Goal: Task Accomplishment & Management: Use online tool/utility

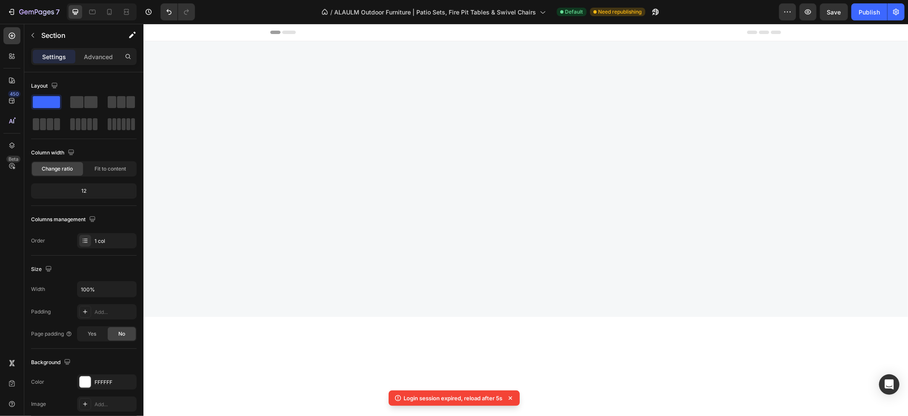
scroll to position [1007, 0]
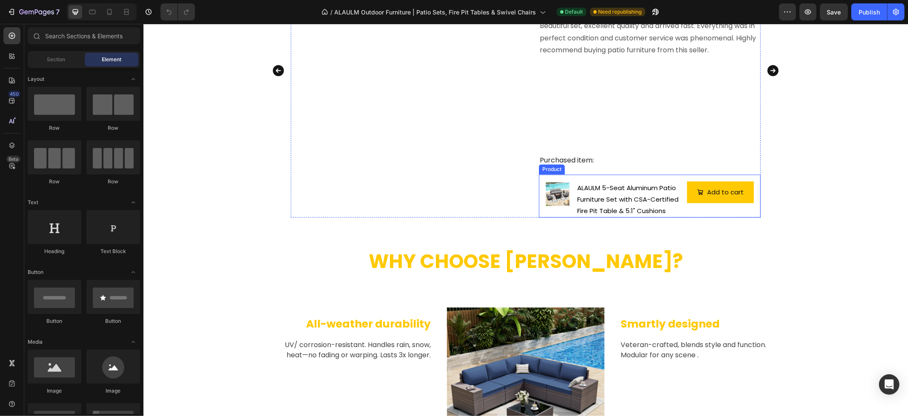
click at [538, 210] on div "Product Images & Gallery ALAULM 5-Seat Aluminum Patio Furniture Set with CSA-Ce…" at bounding box center [649, 195] width 222 height 43
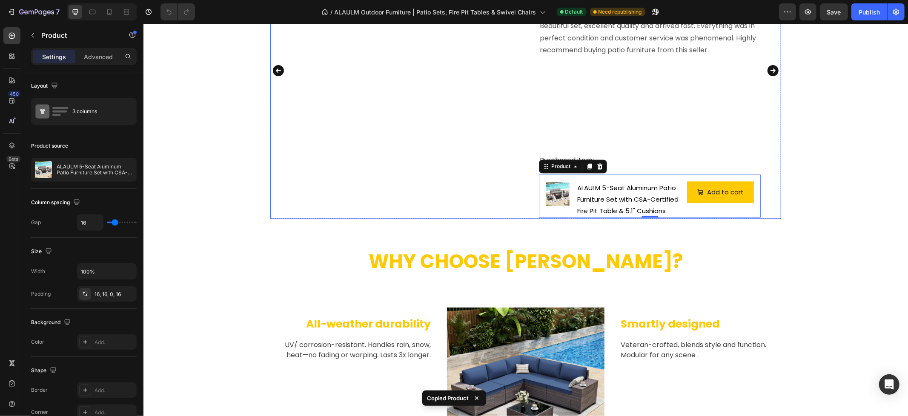
click at [768, 72] on icon "Carousel Next Arrow" at bounding box center [772, 70] width 11 height 11
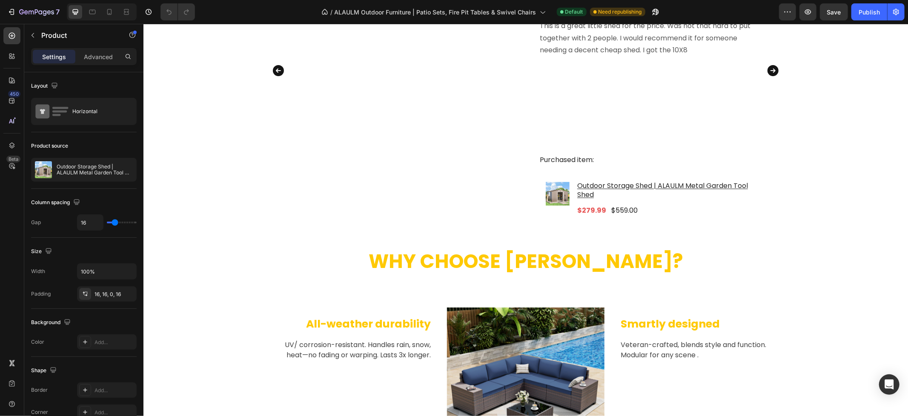
click at [545, 210] on div "Product Images & Gallery" at bounding box center [557, 199] width 24 height 37
click at [545, 211] on div "Product Images & Gallery" at bounding box center [557, 199] width 24 height 37
click at [545, 212] on div "Product Images & Gallery" at bounding box center [557, 199] width 24 height 37
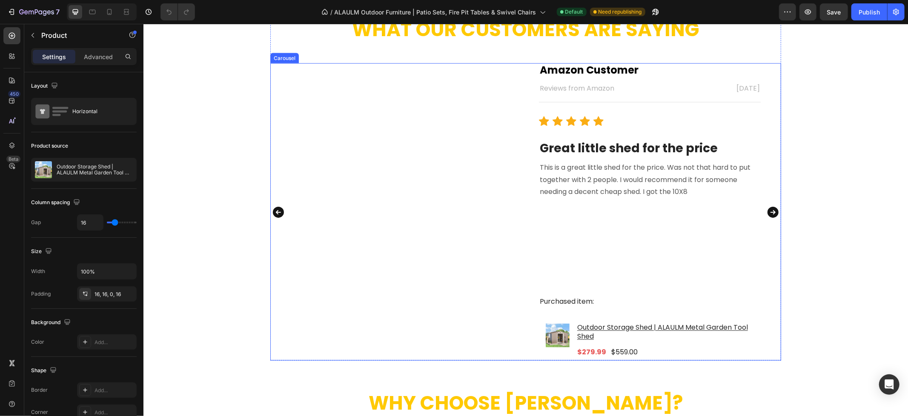
click at [271, 211] on icon "Carousel Back Arrow" at bounding box center [278, 211] width 14 height 17
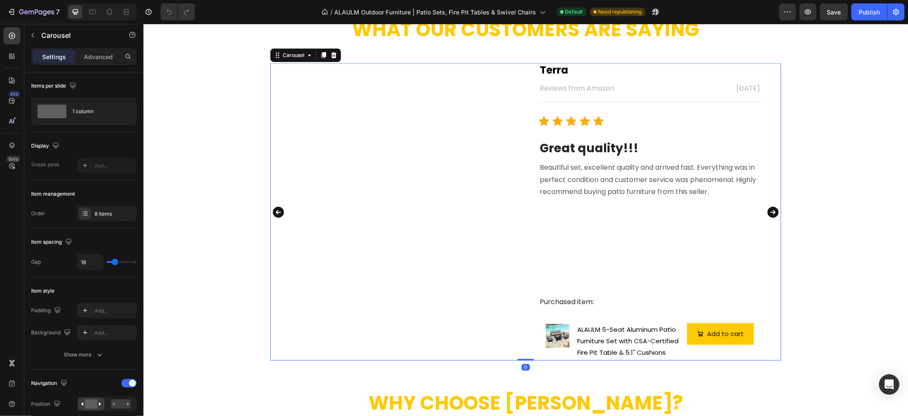
click at [766, 211] on icon "Carousel Next Arrow" at bounding box center [773, 211] width 14 height 17
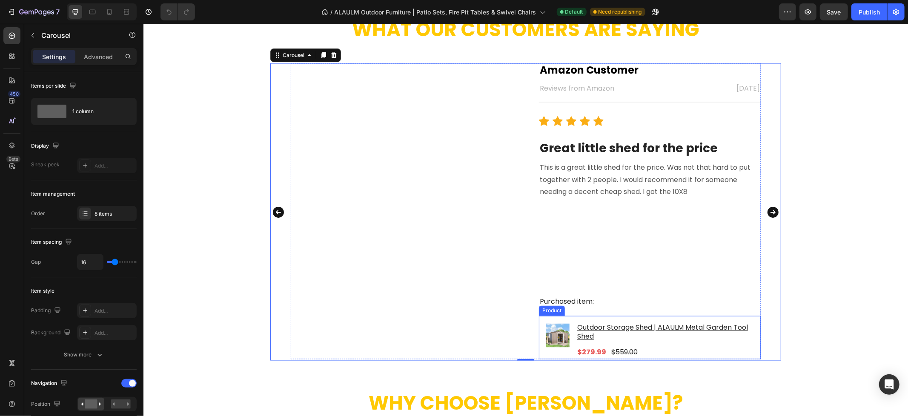
click at [549, 353] on div "Product Images & Gallery" at bounding box center [557, 341] width 24 height 37
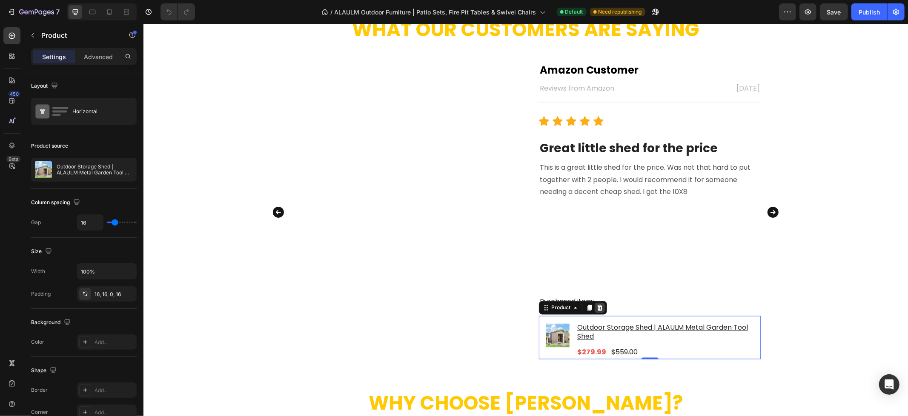
click at [597, 306] on icon at bounding box center [599, 307] width 7 height 7
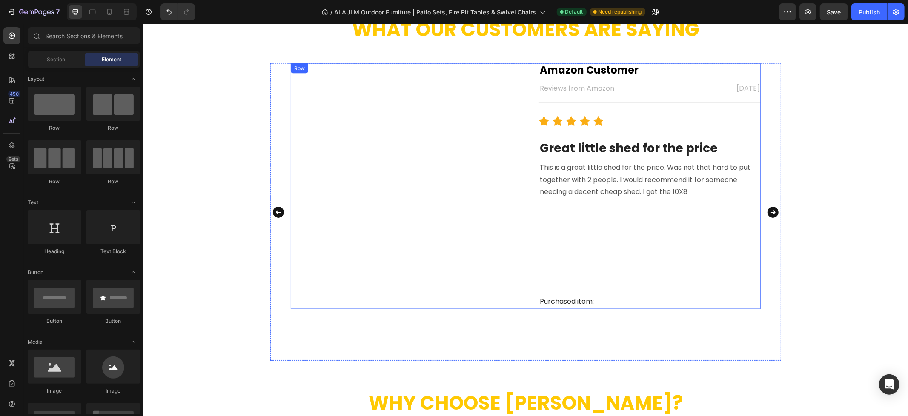
click at [574, 309] on div "Amazon Customer Text block Reviews from Amazon Text block [DATE] Text block Row…" at bounding box center [649, 186] width 222 height 246
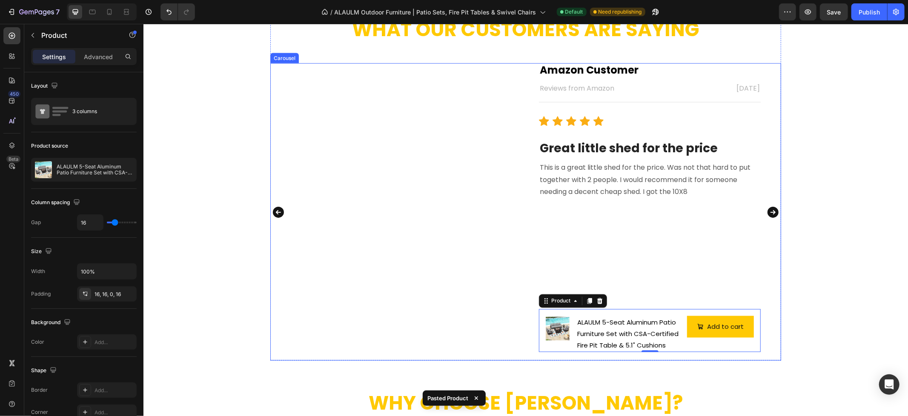
click at [769, 211] on icon "Carousel Next Arrow" at bounding box center [773, 211] width 14 height 17
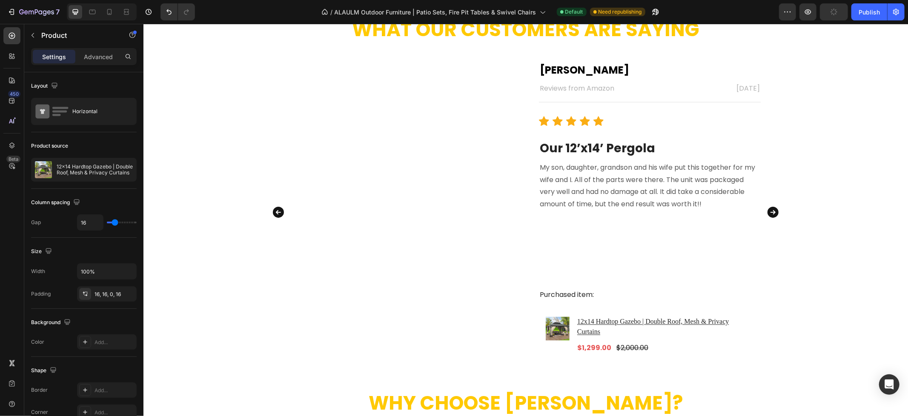
click at [546, 346] on div "Product Images & Gallery" at bounding box center [557, 336] width 24 height 40
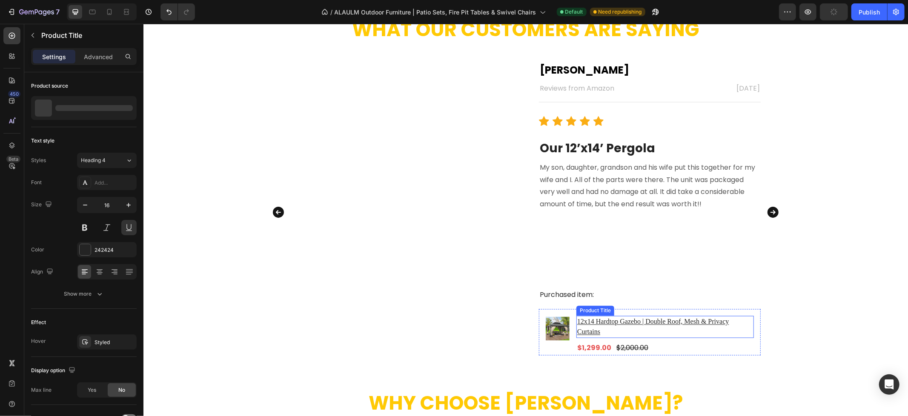
click at [647, 334] on h1 "12x14 Hardtop Gazebo | Double Roof, Mesh & Privacy Curtains" at bounding box center [664, 327] width 177 height 22
click at [558, 349] on div "Product Images & Gallery" at bounding box center [557, 336] width 24 height 40
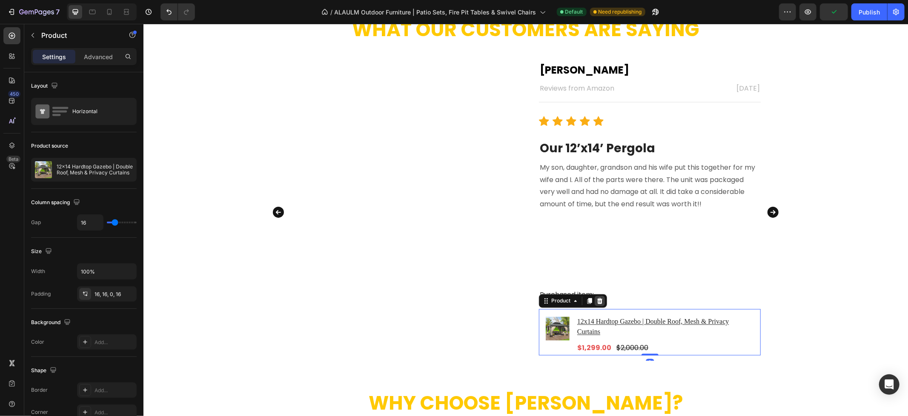
click at [596, 300] on icon at bounding box center [599, 301] width 6 height 6
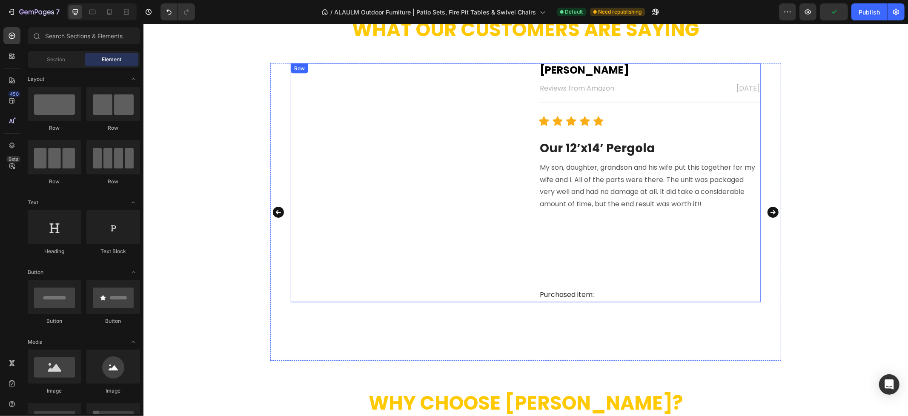
click at [600, 302] on div "[PERSON_NAME] Text block Reviews from Amazon Text block [DATE] Text block Row T…" at bounding box center [649, 182] width 222 height 239
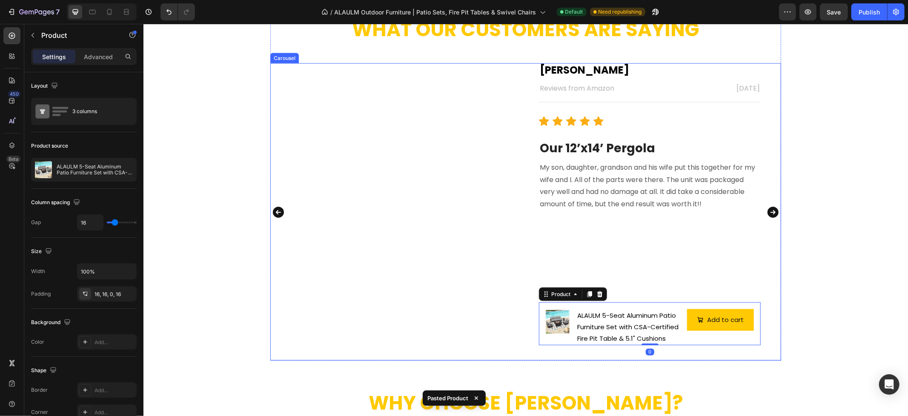
click at [767, 209] on icon "Carousel Next Arrow" at bounding box center [772, 211] width 11 height 11
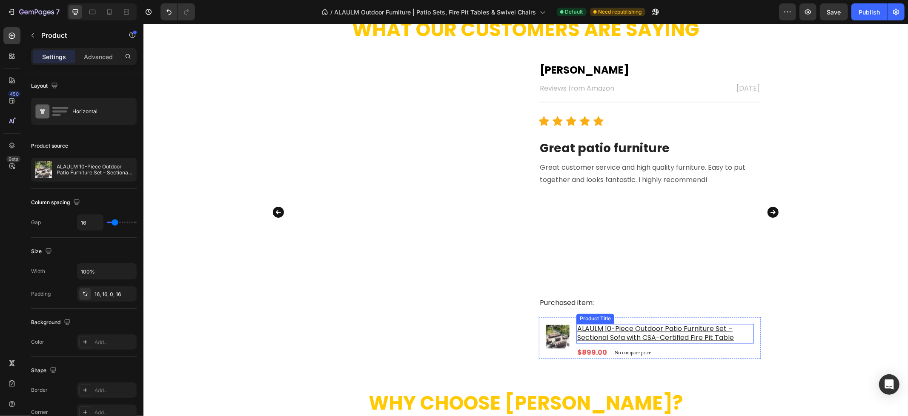
click at [599, 325] on h1 "ALAULM 10-Piece Outdoor Patio Furniture Set – Sectional Sofa with CSA-Certified…" at bounding box center [664, 334] width 177 height 20
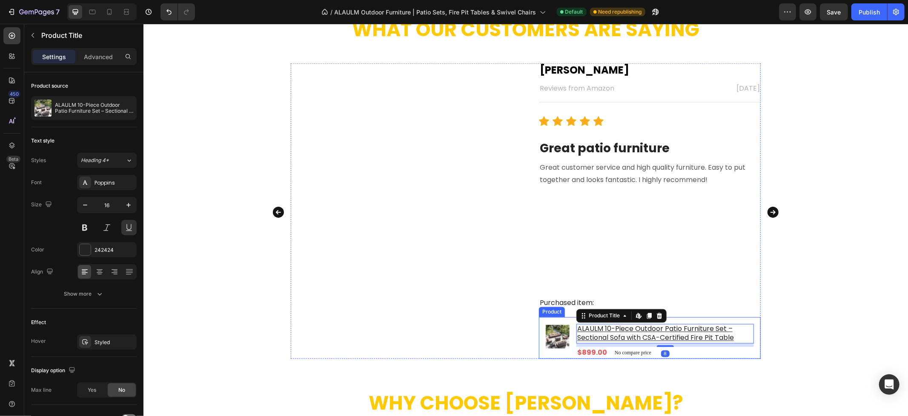
click at [565, 319] on div "Product Images & Gallery ALAULM 10-Piece Outdoor Patio Furniture Set – Sectiona…" at bounding box center [649, 338] width 222 height 42
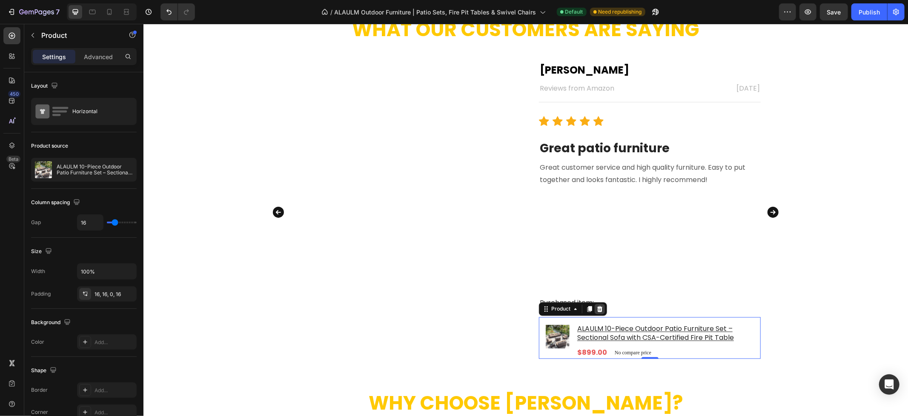
click at [596, 307] on icon at bounding box center [599, 309] width 6 height 6
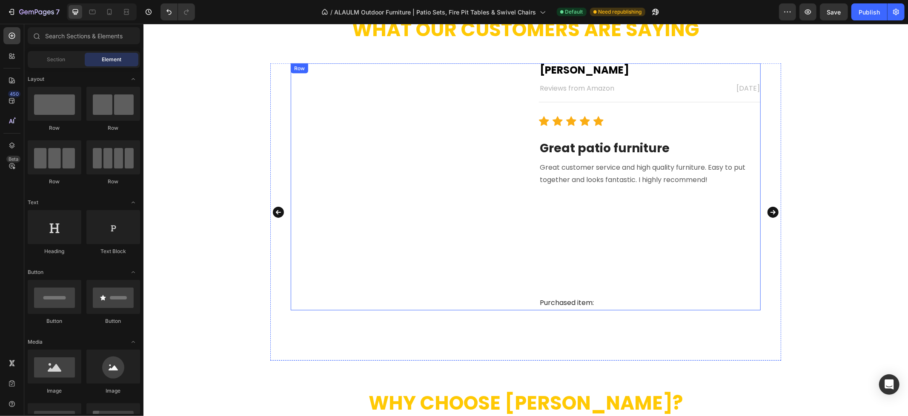
click at [554, 310] on div "[PERSON_NAME] Text block Reviews from Amazon Text block [DATE] Text block Row T…" at bounding box center [649, 186] width 222 height 247
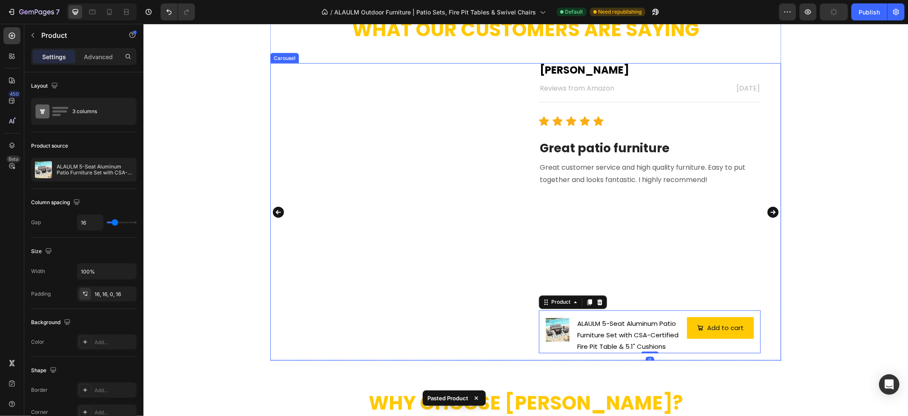
click at [769, 212] on icon "Carousel Next Arrow" at bounding box center [773, 211] width 14 height 17
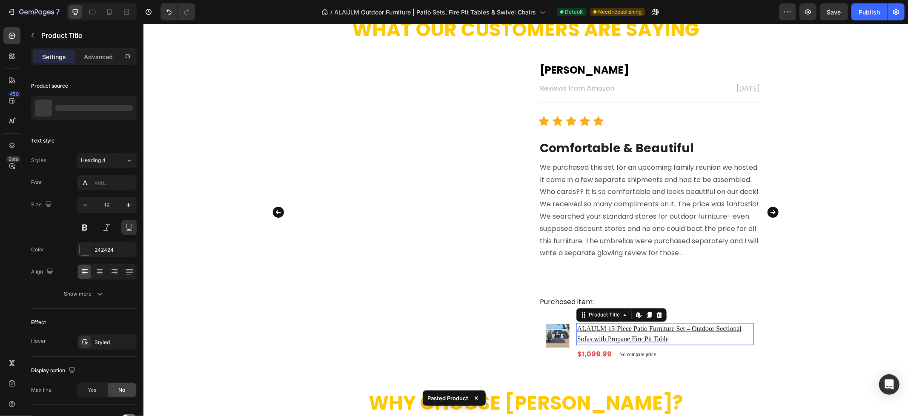
click at [622, 328] on h1 "ALAULM 13-Piece Patio Furniture Set – Outdoor Sectional Sofas with Propane Fire…" at bounding box center [664, 334] width 177 height 22
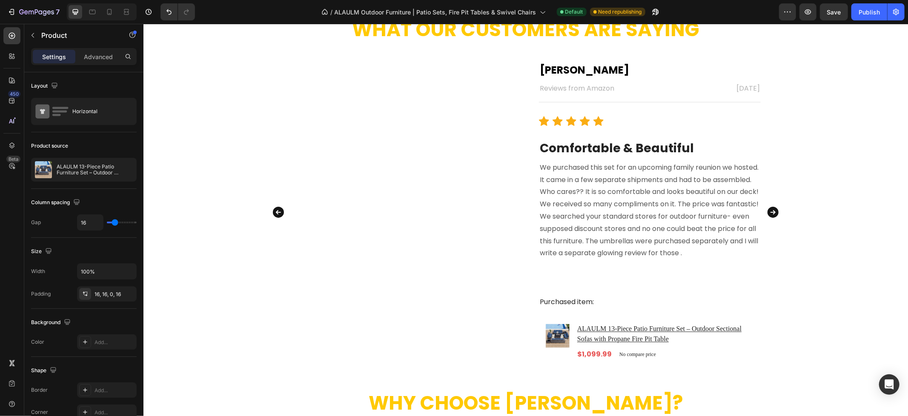
click at [545, 350] on div "Product Images & Gallery" at bounding box center [557, 341] width 24 height 37
click at [561, 329] on img at bounding box center [557, 336] width 24 height 24
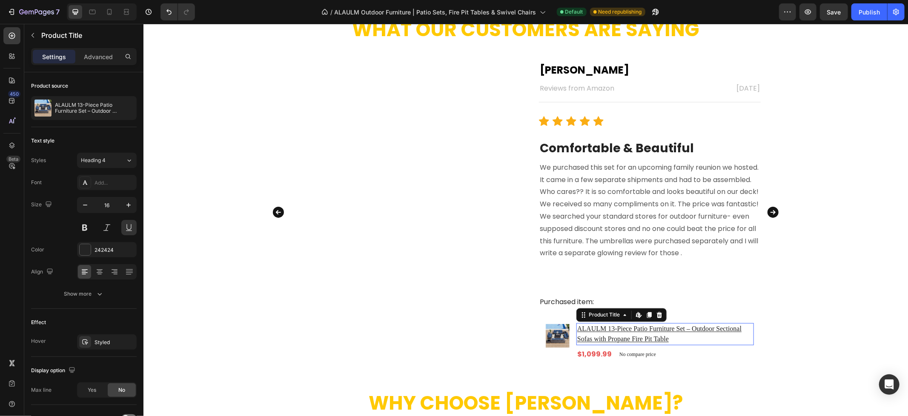
click at [601, 326] on h1 "ALAULM 13-Piece Patio Furniture Set – Outdoor Sectional Sofas with Propane Fire…" at bounding box center [664, 334] width 177 height 22
click at [538, 335] on div "Product Images & Gallery ALAULM 13-Piece Patio Furniture Set – Outdoor Sectiona…" at bounding box center [649, 338] width 222 height 44
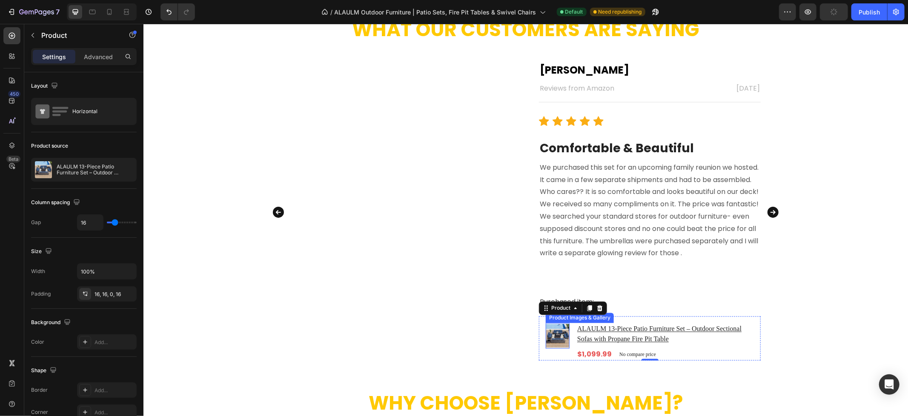
click at [596, 315] on div "Product Images & Gallery" at bounding box center [579, 318] width 65 height 8
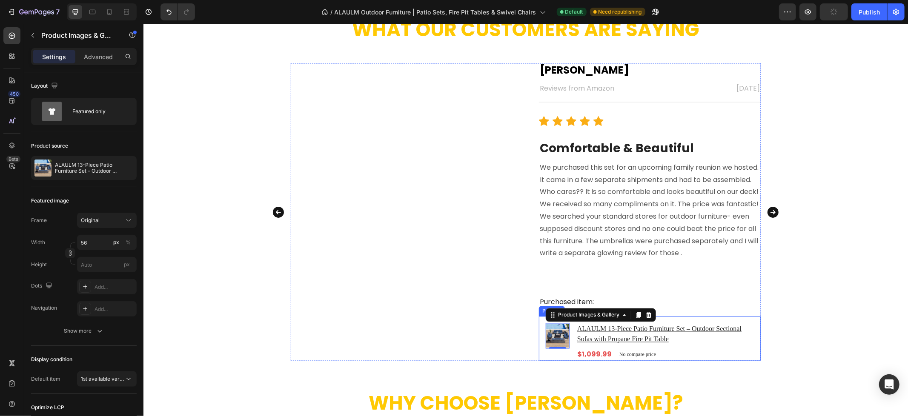
click at [551, 356] on div "Product Images & Gallery 0" at bounding box center [557, 341] width 24 height 37
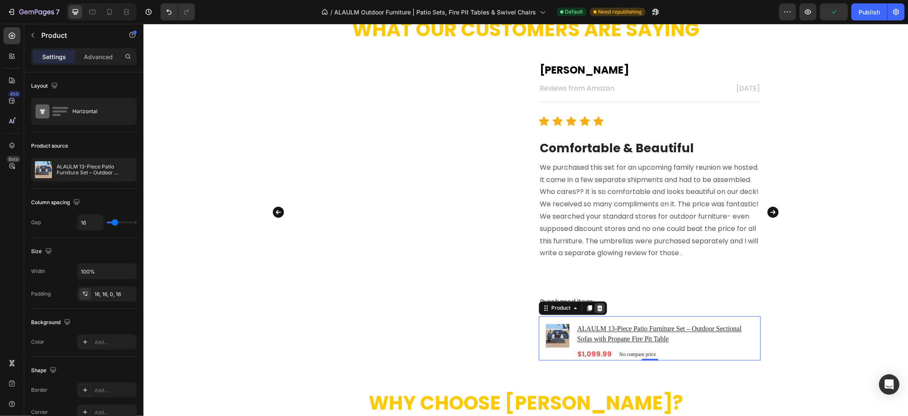
click at [597, 308] on icon at bounding box center [599, 308] width 6 height 6
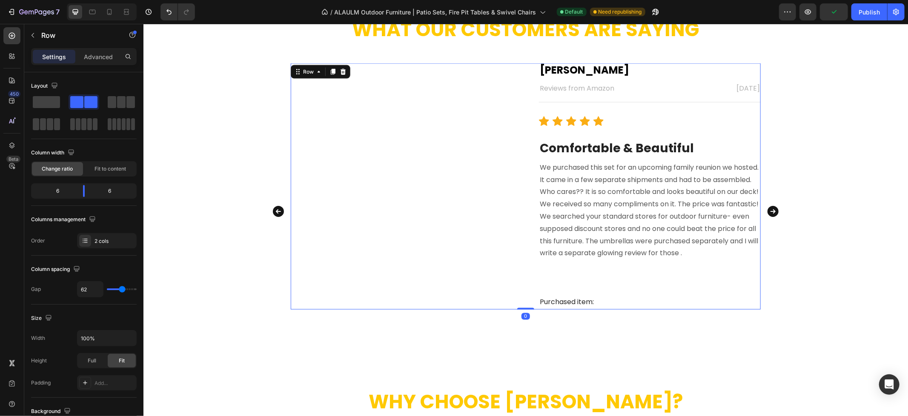
click at [583, 309] on div "[PERSON_NAME] Text block Reviews from Amazon Text block [DATE] Text block Row T…" at bounding box center [649, 186] width 222 height 246
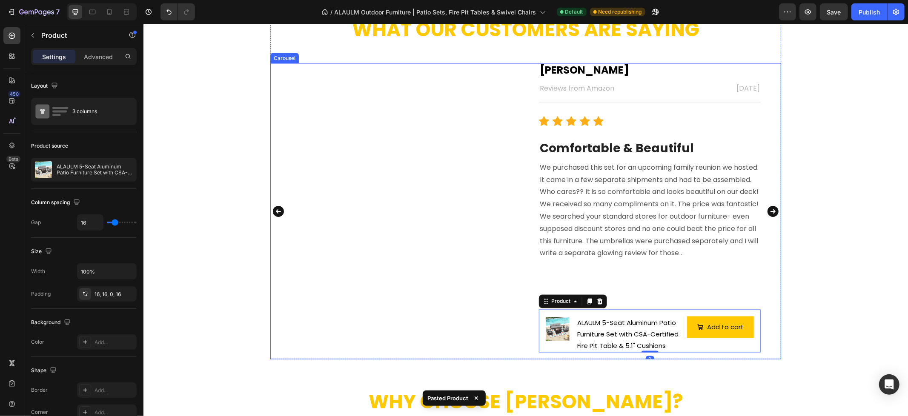
click at [767, 211] on icon "Carousel Next Arrow" at bounding box center [772, 211] width 11 height 11
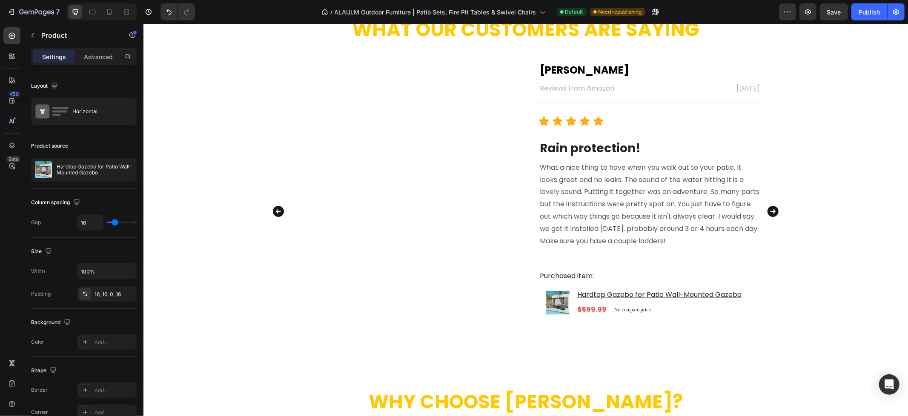
click at [571, 306] on div "Product Images & Gallery Hardtop Gazebo for Patio Wall-Mounted Gazebo Product T…" at bounding box center [649, 299] width 222 height 33
click at [538, 309] on div "Product Images & Gallery Hardtop Gazebo for Patio Wall-Mounted Gazebo Product T…" at bounding box center [649, 299] width 222 height 33
click at [584, 293] on h1 "Hardtop Gazebo for Patio Wall-Mounted Gazebo" at bounding box center [659, 295] width 166 height 11
click at [563, 286] on div "Product Images & Gallery Hardtop Gazebo for Patio Wall-Mounted Gazebo Product T…" at bounding box center [649, 299] width 222 height 33
click at [596, 273] on icon at bounding box center [599, 275] width 6 height 6
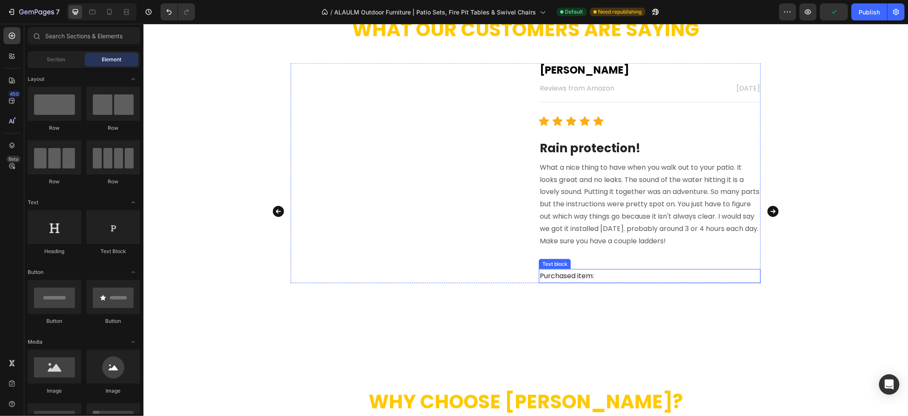
click at [576, 295] on div "Image [PERSON_NAME] Text block Reviews from Amazon Text block [DATE] Text block…" at bounding box center [525, 211] width 470 height 296
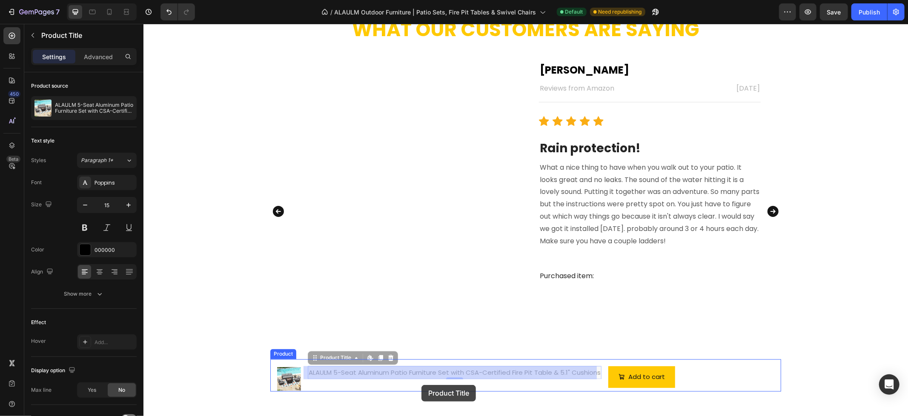
scroll to position [1099, 0]
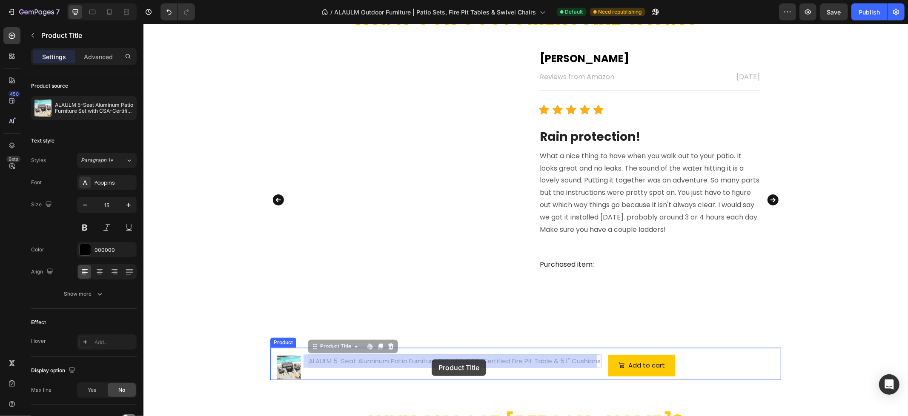
drag, startPoint x: 448, startPoint y: 363, endPoint x: 431, endPoint y: 359, distance: 17.0
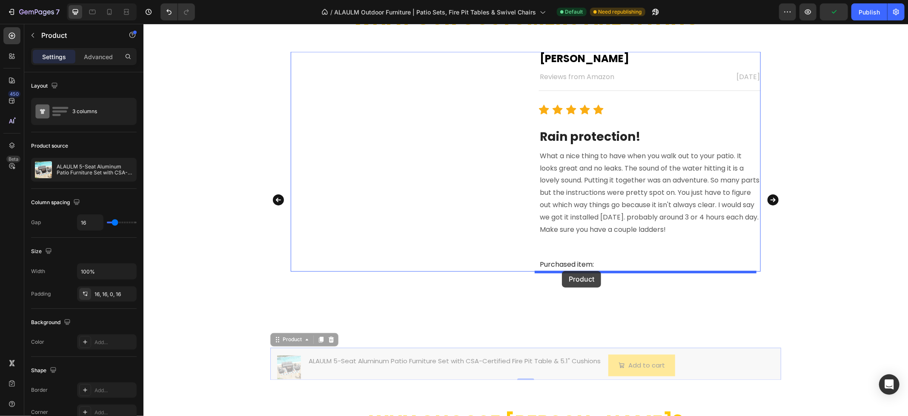
drag, startPoint x: 277, startPoint y: 343, endPoint x: 561, endPoint y: 271, distance: 293.3
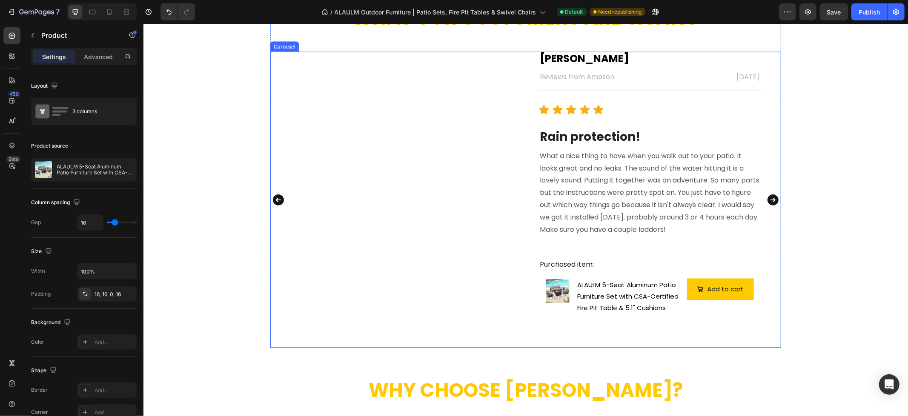
click at [767, 201] on icon "Carousel Next Arrow" at bounding box center [772, 199] width 11 height 11
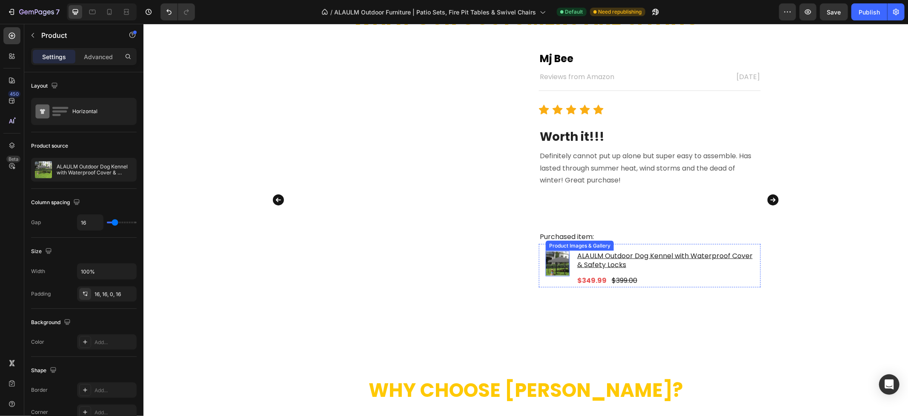
click at [545, 258] on img at bounding box center [557, 264] width 24 height 24
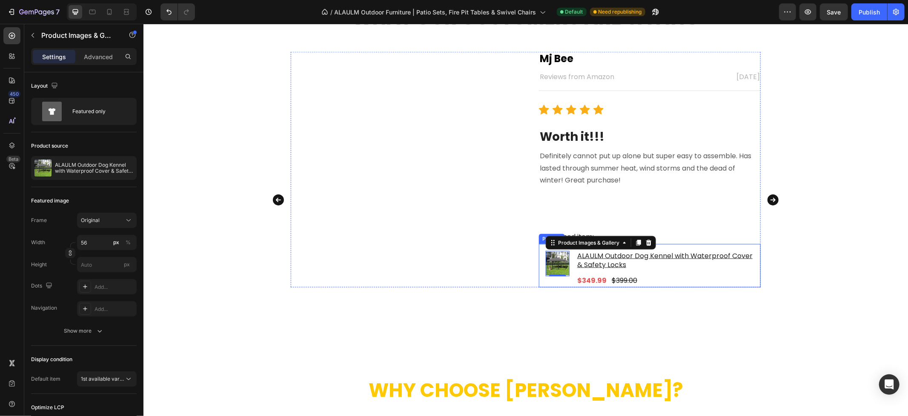
click at [538, 251] on div "Product Images & Gallery 0 ALAULM Outdoor Dog Kennel with Waterproof Cover & Sa…" at bounding box center [649, 265] width 222 height 43
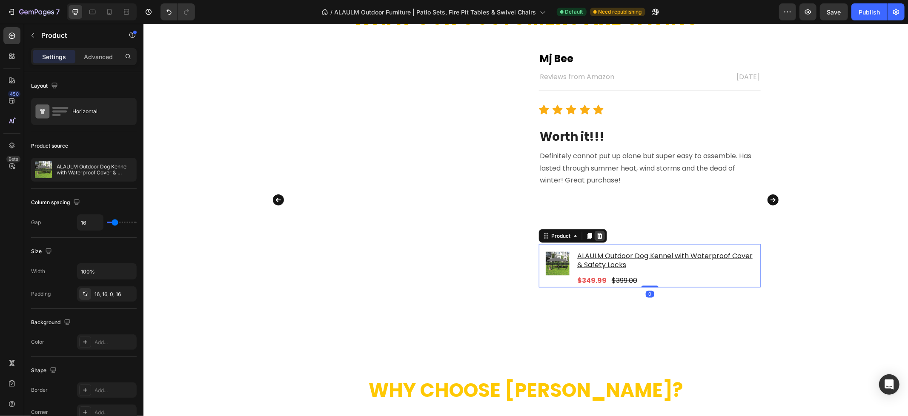
click at [596, 235] on icon at bounding box center [599, 235] width 7 height 7
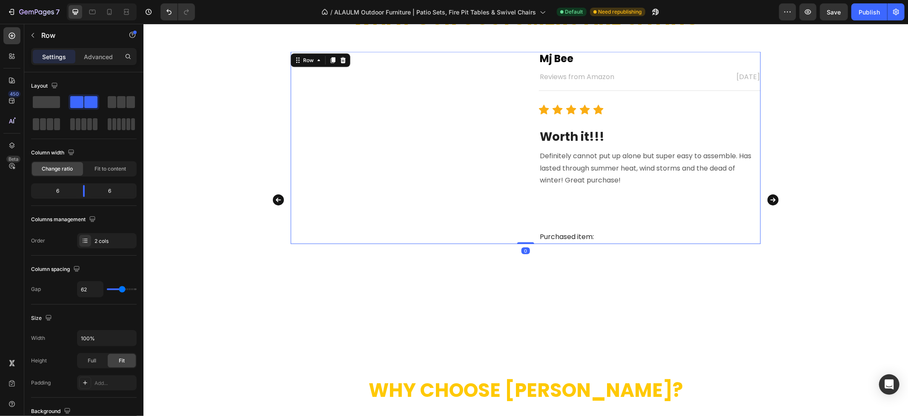
click at [582, 244] on div "Mj Bee Text block Reviews from Amazon Text block [DATE] Text block Row Title Li…" at bounding box center [649, 147] width 222 height 192
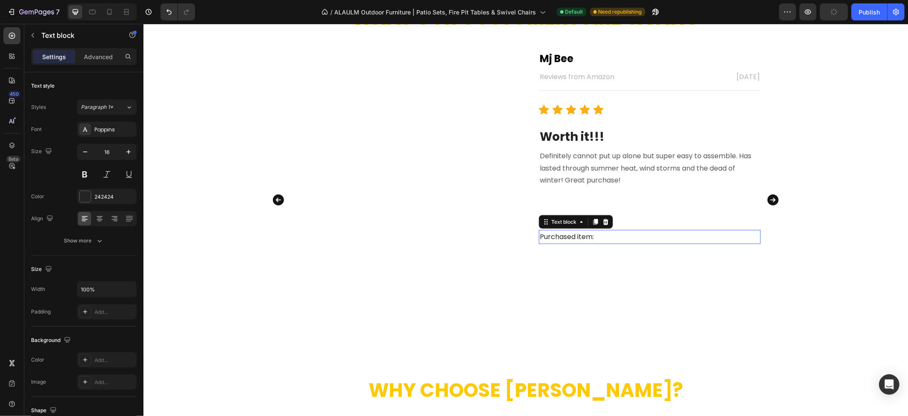
click at [584, 243] on div "Purchased item:" at bounding box center [649, 237] width 222 height 14
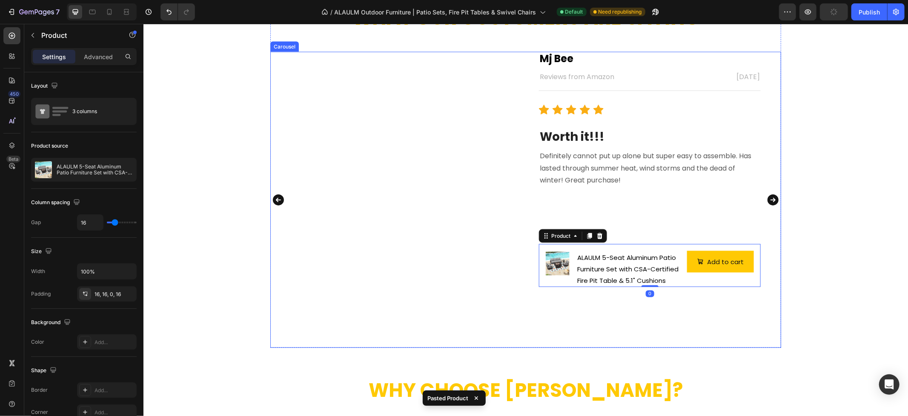
click at [767, 197] on icon "Carousel Next Arrow" at bounding box center [772, 199] width 11 height 11
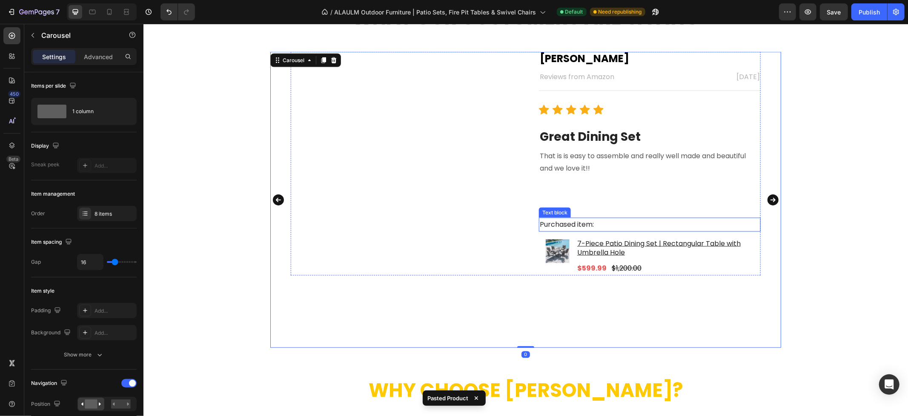
click at [610, 229] on p "Purchased item:" at bounding box center [649, 224] width 220 height 12
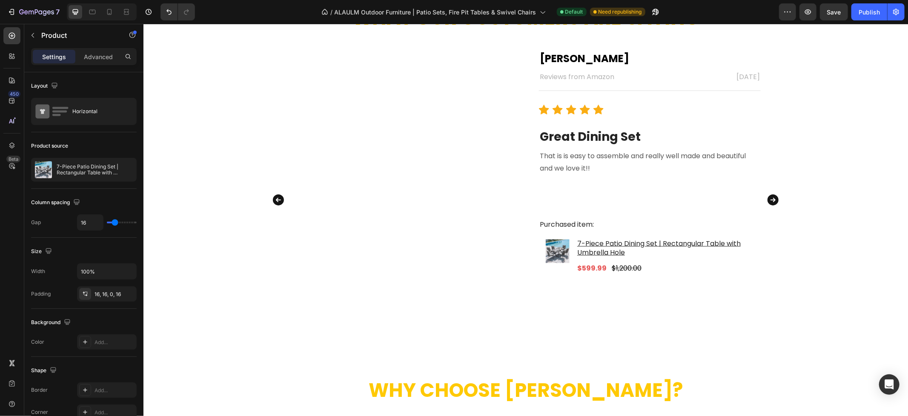
click at [568, 233] on div "Product Images & Gallery 7-Piece Patio Dining Set | Rectangular Table with Umbr…" at bounding box center [649, 253] width 222 height 43
click at [578, 226] on p "Purchased item:" at bounding box center [649, 224] width 220 height 12
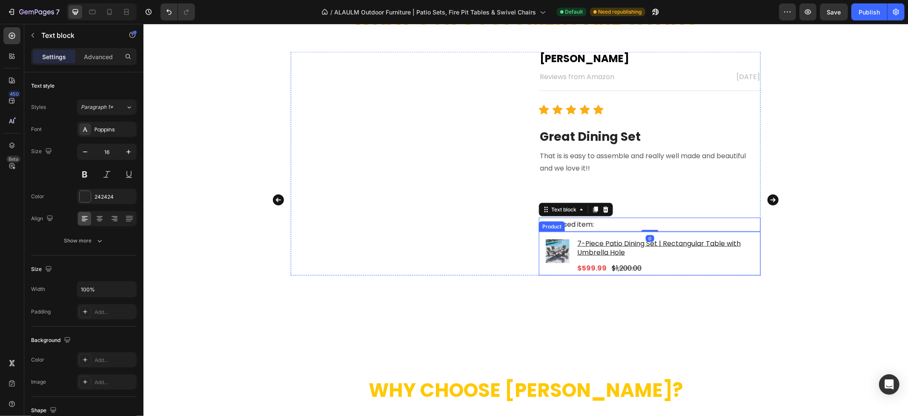
click at [572, 236] on div "Product Images & Gallery 7-Piece Patio Dining Set | Rectangular Table with Umbr…" at bounding box center [649, 253] width 222 height 43
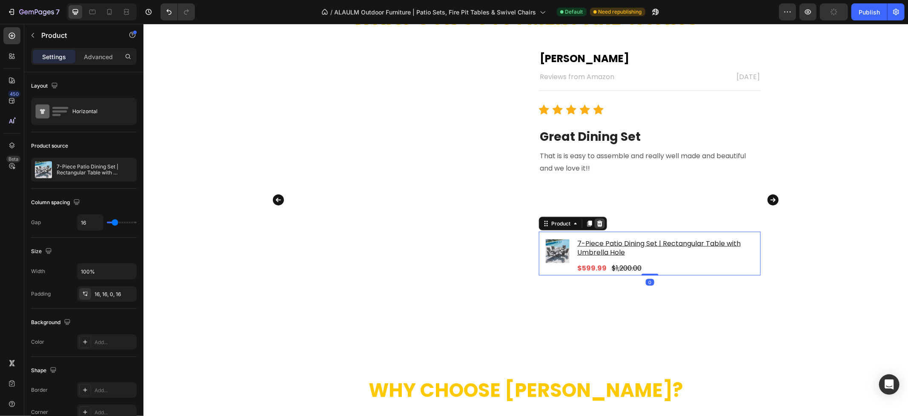
click at [597, 226] on icon at bounding box center [599, 223] width 7 height 7
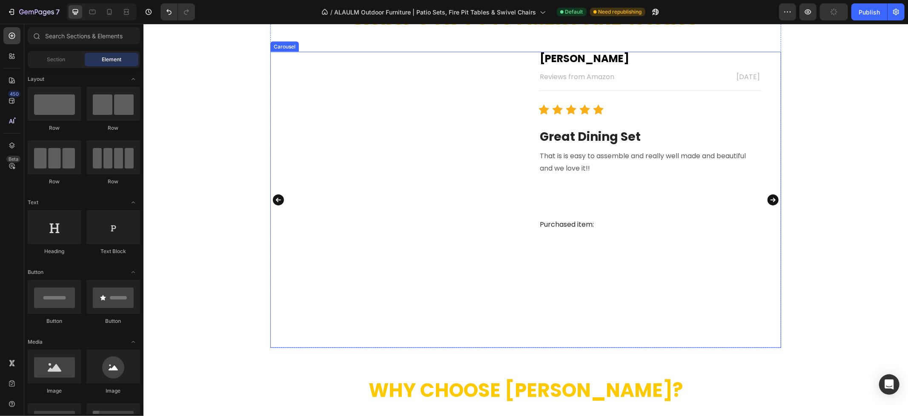
click at [582, 232] on div "Image [PERSON_NAME] Text block Reviews from Amazon Text block [DATE] Text block…" at bounding box center [525, 199] width 470 height 296
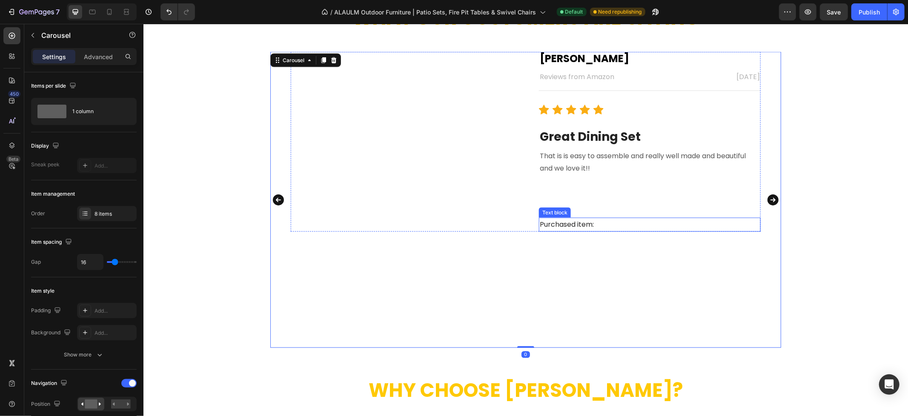
click at [585, 223] on p "Purchased item:" at bounding box center [649, 224] width 220 height 12
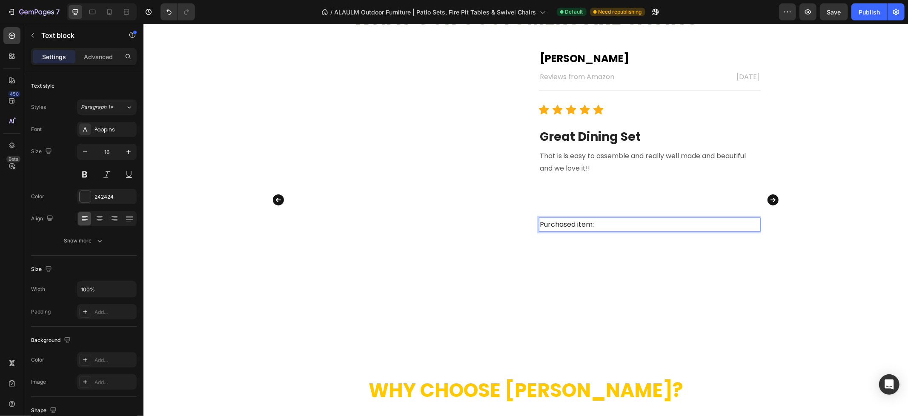
click at [616, 221] on p "Purchased item:" at bounding box center [649, 224] width 220 height 12
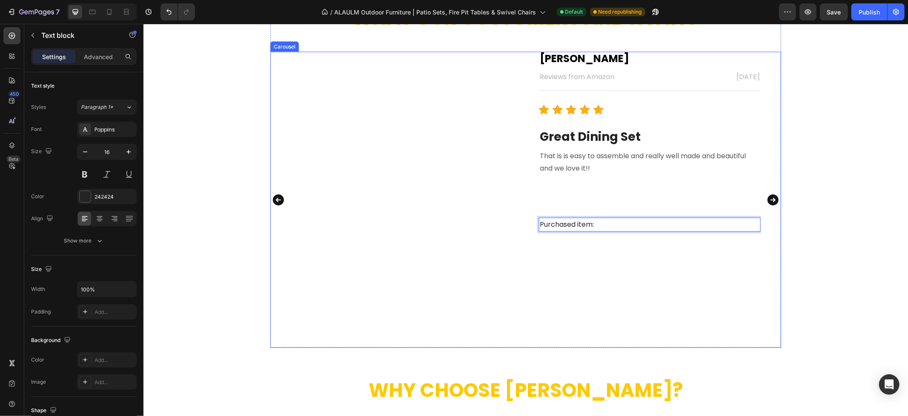
click at [601, 239] on div "Image [PERSON_NAME] Text block Reviews from Amazon Text block [DATE] Text block…" at bounding box center [525, 199] width 470 height 296
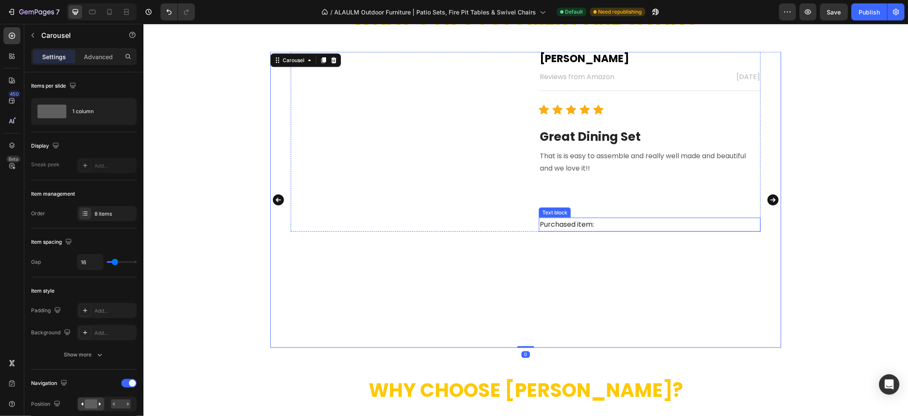
click at [611, 226] on p "Purchased item:" at bounding box center [649, 224] width 220 height 12
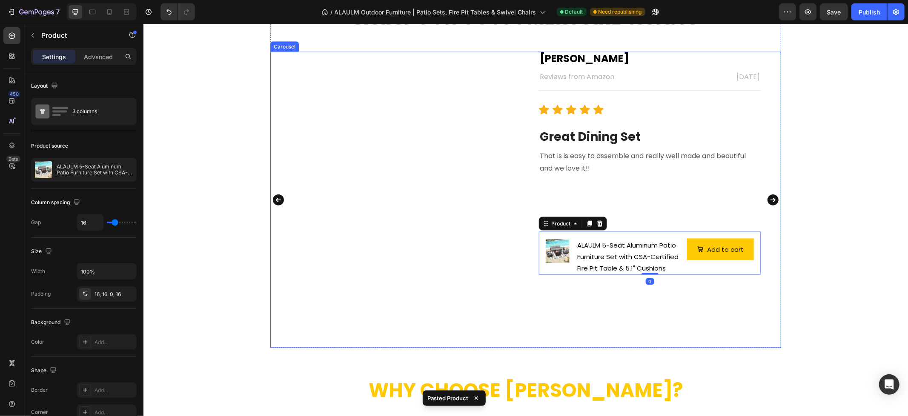
click at [770, 197] on icon "Carousel Next Arrow" at bounding box center [772, 199] width 11 height 11
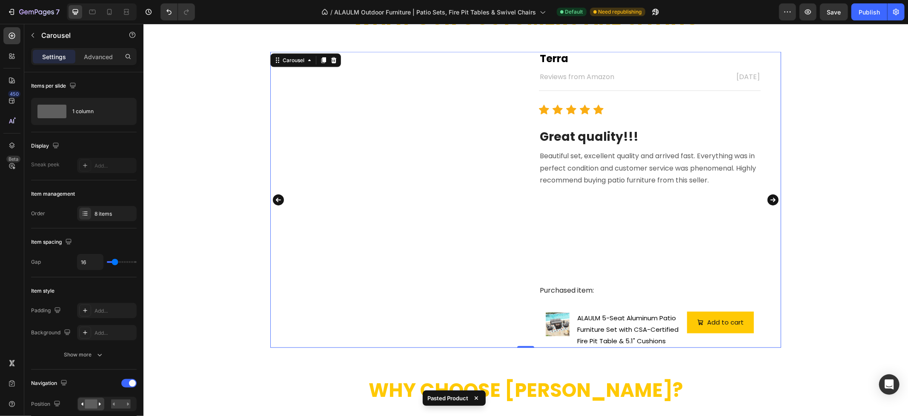
click at [766, 200] on icon "Carousel Next Arrow" at bounding box center [773, 199] width 14 height 17
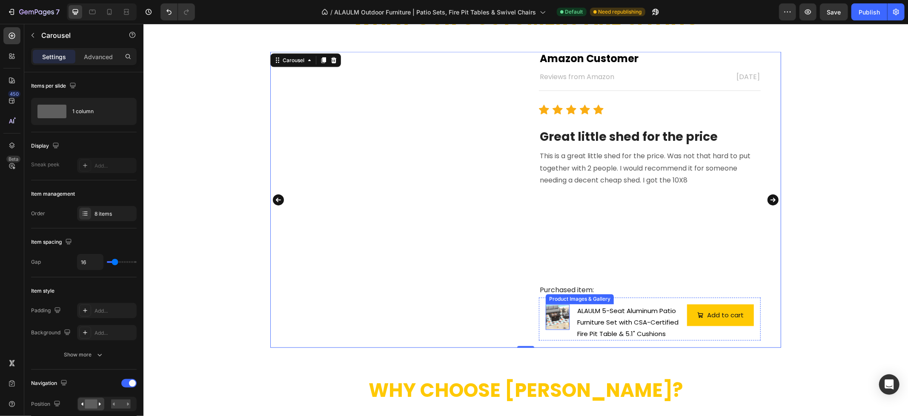
click at [560, 323] on img at bounding box center [557, 317] width 24 height 24
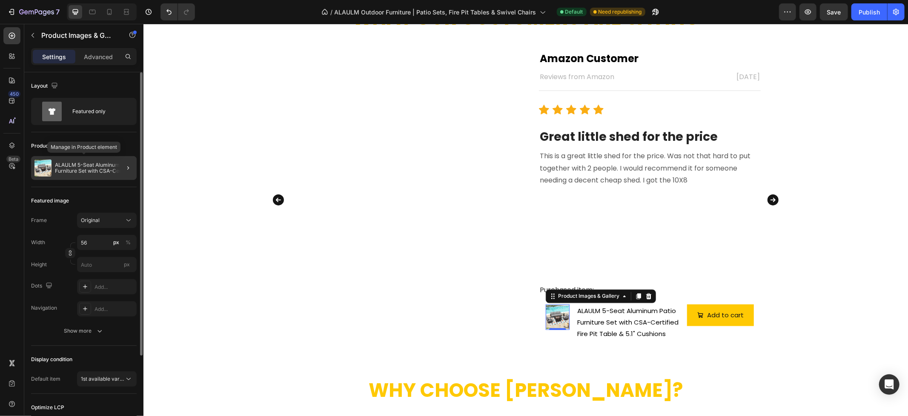
click at [89, 170] on p "ALAULM 5-Seat Aluminum Patio Furniture Set with CSA-Certified Fire Pit Table & …" at bounding box center [94, 168] width 78 height 12
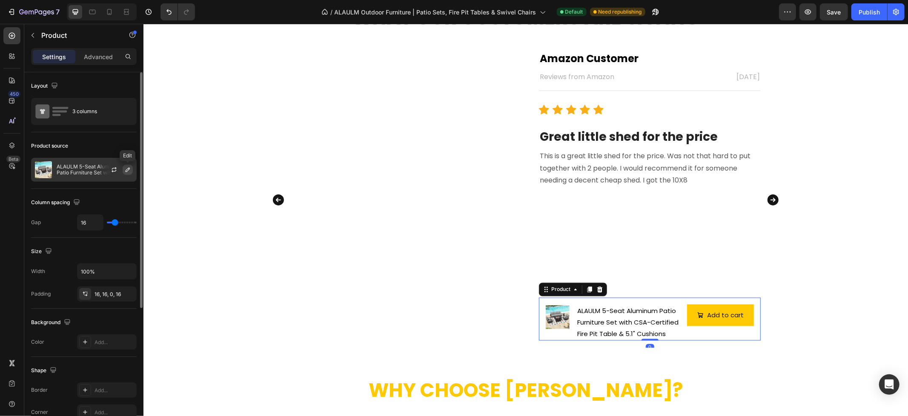
click at [123, 169] on button "button" at bounding box center [128, 170] width 10 height 10
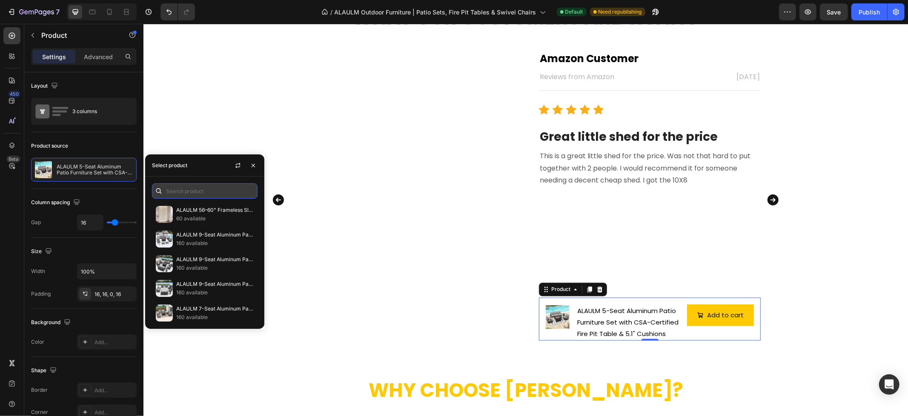
click at [188, 189] on input "text" at bounding box center [205, 190] width 106 height 15
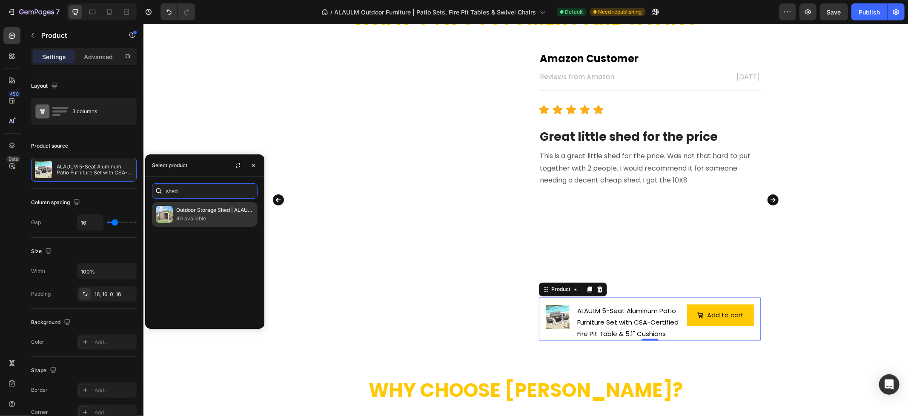
type input "shed"
click at [209, 213] on p "Outdoor Storage Shed | ALAULM Metal Garden Tool Shed" at bounding box center [214, 210] width 77 height 9
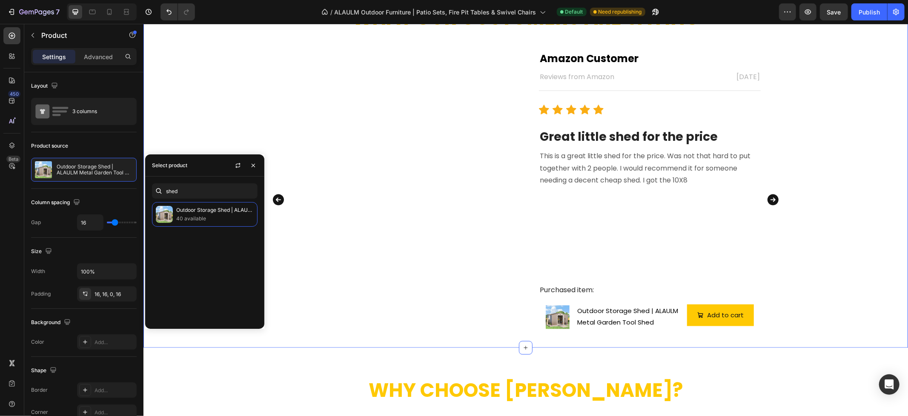
click at [842, 255] on div "What Our Customers Are Saying Heading Image Terra Text block Reviews from Amazo…" at bounding box center [525, 176] width 764 height 343
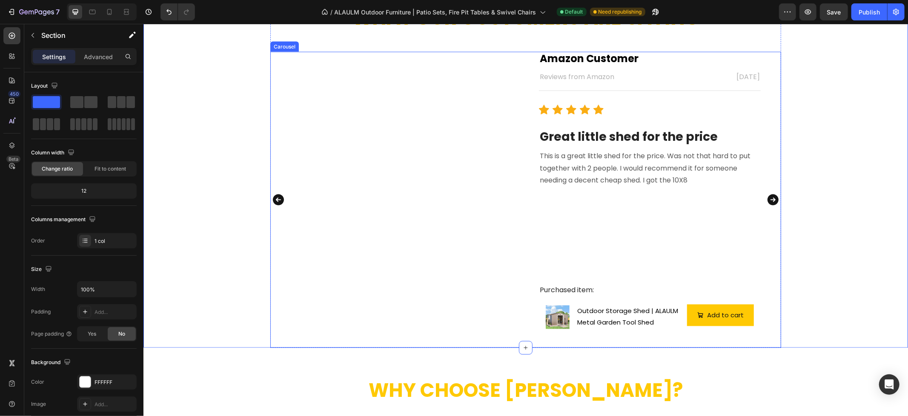
click at [769, 202] on icon "Carousel Next Arrow" at bounding box center [772, 199] width 11 height 11
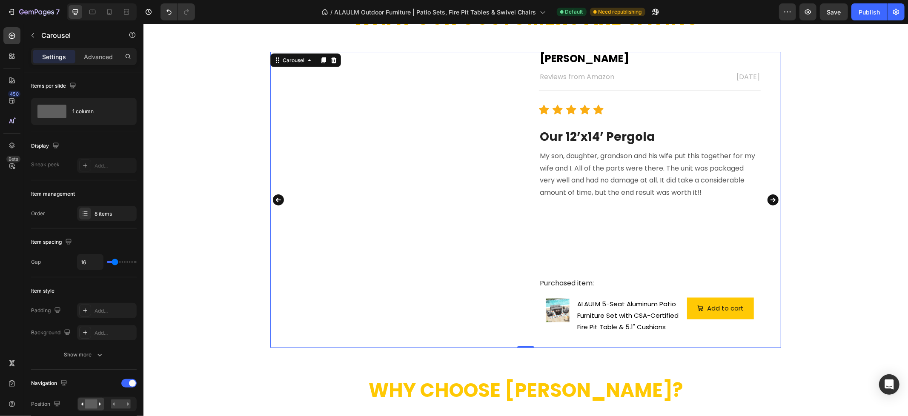
click at [272, 201] on icon "Carousel Back Arrow" at bounding box center [277, 199] width 11 height 11
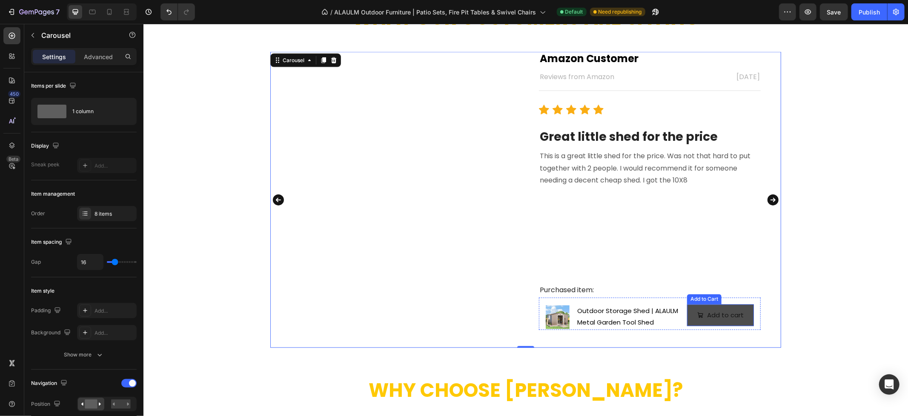
click at [692, 317] on button "Add to cart" at bounding box center [719, 315] width 67 height 22
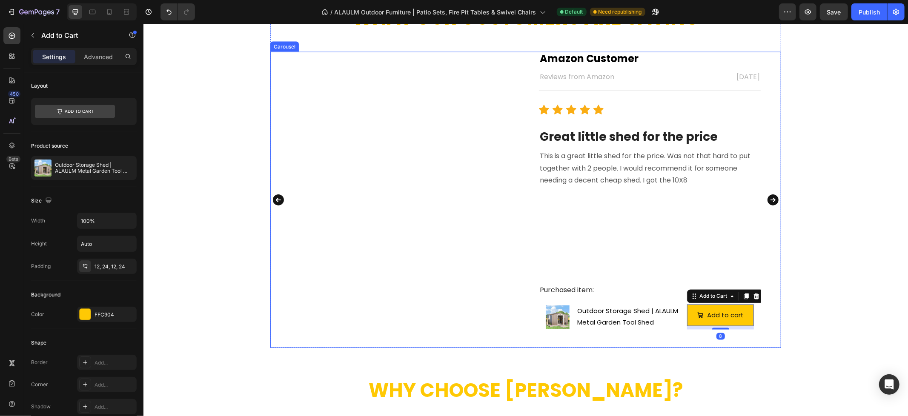
click at [767, 197] on icon "Carousel Next Arrow" at bounding box center [772, 199] width 11 height 11
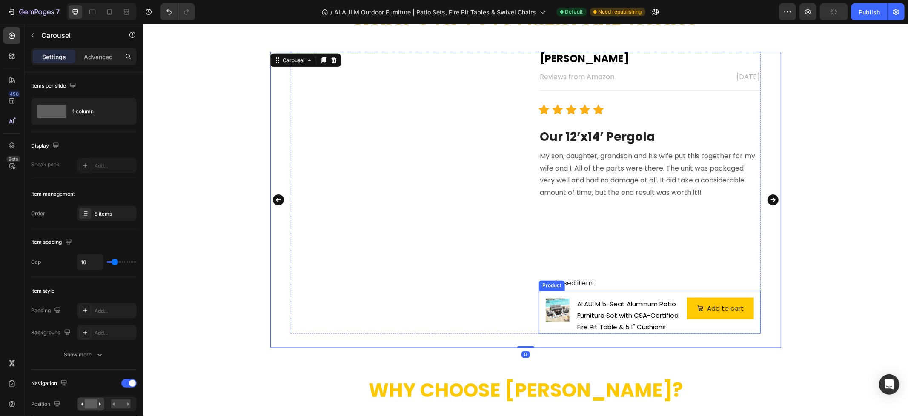
click at [546, 329] on div "Product Images & Gallery" at bounding box center [557, 315] width 24 height 36
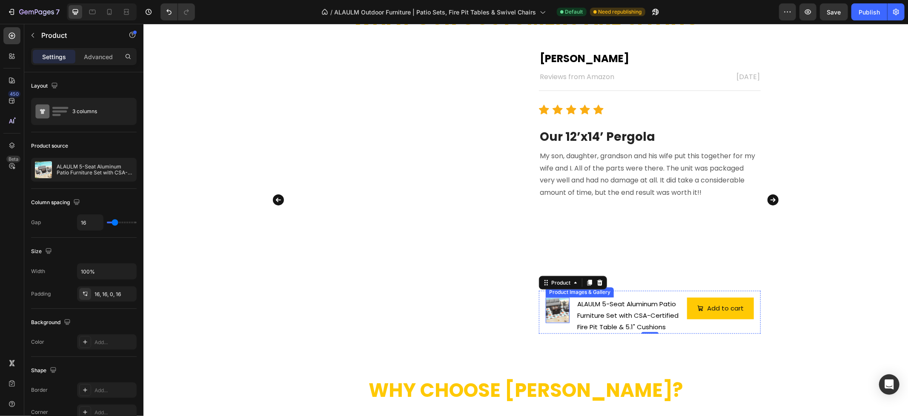
click at [558, 316] on img at bounding box center [557, 310] width 24 height 24
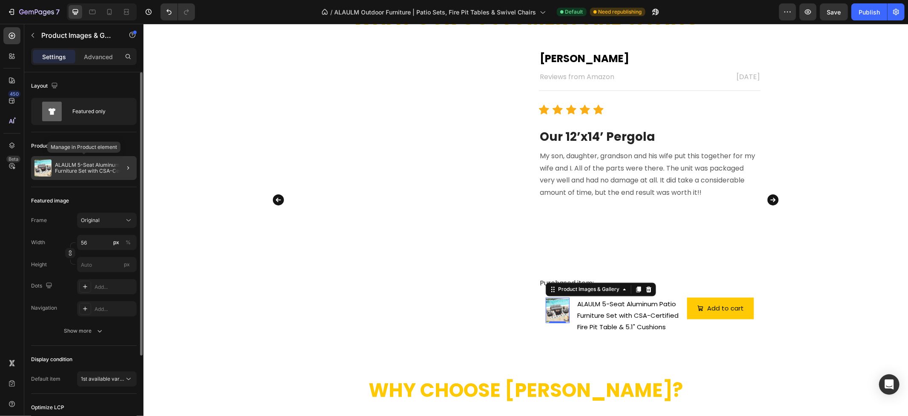
click at [79, 164] on p "ALAULM 5-Seat Aluminum Patio Furniture Set with CSA-Certified Fire Pit Table & …" at bounding box center [94, 168] width 78 height 12
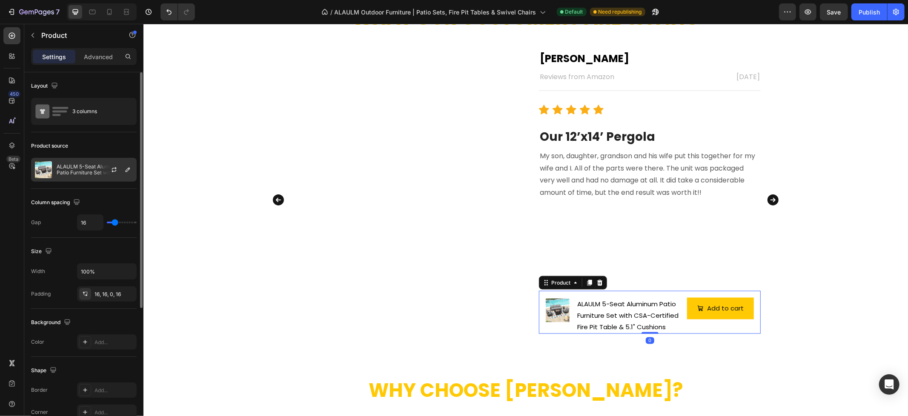
click at [78, 172] on p "ALAULM 5-Seat Aluminum Patio Furniture Set with CSA-Certified Fire Pit Table & …" at bounding box center [95, 170] width 76 height 12
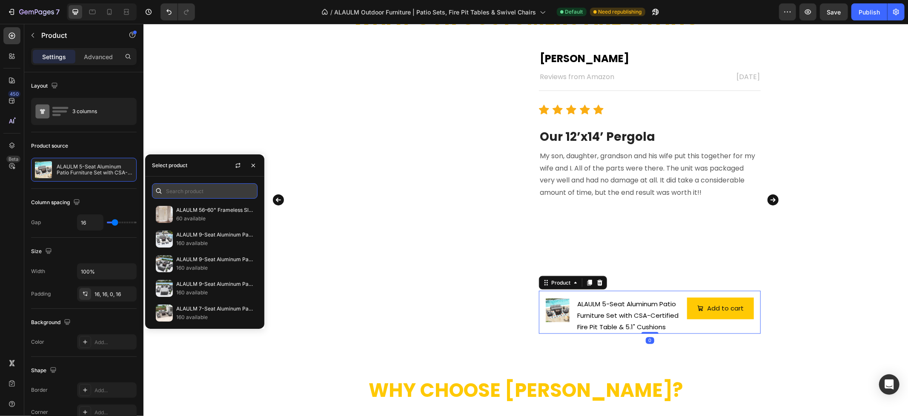
click at [209, 188] on input "text" at bounding box center [205, 190] width 106 height 15
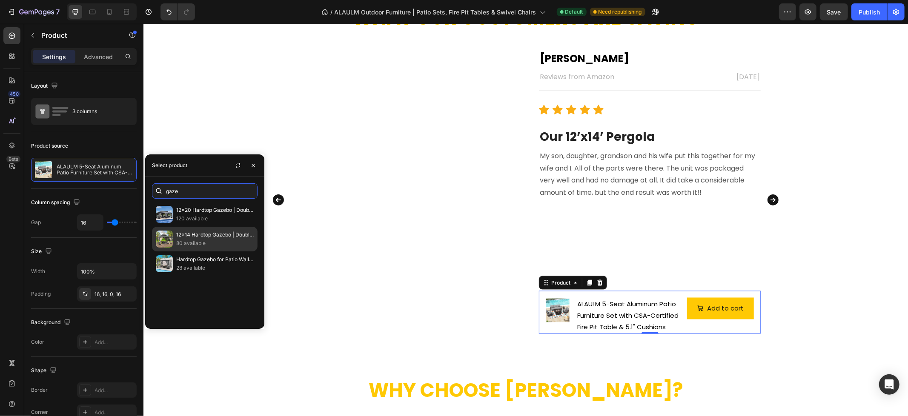
type input "gaze"
click at [224, 247] on p "80 available" at bounding box center [214, 243] width 77 height 9
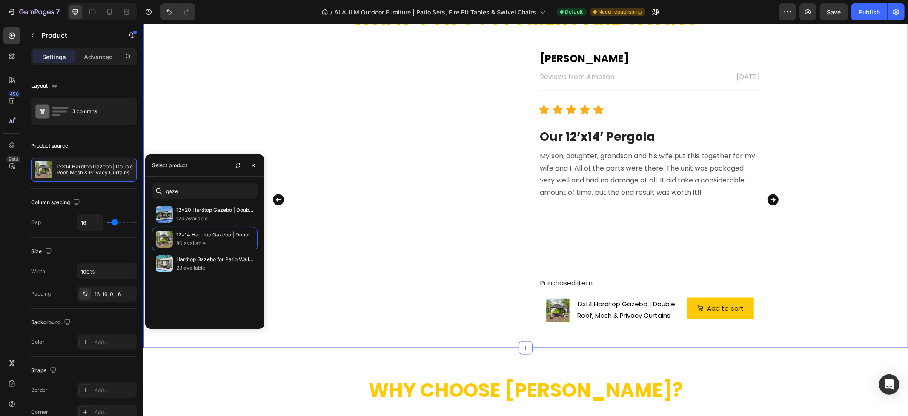
click at [829, 217] on div "What Our Customers Are Saying Heading Image Terra Text block Reviews from Amazo…" at bounding box center [525, 176] width 764 height 343
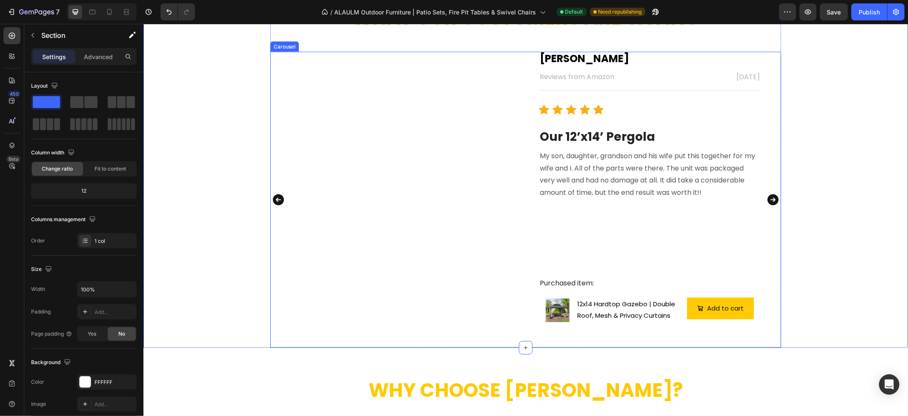
click at [771, 200] on icon "Carousel Next Arrow" at bounding box center [772, 199] width 11 height 11
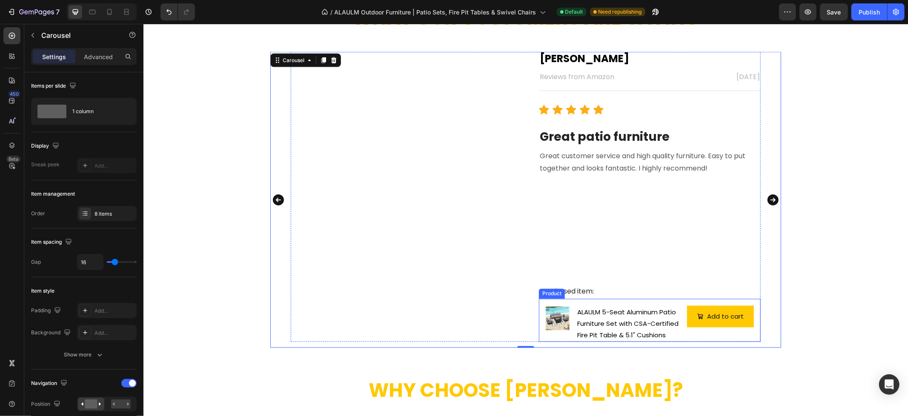
click at [547, 338] on div "Product Images & Gallery" at bounding box center [557, 324] width 24 height 36
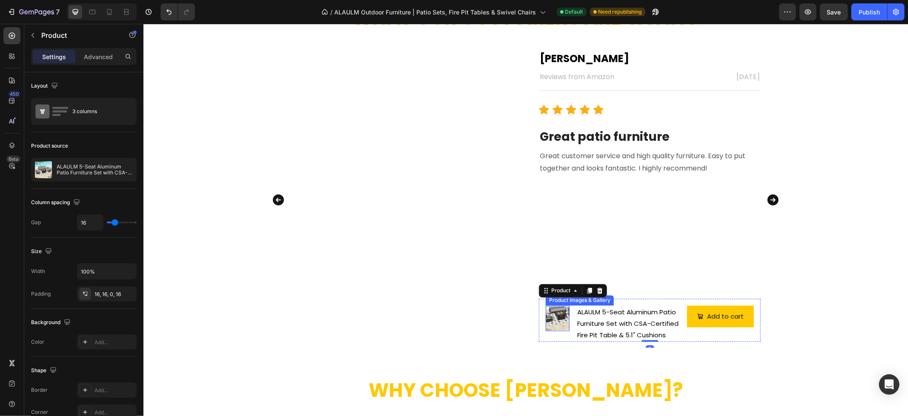
click at [549, 326] on img at bounding box center [557, 318] width 24 height 24
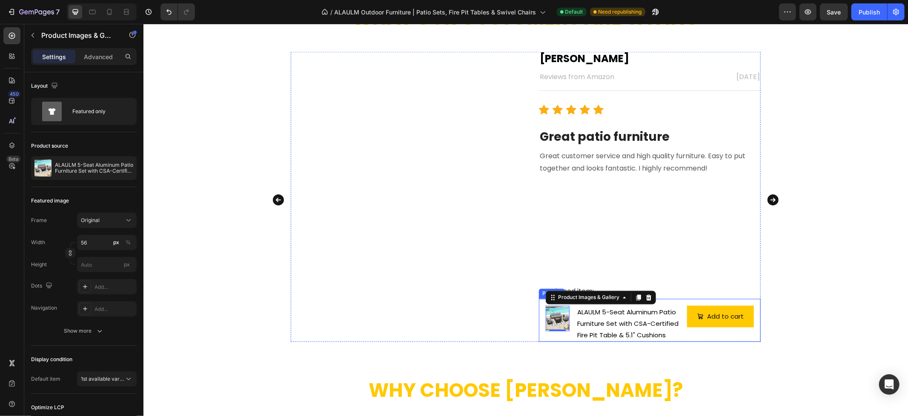
click at [554, 337] on div "Product Images & Gallery 0" at bounding box center [557, 324] width 24 height 36
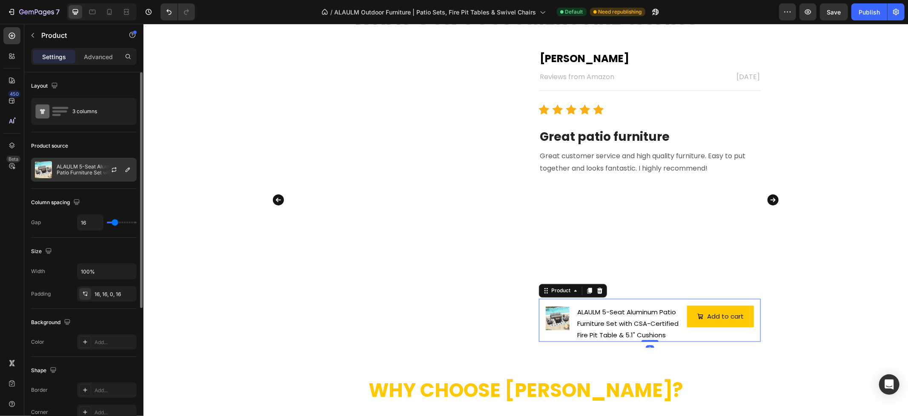
click at [108, 163] on div at bounding box center [117, 169] width 37 height 23
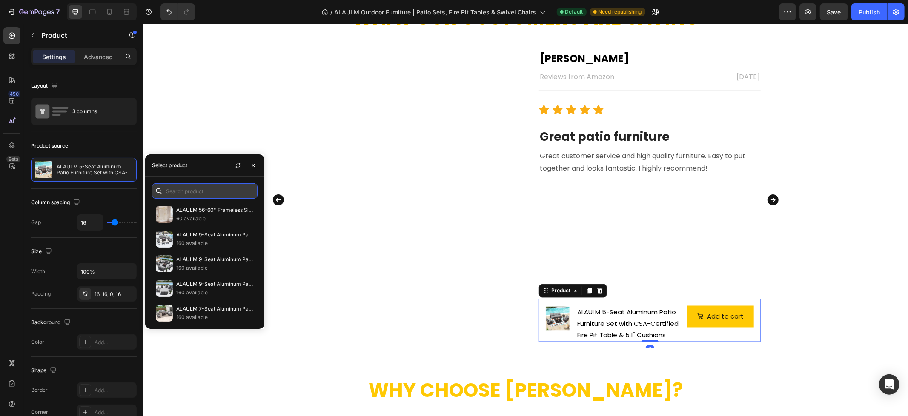
click at [202, 192] on input "text" at bounding box center [205, 190] width 106 height 15
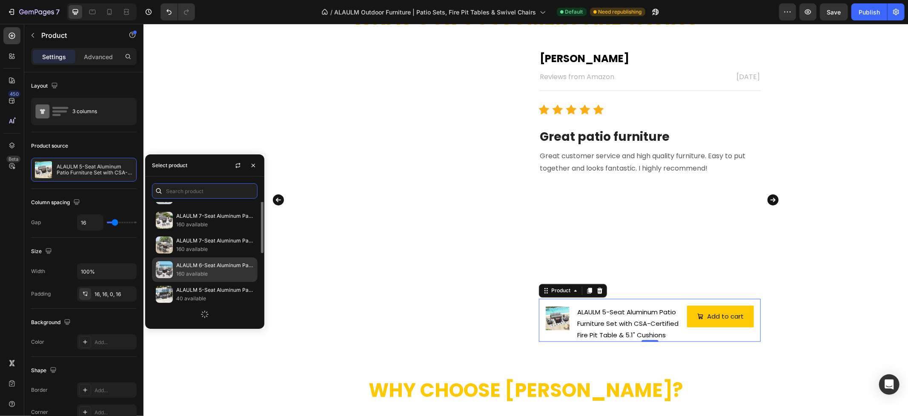
scroll to position [0, 0]
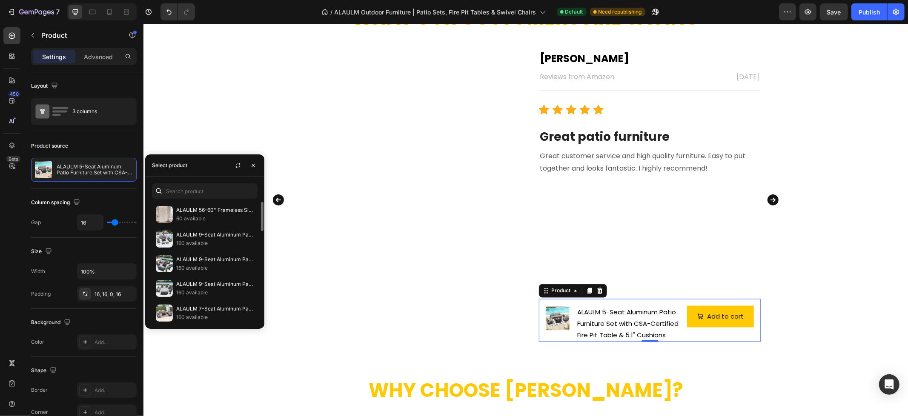
drag, startPoint x: 214, startPoint y: 173, endPoint x: 213, endPoint y: 180, distance: 7.7
click at [214, 173] on div "Select product" at bounding box center [204, 165] width 119 height 22
click at [213, 184] on input "text" at bounding box center [205, 190] width 106 height 15
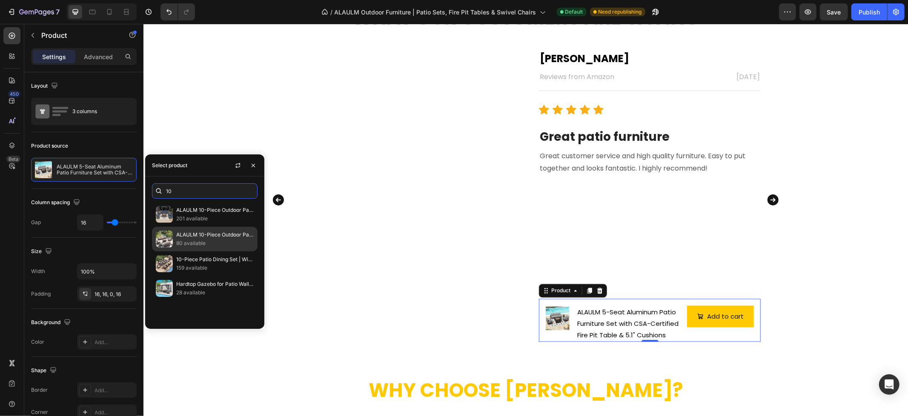
type input "10"
click at [229, 243] on p "80 available" at bounding box center [214, 243] width 77 height 9
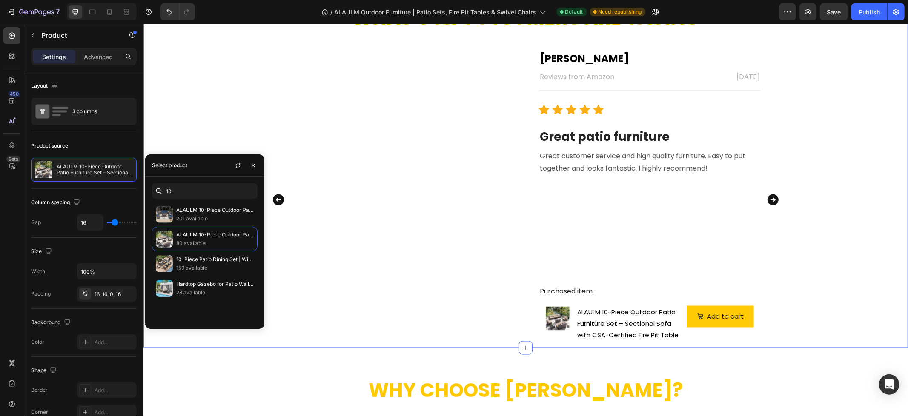
click at [831, 263] on div "What Our Customers Are Saying Heading Image Terra Text block Reviews from Amazo…" at bounding box center [525, 176] width 764 height 343
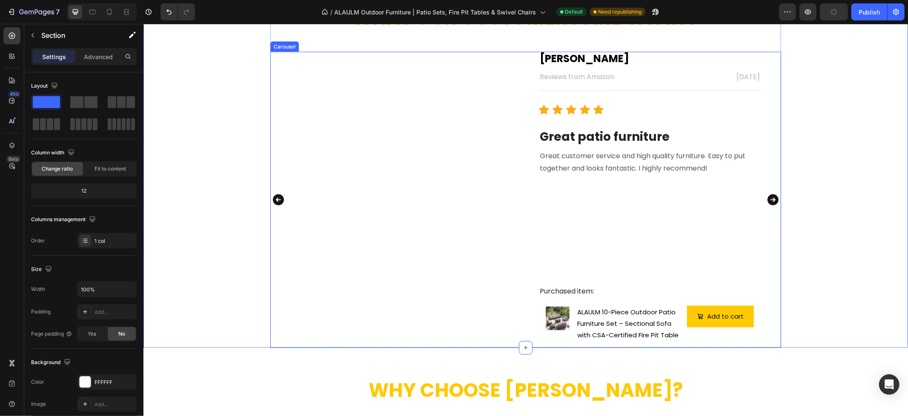
click at [769, 200] on icon "Carousel Next Arrow" at bounding box center [773, 199] width 14 height 17
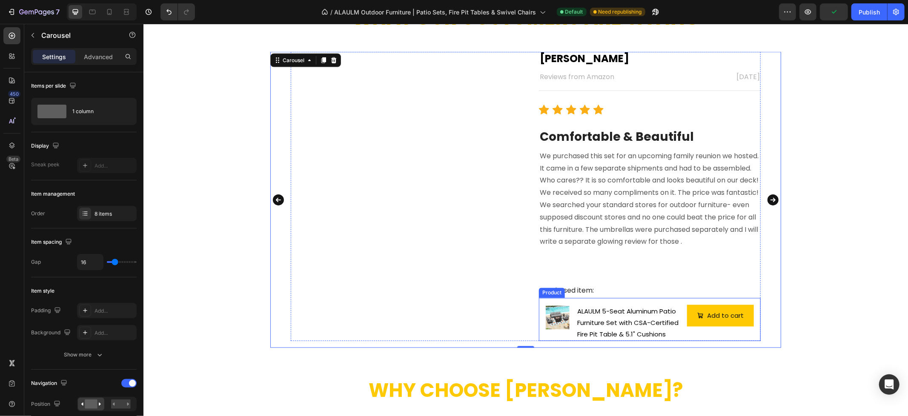
click at [545, 332] on div "Product Images & Gallery" at bounding box center [557, 323] width 24 height 36
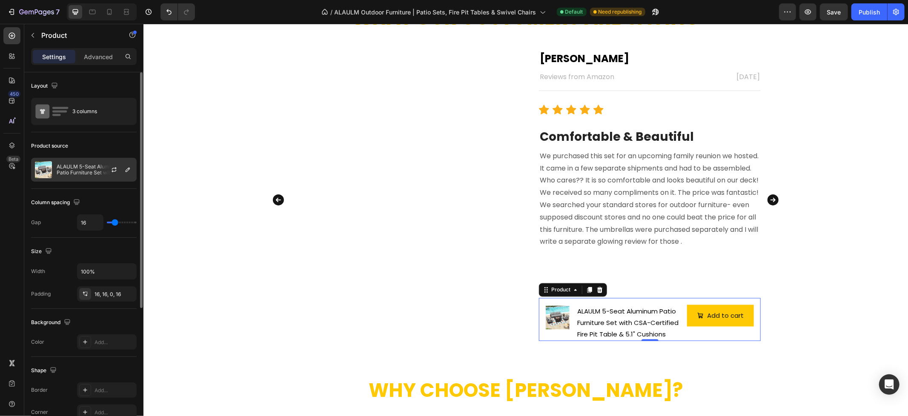
click at [66, 168] on p "ALAULM 5-Seat Aluminum Patio Furniture Set with CSA-Certified Fire Pit Table & …" at bounding box center [95, 170] width 76 height 12
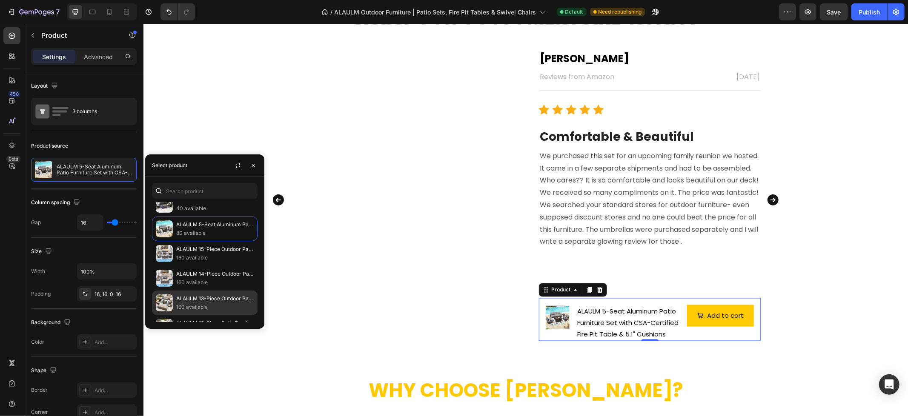
scroll to position [373, 0]
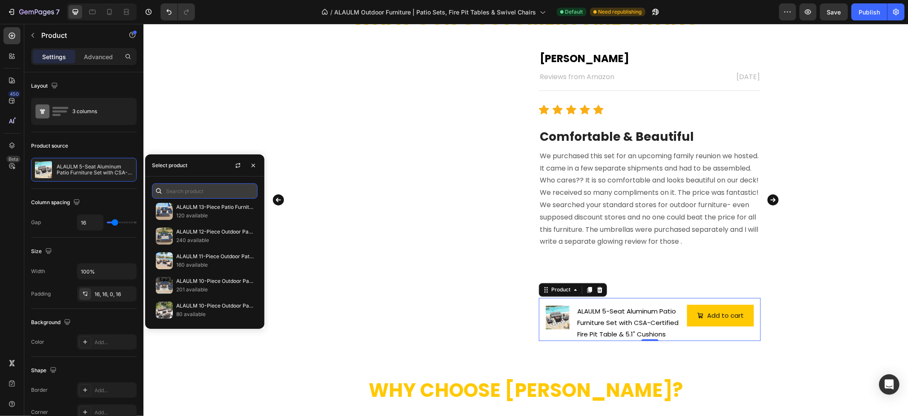
click at [202, 187] on input "text" at bounding box center [205, 190] width 106 height 15
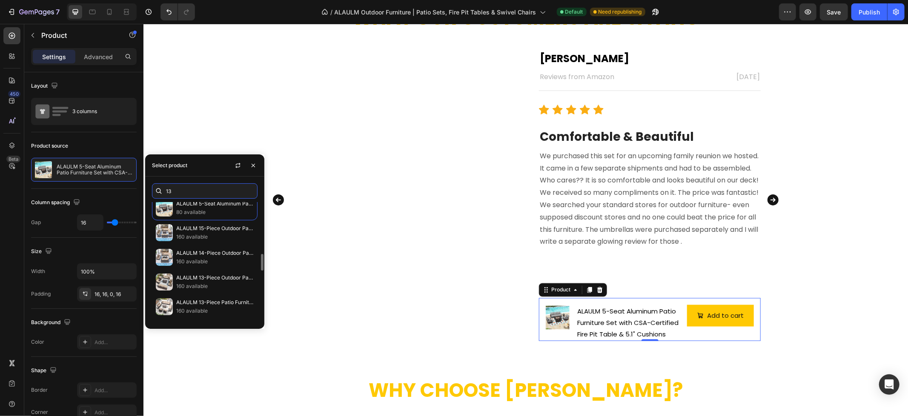
scroll to position [0, 0]
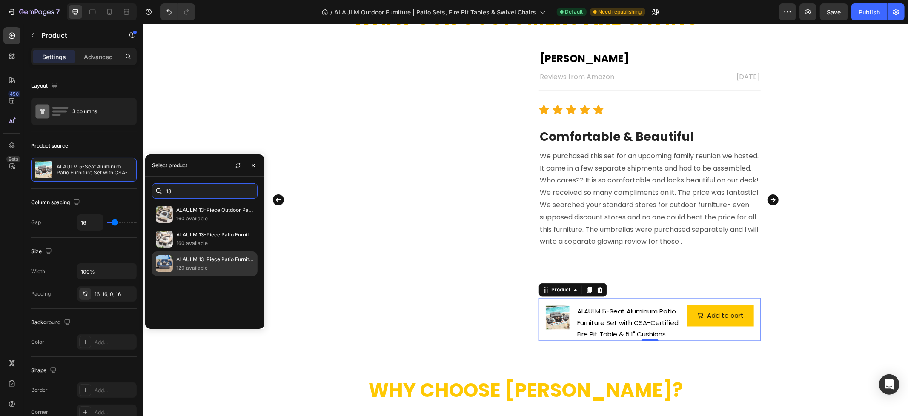
type input "13"
click at [227, 262] on p "ALAULM 13-Piece Patio Furniture Set – Outdoor Sectional Sofas with Propane Fire…" at bounding box center [214, 259] width 77 height 9
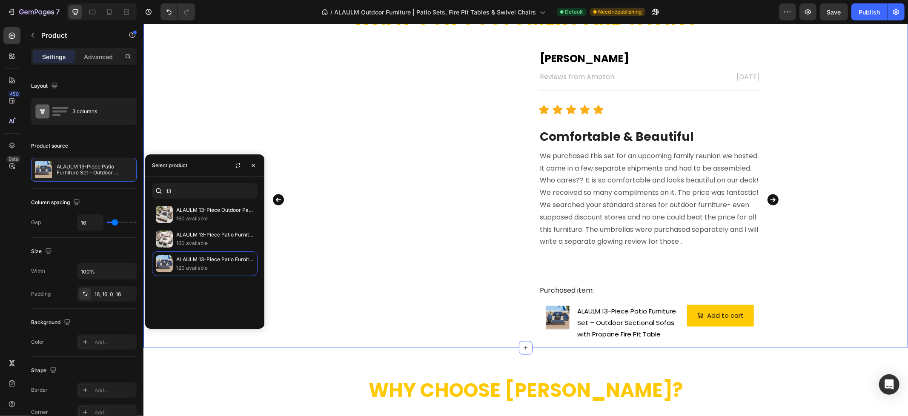
click at [846, 255] on div "What Our Customers Are Saying Heading Image Terra Text block Reviews from Amazo…" at bounding box center [525, 176] width 764 height 343
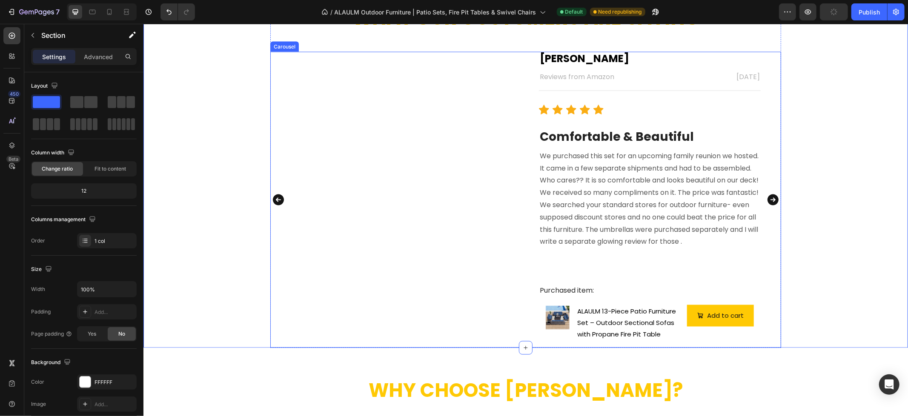
click at [769, 200] on icon "Carousel Next Arrow" at bounding box center [773, 199] width 14 height 17
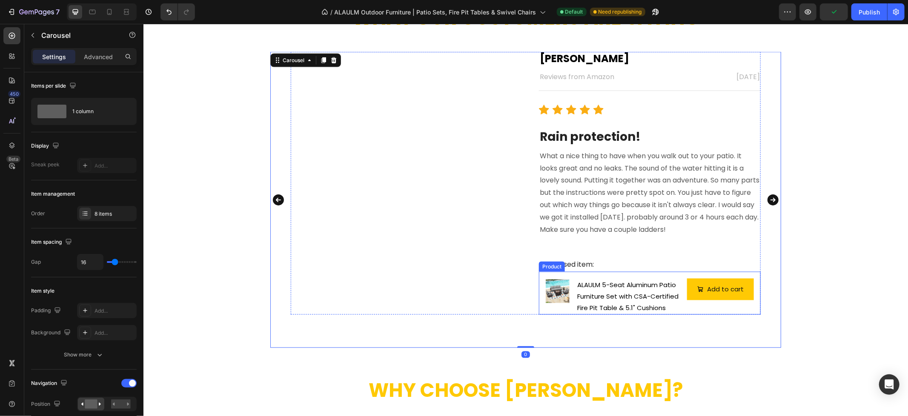
click at [538, 309] on div "Product Images & Gallery ALAULM 5-Seat Aluminum Patio Furniture Set with CSA-Ce…" at bounding box center [649, 293] width 222 height 43
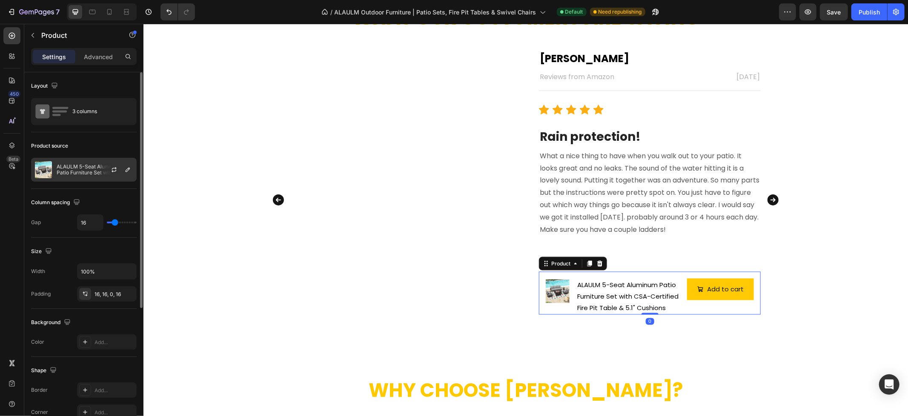
click at [54, 163] on div "ALAULM 5-Seat Aluminum Patio Furniture Set with CSA-Certified Fire Pit Table & …" at bounding box center [84, 170] width 106 height 24
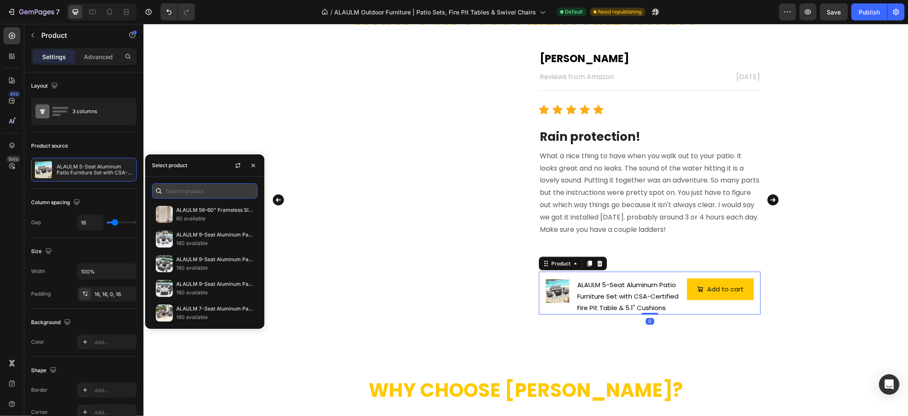
click at [192, 196] on input "text" at bounding box center [205, 190] width 106 height 15
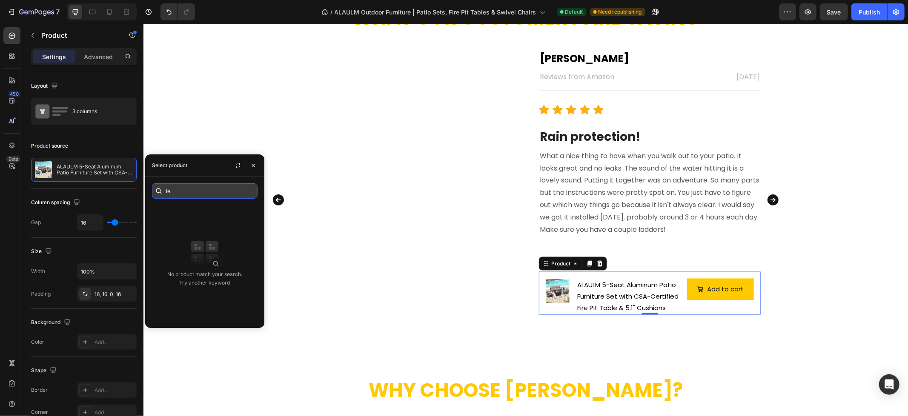
type input "l"
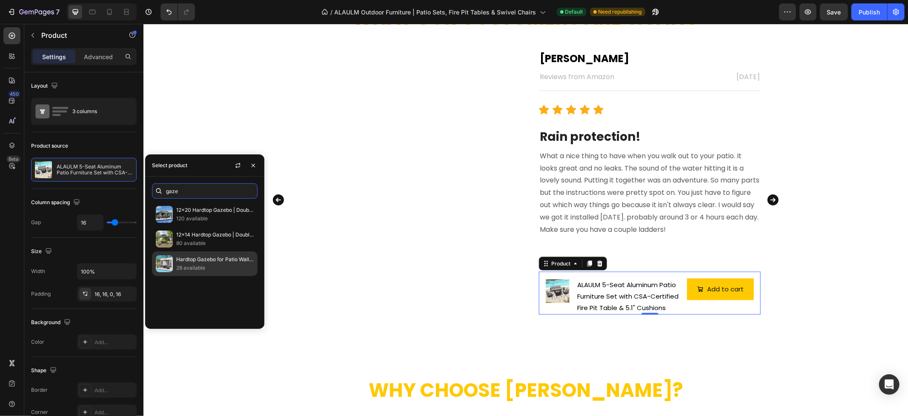
type input "gaze"
click at [163, 265] on img at bounding box center [164, 263] width 17 height 17
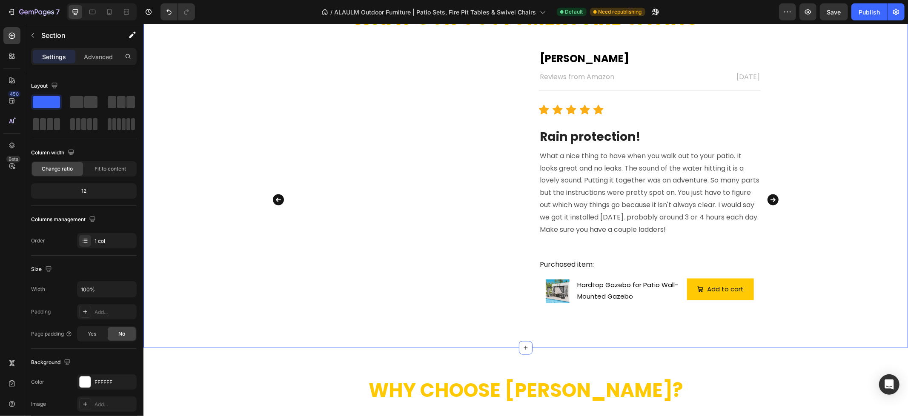
click at [822, 260] on div "What Our Customers Are Saying Heading Image Terra Text block Reviews from Amazo…" at bounding box center [525, 176] width 764 height 343
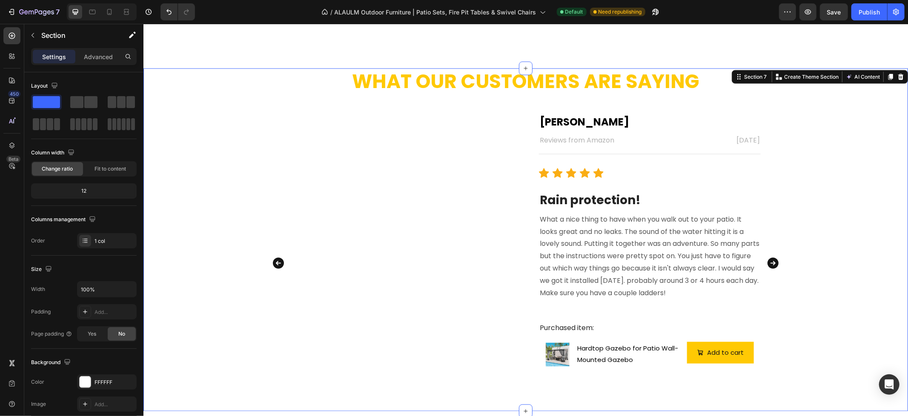
scroll to position [1052, 0]
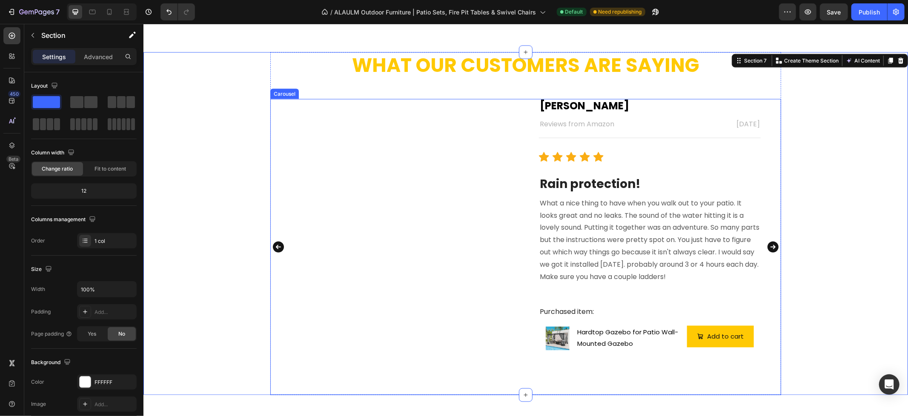
click at [771, 248] on icon "Carousel Next Arrow" at bounding box center [772, 246] width 11 height 11
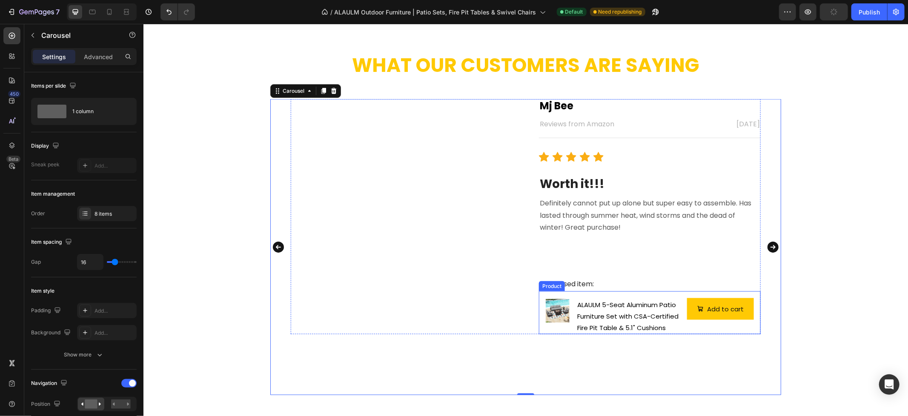
click at [546, 330] on div "Product Images & Gallery" at bounding box center [557, 316] width 24 height 36
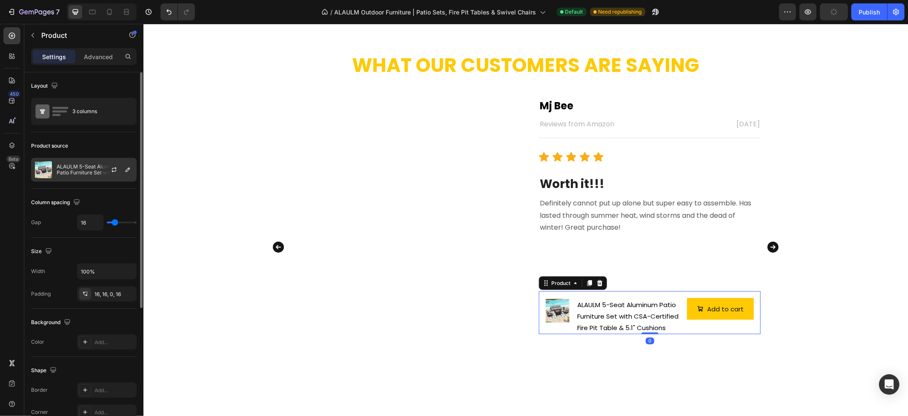
click at [90, 172] on p "ALAULM 5-Seat Aluminum Patio Furniture Set with CSA-Certified Fire Pit Table & …" at bounding box center [95, 170] width 76 height 12
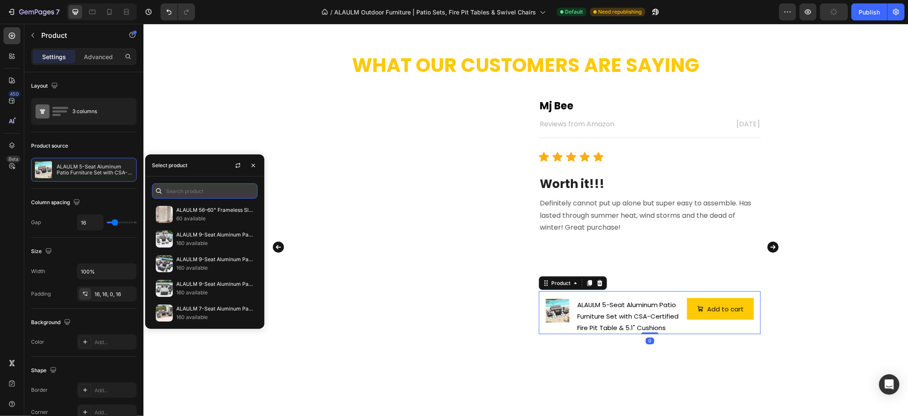
click at [201, 186] on input "text" at bounding box center [205, 190] width 106 height 15
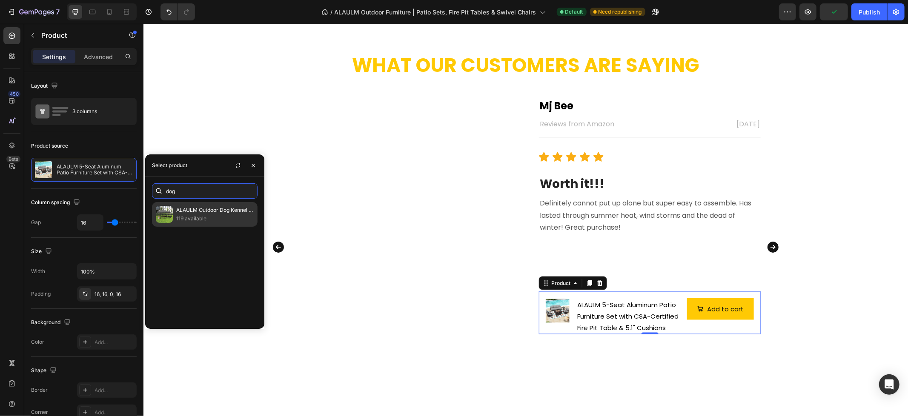
type input "dog"
click at [213, 214] on p "ALAULM Outdoor Dog Kennel with Waterproof Cover & Safety Locks" at bounding box center [214, 210] width 77 height 9
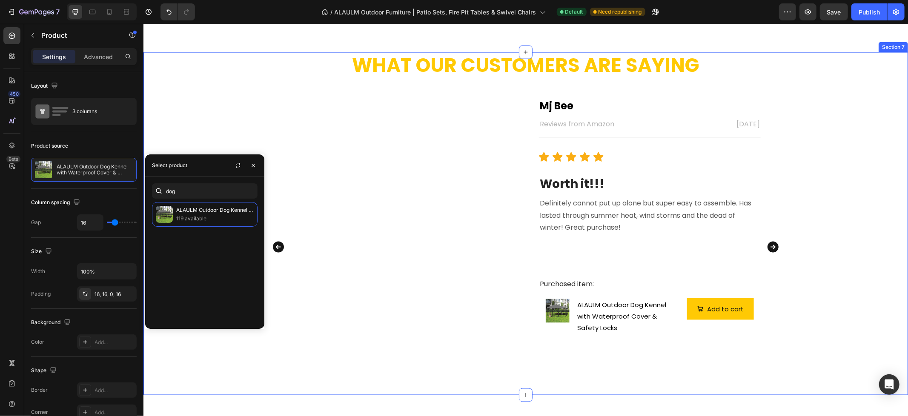
click at [844, 232] on div "What Our Customers Are Saying Heading Image Terra Text block Reviews from Amazo…" at bounding box center [525, 223] width 764 height 343
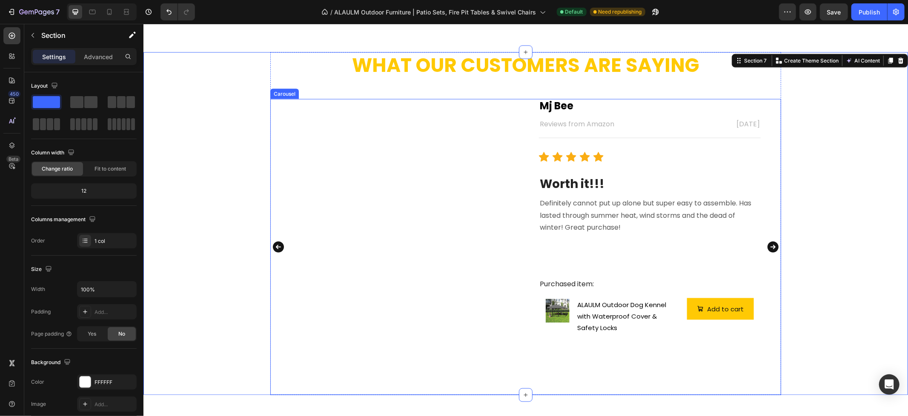
click at [771, 248] on icon "Carousel Next Arrow" at bounding box center [772, 246] width 11 height 11
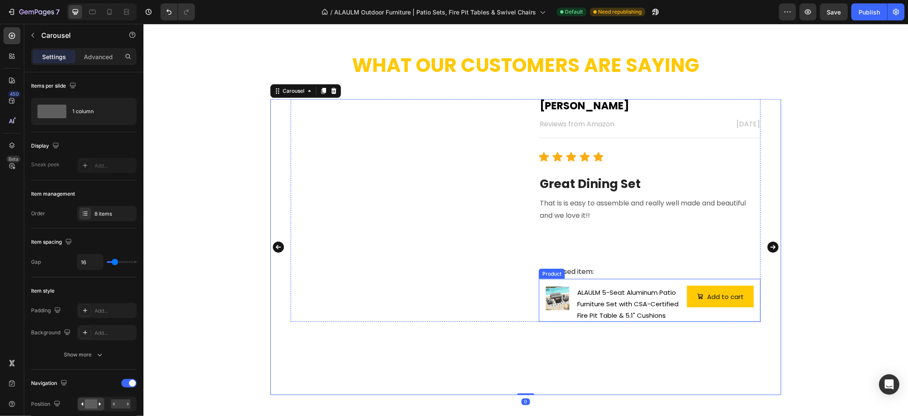
click at [555, 314] on div "Product Images & Gallery" at bounding box center [557, 304] width 24 height 36
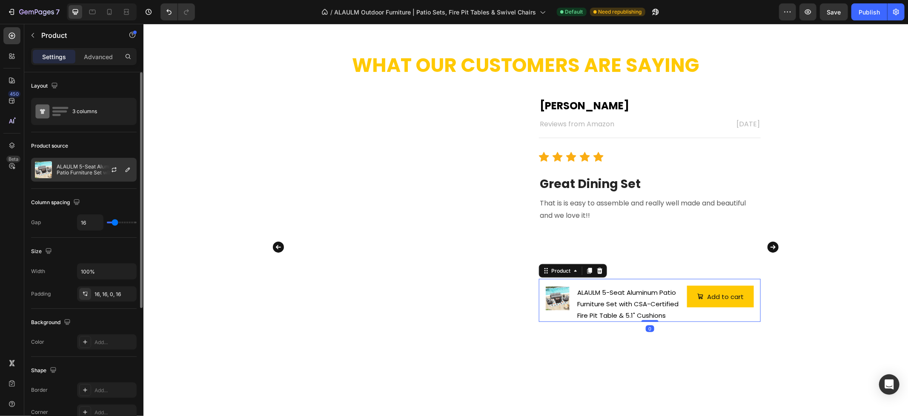
click at [94, 168] on p "ALAULM 5-Seat Aluminum Patio Furniture Set with CSA-Certified Fire Pit Table & …" at bounding box center [95, 170] width 76 height 12
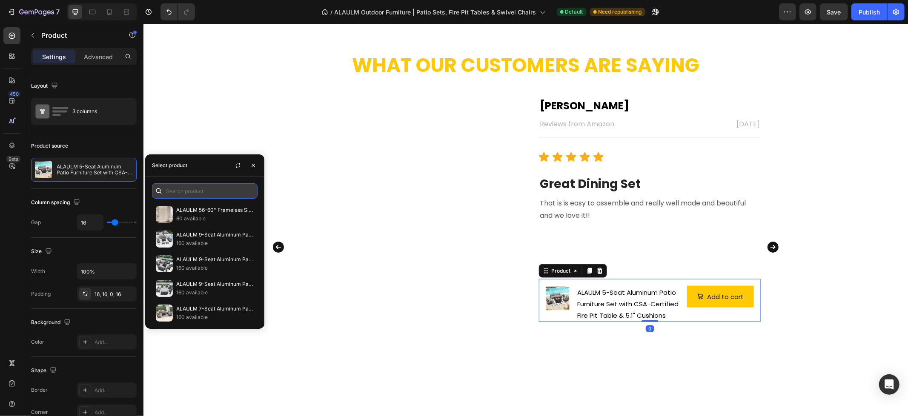
click at [209, 191] on input "text" at bounding box center [205, 190] width 106 height 15
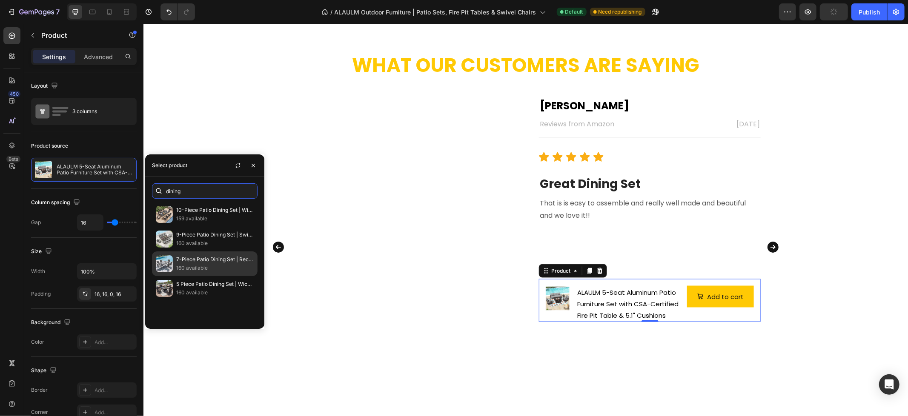
type input "dining"
drag, startPoint x: 153, startPoint y: 234, endPoint x: 211, endPoint y: 263, distance: 64.5
click at [206, 264] on p "160 available" at bounding box center [214, 268] width 77 height 9
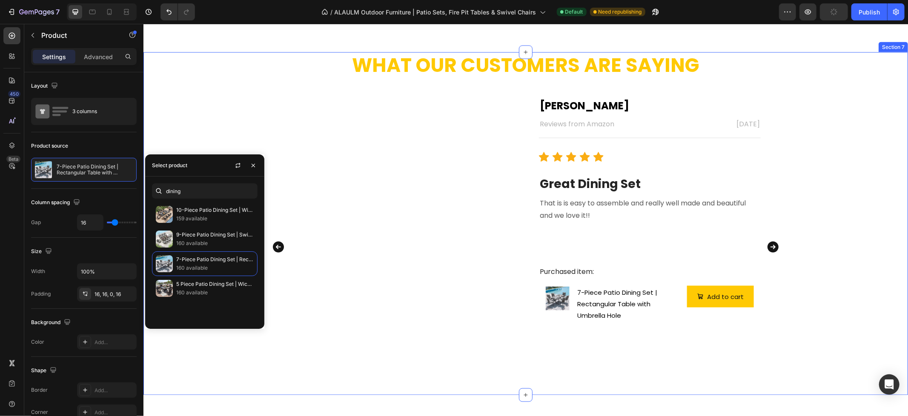
click at [807, 247] on div "What Our Customers Are Saying Heading Image Terra Text block Reviews from Amazo…" at bounding box center [525, 223] width 764 height 343
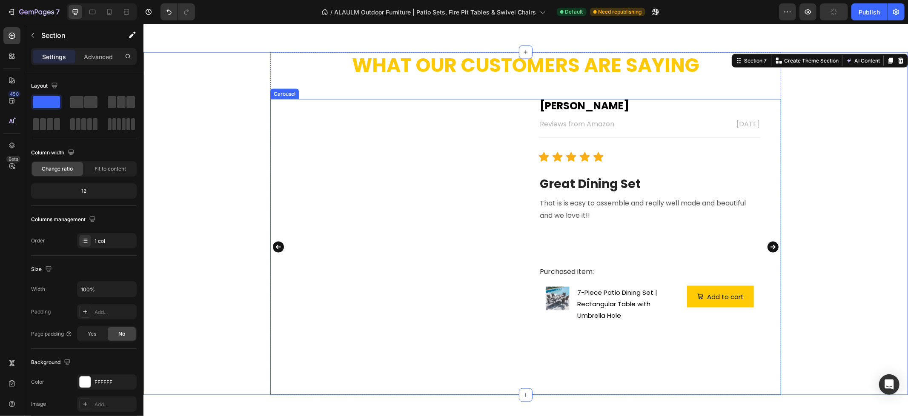
click at [768, 247] on icon "Carousel Next Arrow" at bounding box center [772, 246] width 11 height 11
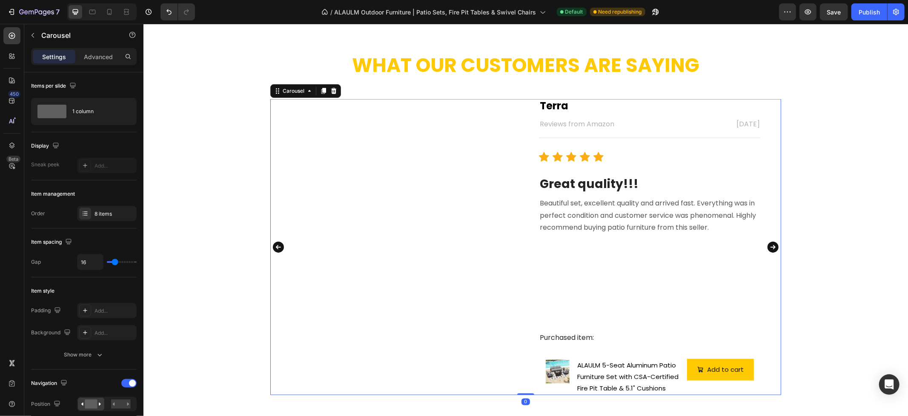
click at [767, 244] on icon "Carousel Next Arrow" at bounding box center [772, 246] width 11 height 11
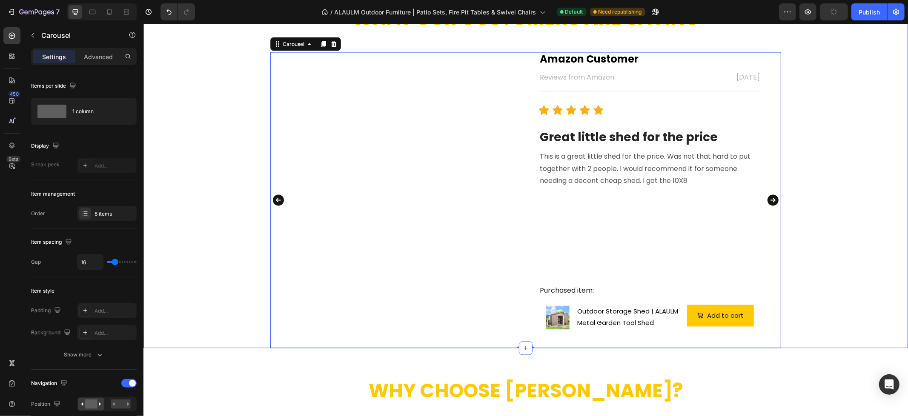
scroll to position [1099, 0]
click at [852, 230] on div "What Our Customers Are Saying Heading Image Terra Text block Reviews from Amazo…" at bounding box center [525, 176] width 764 height 343
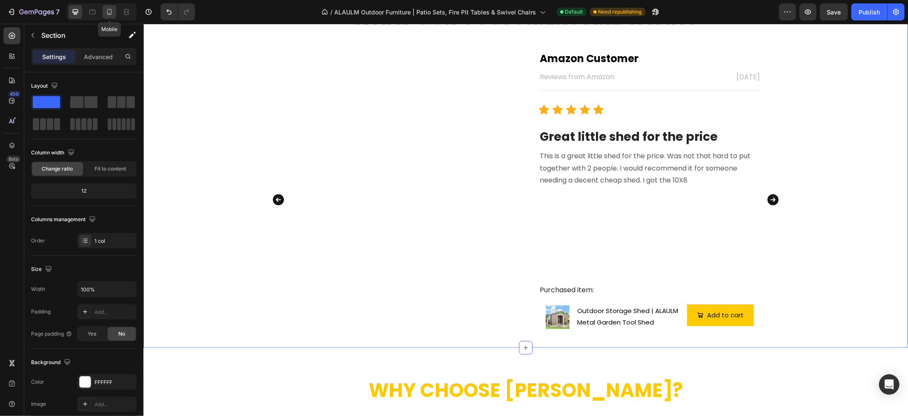
click at [108, 12] on icon at bounding box center [109, 12] width 9 height 9
type input "90%"
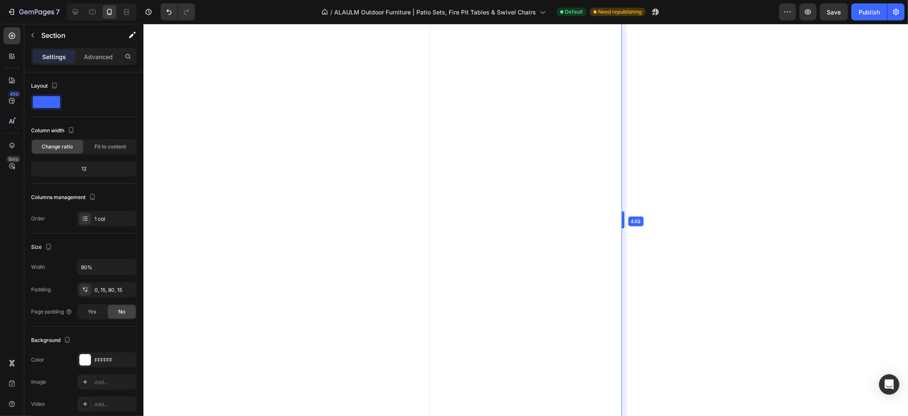
scroll to position [1899, 0]
drag, startPoint x: 619, startPoint y: 219, endPoint x: 194, endPoint y: 196, distance: 426.2
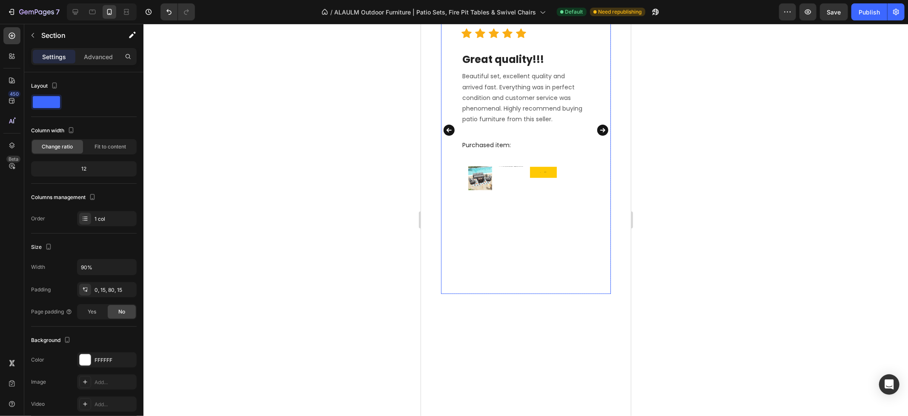
scroll to position [2258, 0]
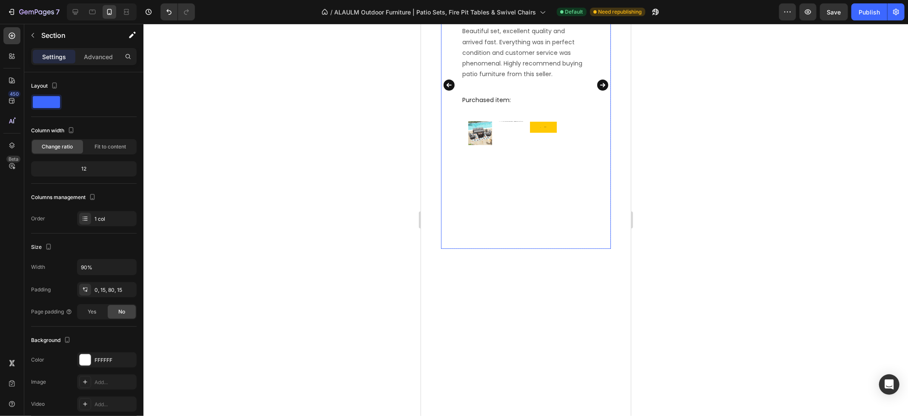
click at [589, 207] on div "Image Terra Text block Reviews from Amazon Text block [DATE] Text block Row Tit…" at bounding box center [524, 84] width 169 height 328
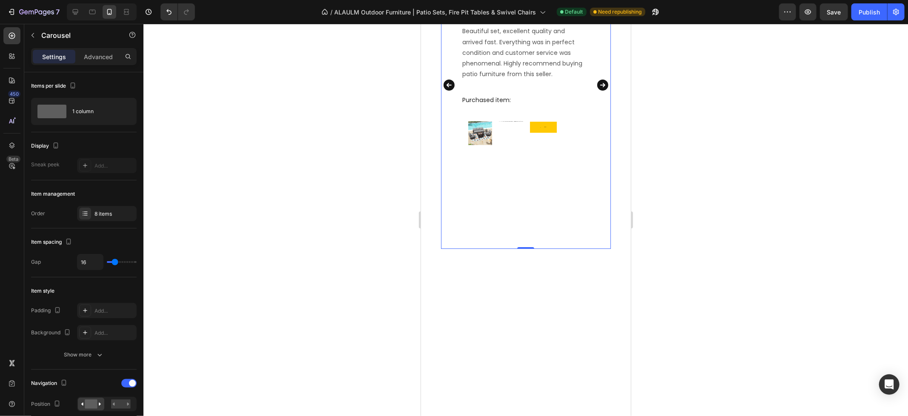
click at [597, 90] on icon "Carousel Next Arrow" at bounding box center [602, 84] width 11 height 11
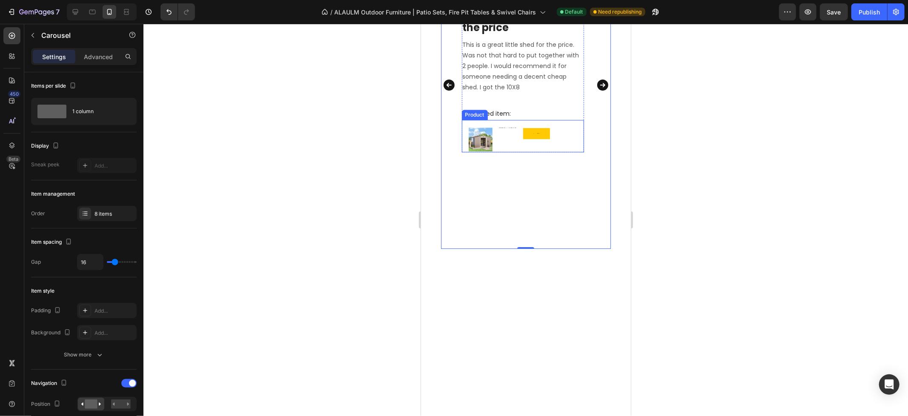
click at [509, 152] on div "Outdoor Storage Shed | ALAULM Metal Garden Tool Shed Product Title" at bounding box center [506, 139] width 19 height 26
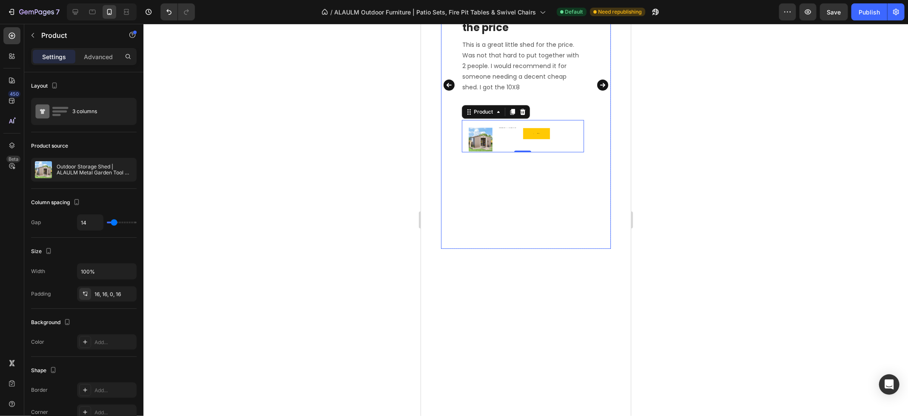
click at [443, 90] on icon "Carousel Back Arrow" at bounding box center [448, 84] width 11 height 11
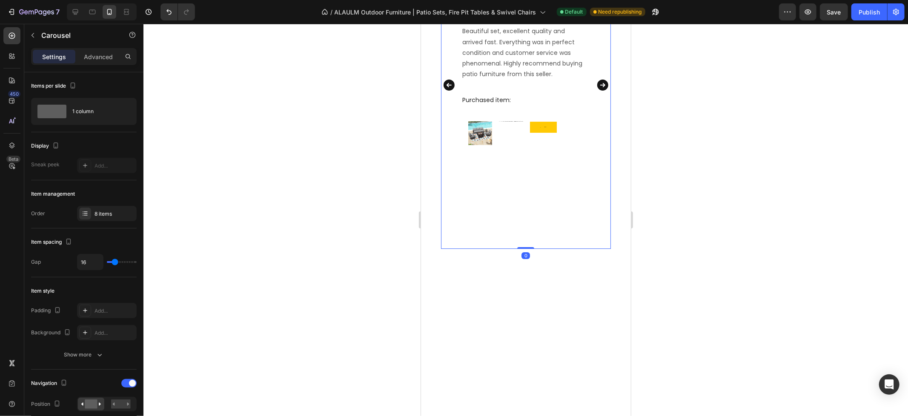
click at [595, 93] on icon "Carousel Next Arrow" at bounding box center [602, 84] width 14 height 17
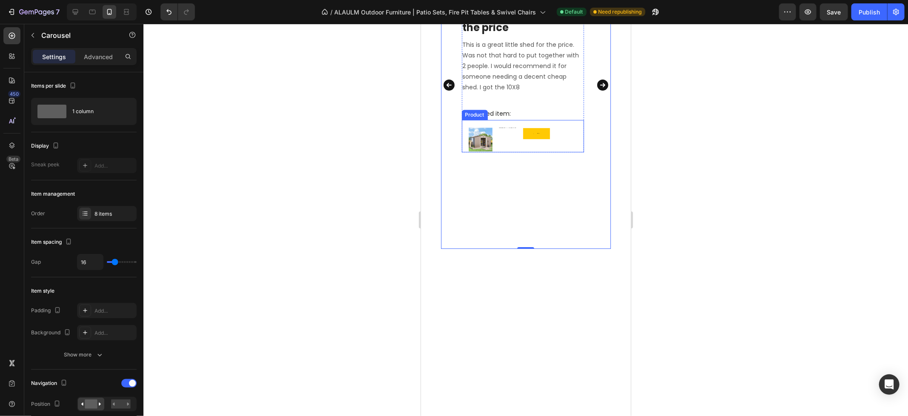
click at [508, 152] on div "Outdoor Storage Shed | ALAULM Metal Garden Tool Shed Product Title" at bounding box center [506, 139] width 19 height 26
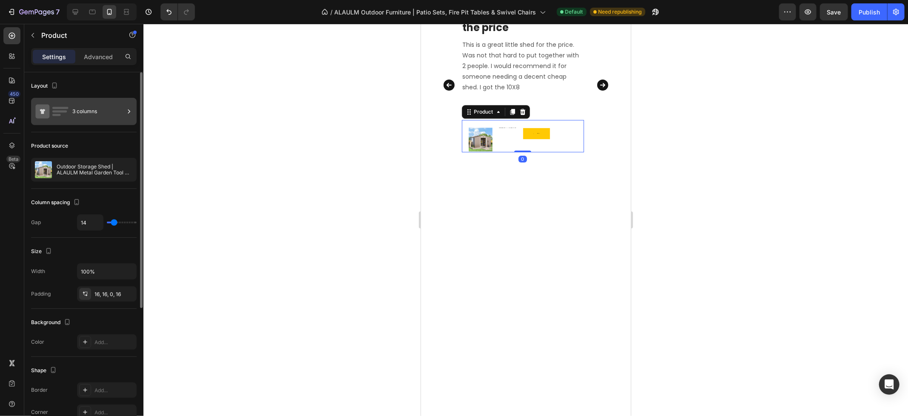
click at [78, 106] on div "3 columns" at bounding box center [98, 112] width 52 height 20
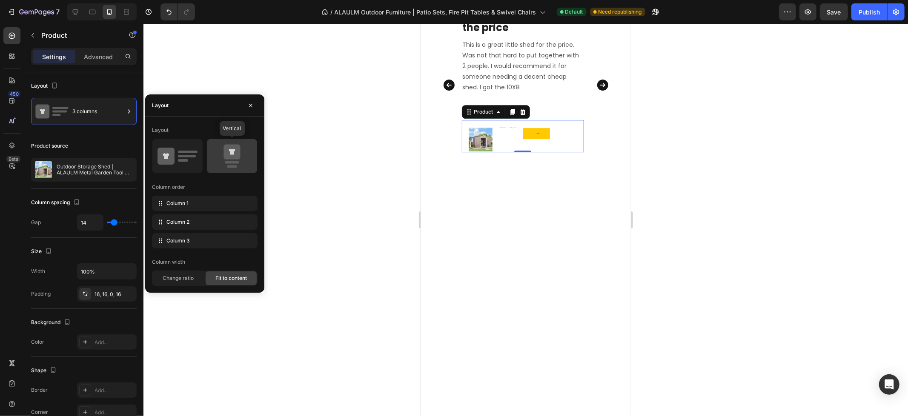
click at [226, 161] on icon at bounding box center [232, 156] width 40 height 24
type input "0"
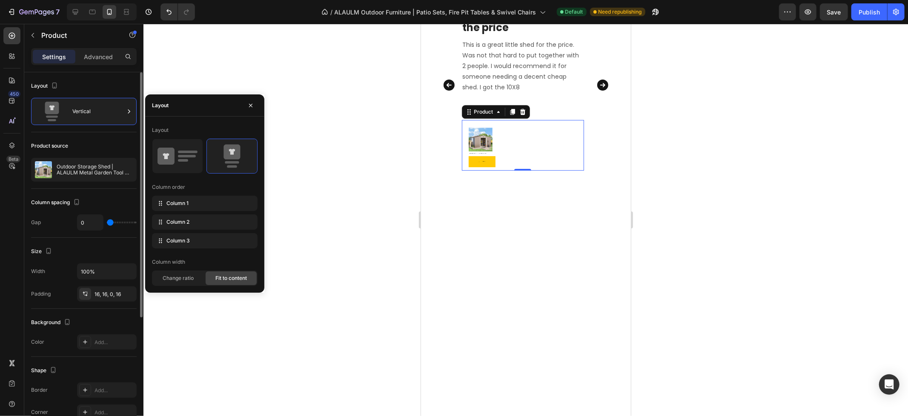
click at [115, 143] on div "Product source" at bounding box center [84, 146] width 106 height 14
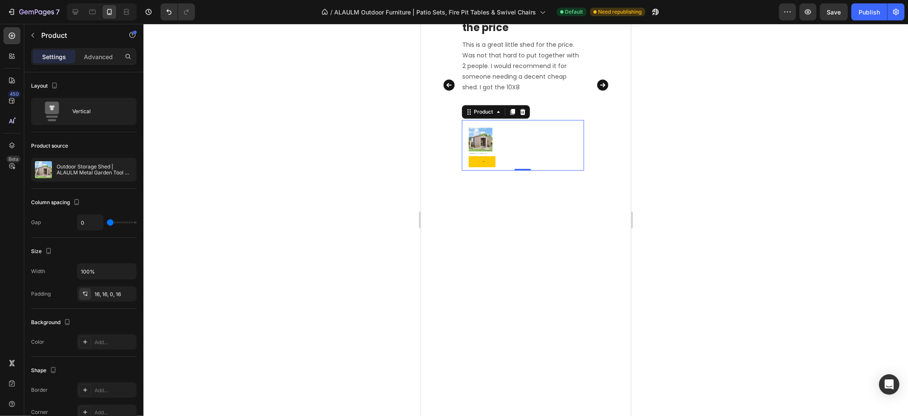
click at [543, 170] on div "Product Images & Gallery Outdoor Storage Shed | ALAULM Metal Garden Tool Shed P…" at bounding box center [522, 145] width 122 height 51
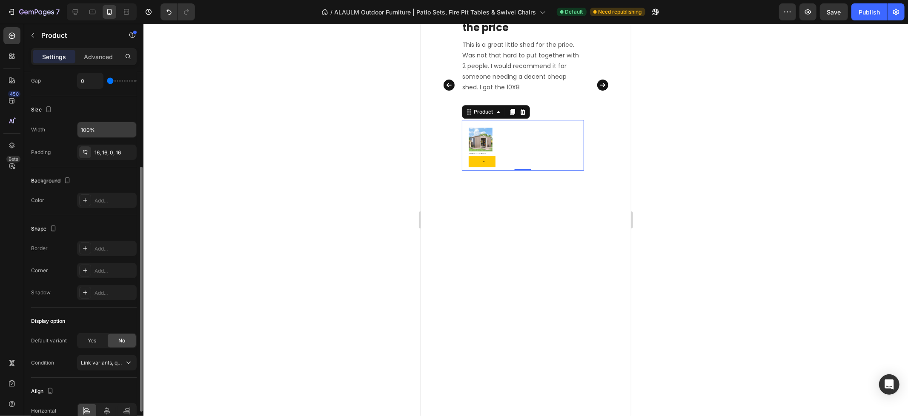
scroll to position [185, 0]
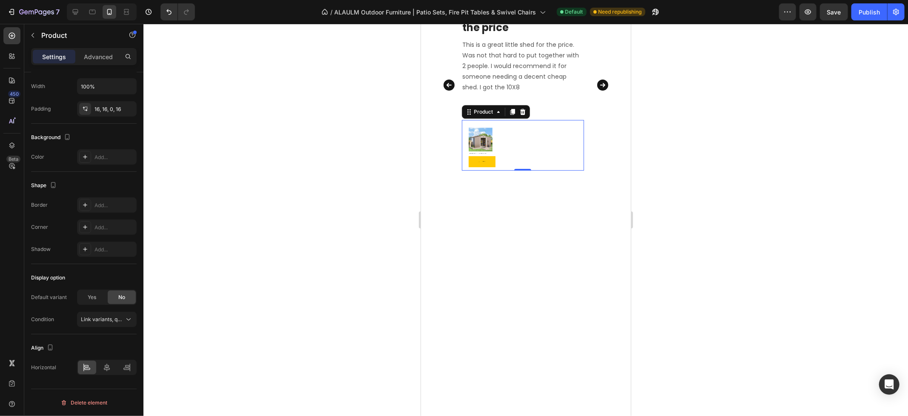
click at [516, 170] on div "Product Images & Gallery Outdoor Storage Shed | ALAULM Metal Garden Tool Shed P…" at bounding box center [522, 145] width 122 height 51
click at [483, 151] on img at bounding box center [480, 139] width 24 height 24
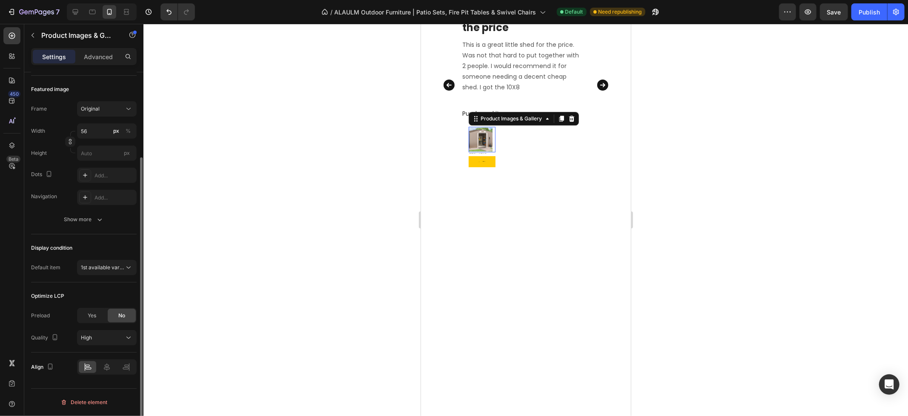
scroll to position [0, 0]
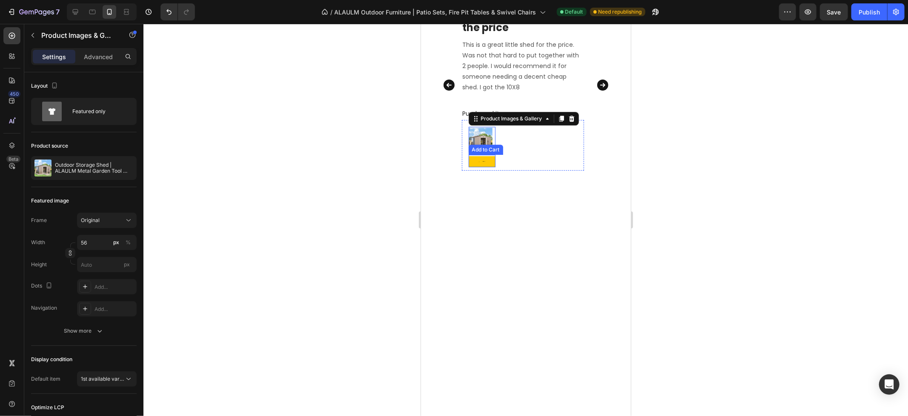
click at [471, 167] on div "Add to cart Add to Cart" at bounding box center [481, 160] width 27 height 12
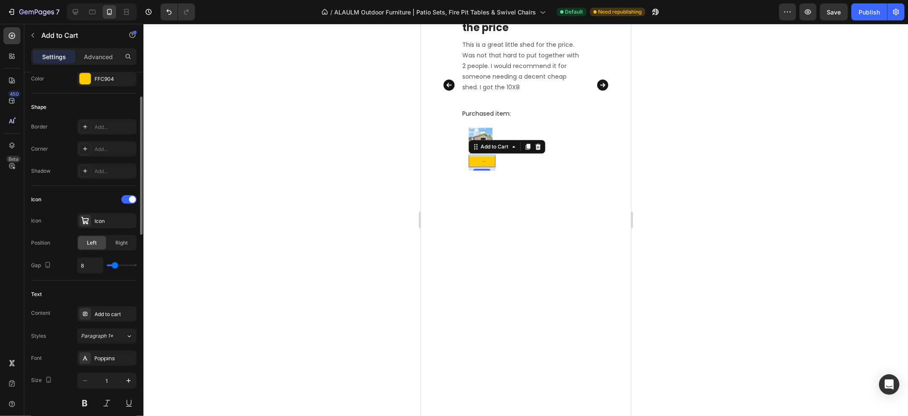
scroll to position [330, 0]
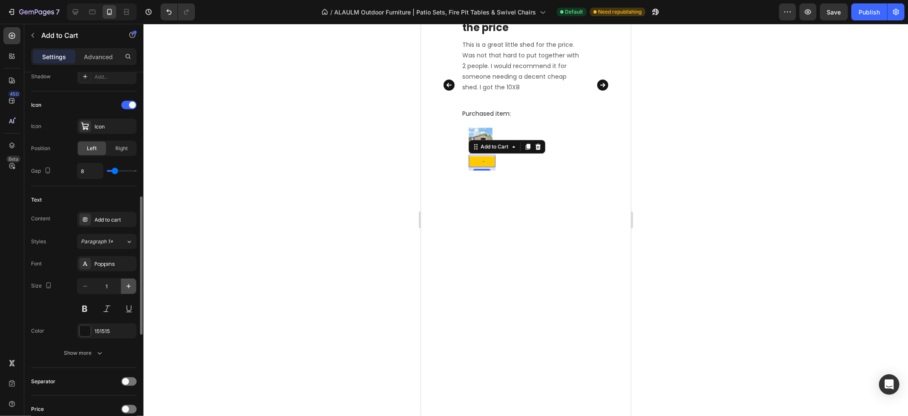
click at [124, 289] on icon "button" at bounding box center [128, 286] width 9 height 9
click at [125, 288] on icon "button" at bounding box center [128, 286] width 9 height 9
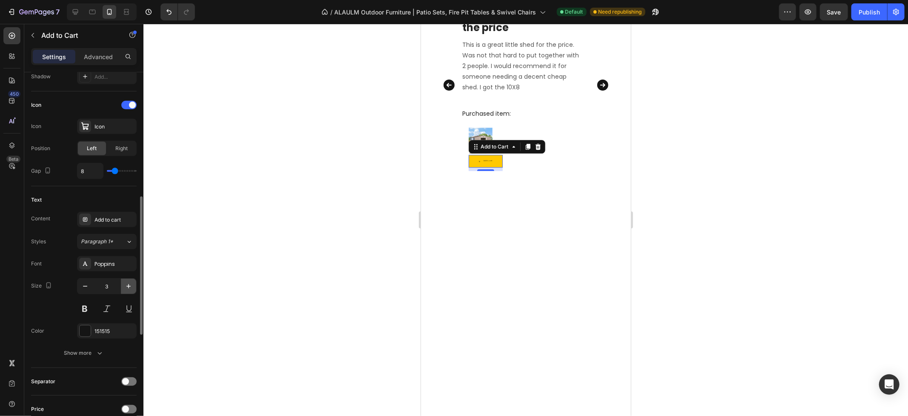
click at [125, 288] on icon "button" at bounding box center [128, 286] width 9 height 9
click at [126, 288] on icon "button" at bounding box center [128, 286] width 9 height 9
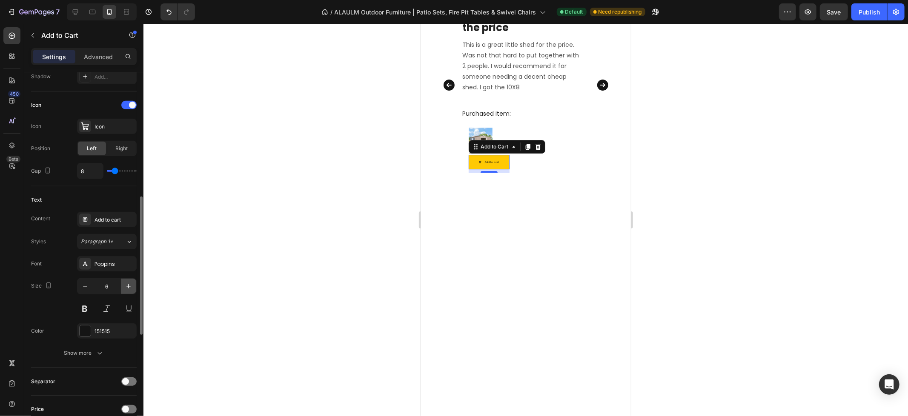
click at [126, 288] on icon "button" at bounding box center [128, 286] width 9 height 9
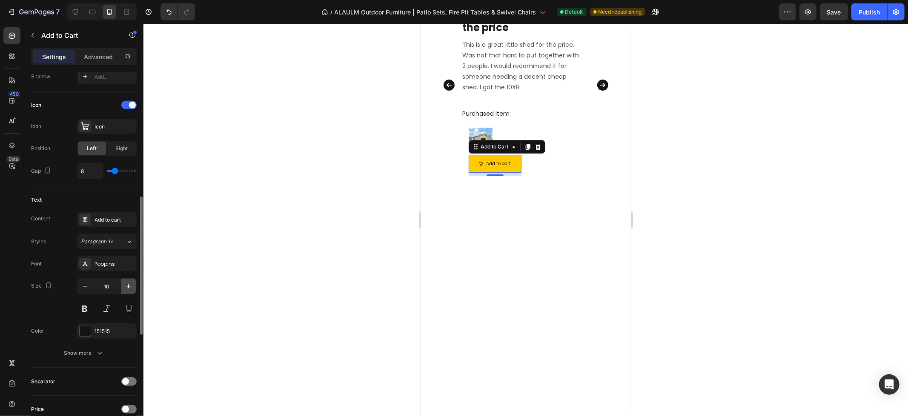
click at [126, 288] on icon "button" at bounding box center [128, 286] width 9 height 9
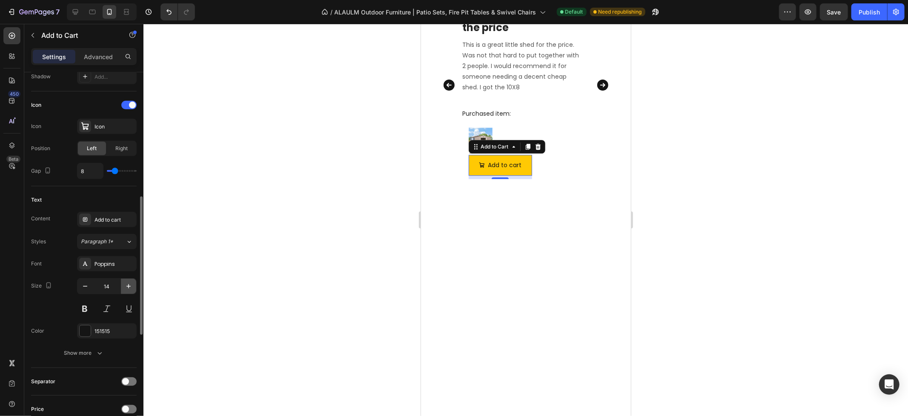
type input "15"
click at [556, 180] on div "Product Images & Gallery Outdoor Storage Shed | ALAULM Metal Garden Tool Shed P…" at bounding box center [522, 150] width 122 height 60
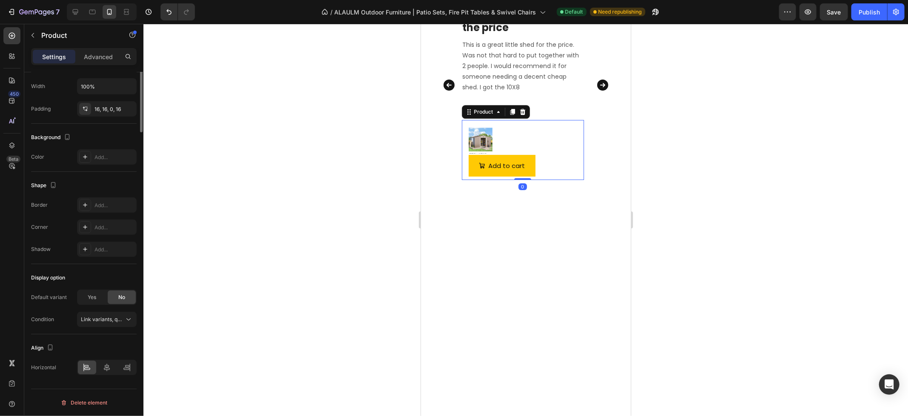
scroll to position [0, 0]
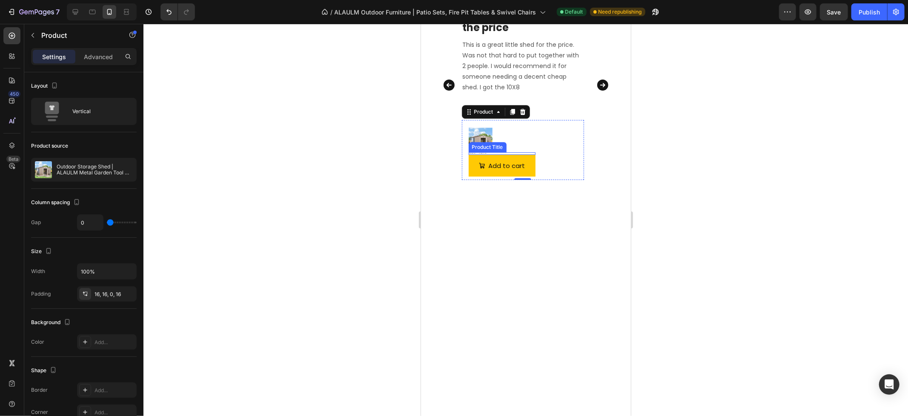
click at [483, 154] on h2 "Outdoor Storage Shed | ALAULM Metal Garden Tool Shed" at bounding box center [501, 153] width 67 height 3
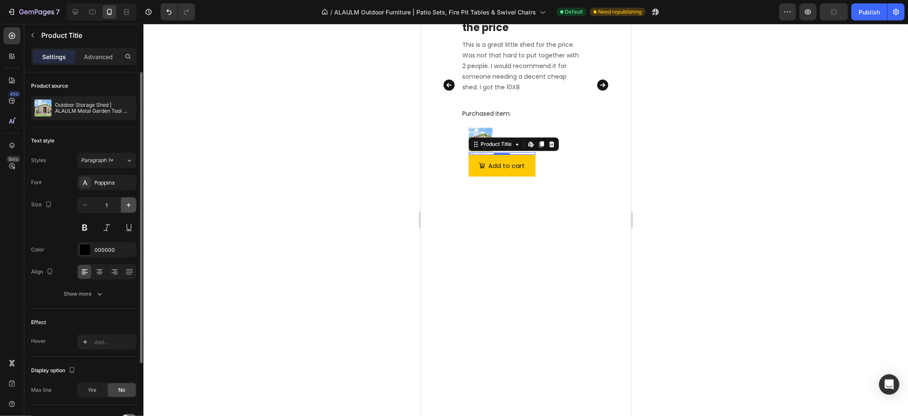
click at [128, 209] on icon "button" at bounding box center [128, 205] width 9 height 9
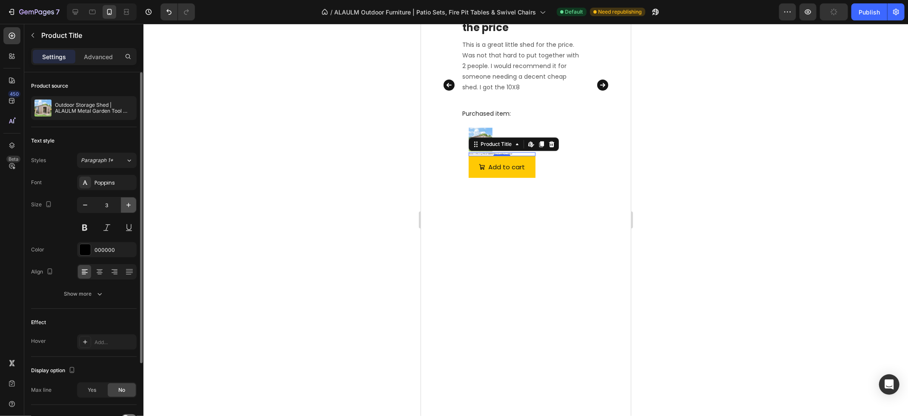
click at [128, 209] on icon "button" at bounding box center [128, 205] width 9 height 9
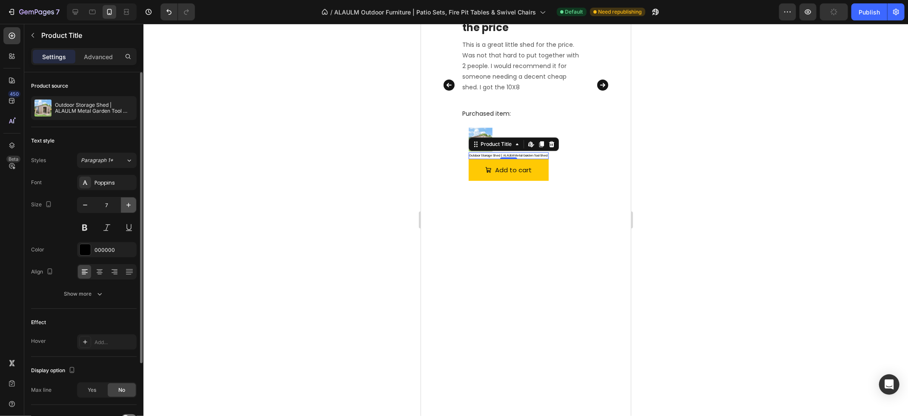
click at [128, 209] on icon "button" at bounding box center [128, 205] width 9 height 9
type input "15"
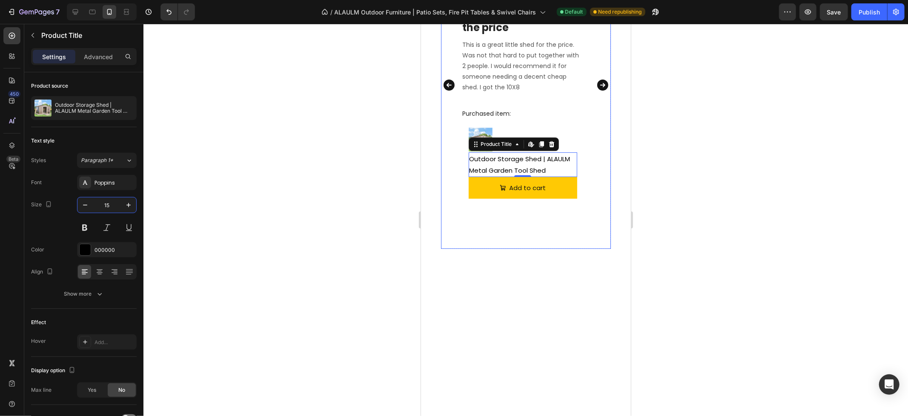
click at [600, 248] on div "Image Terra Text block Reviews from Amazon Text block [DATE] Text block Row Tit…" at bounding box center [524, 84] width 169 height 328
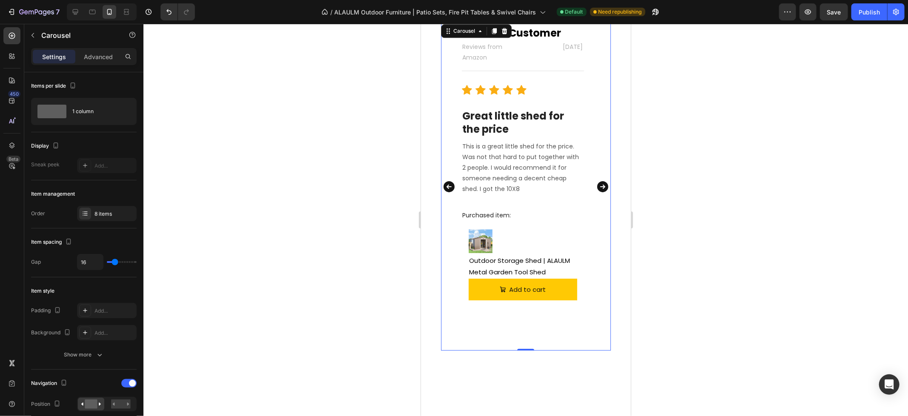
scroll to position [2211, 0]
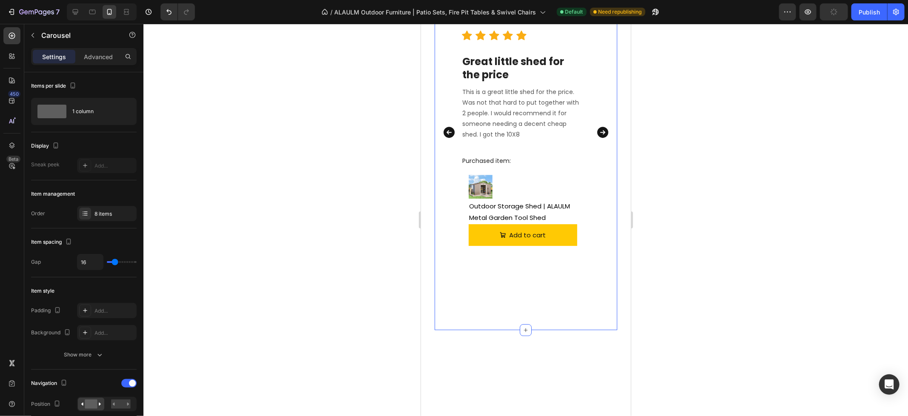
click at [608, 186] on div "What Our Customers Are Saying Heading Image Terra Text block Reviews from Amazo…" at bounding box center [525, 108] width 182 height 444
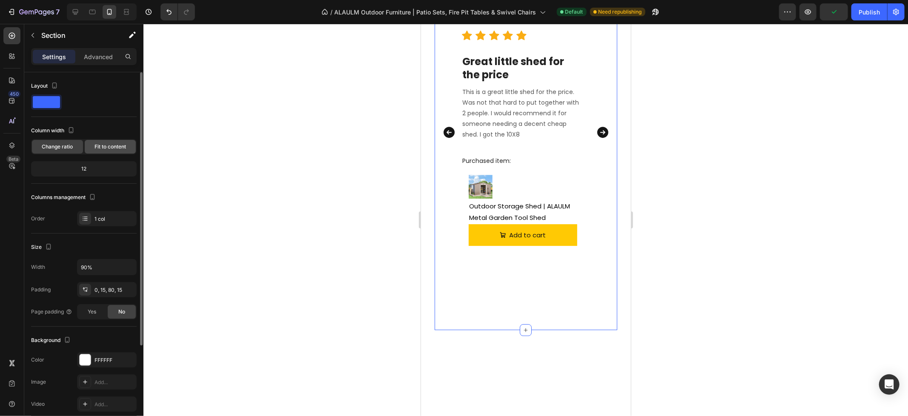
click at [120, 146] on span "Fit to content" at bounding box center [109, 147] width 31 height 8
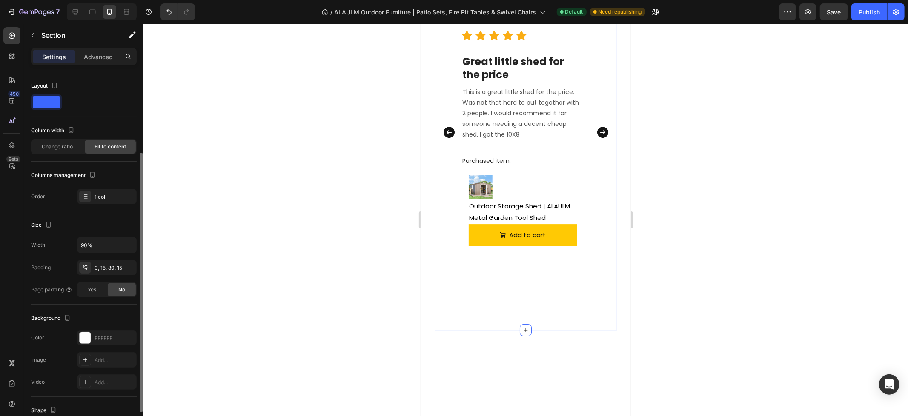
scroll to position [47, 0]
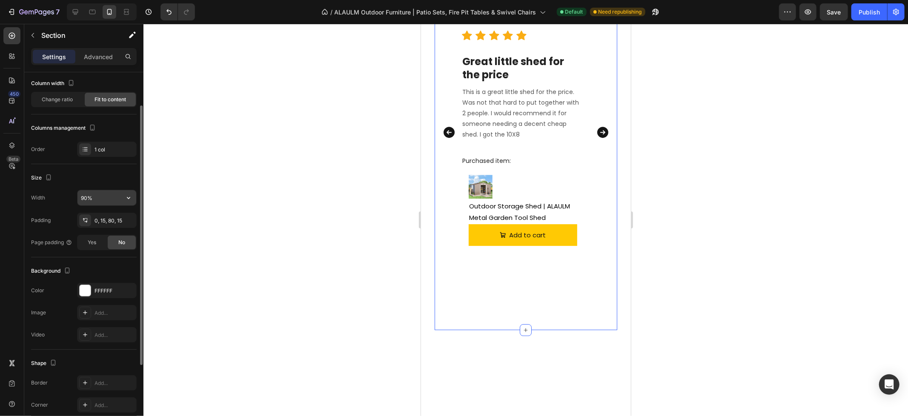
click at [99, 198] on input "90%" at bounding box center [106, 197] width 59 height 15
click at [121, 197] on button "button" at bounding box center [128, 197] width 15 height 15
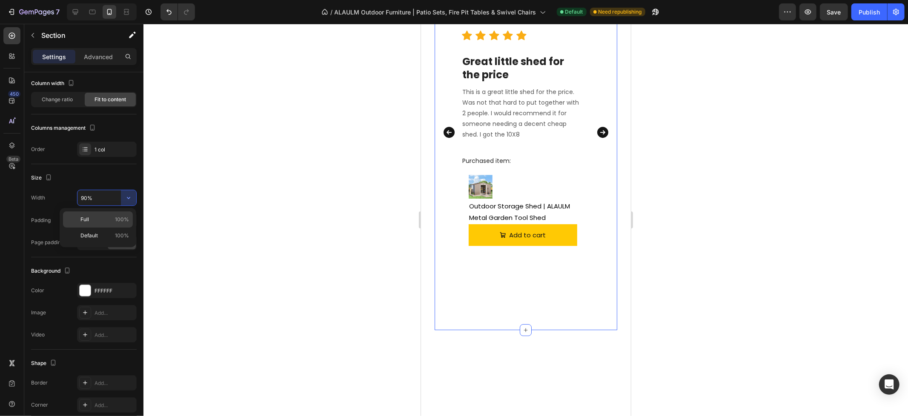
click at [114, 220] on p "Full 100%" at bounding box center [104, 220] width 49 height 8
type input "100%"
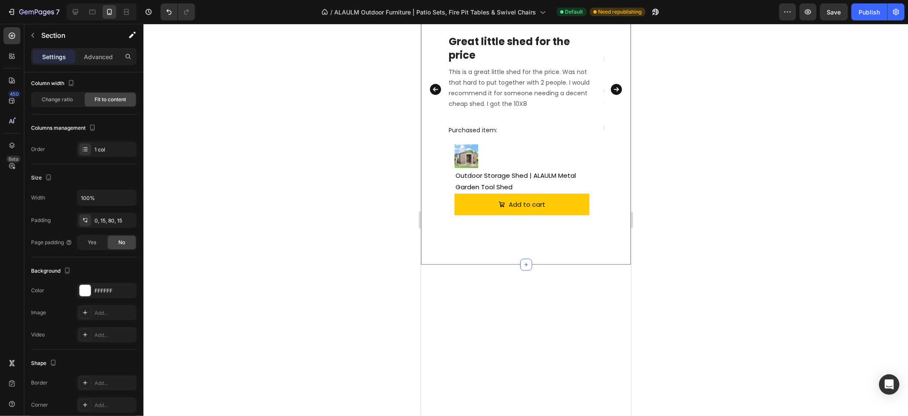
scroll to position [2200, 0]
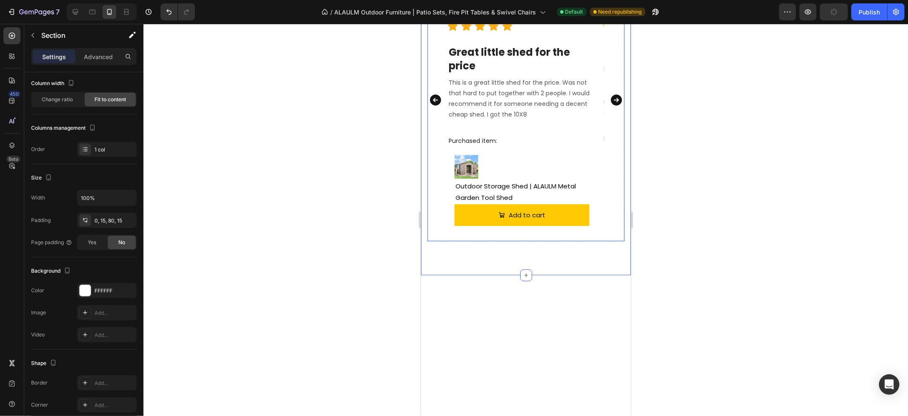
click at [777, 197] on div at bounding box center [525, 220] width 764 height 392
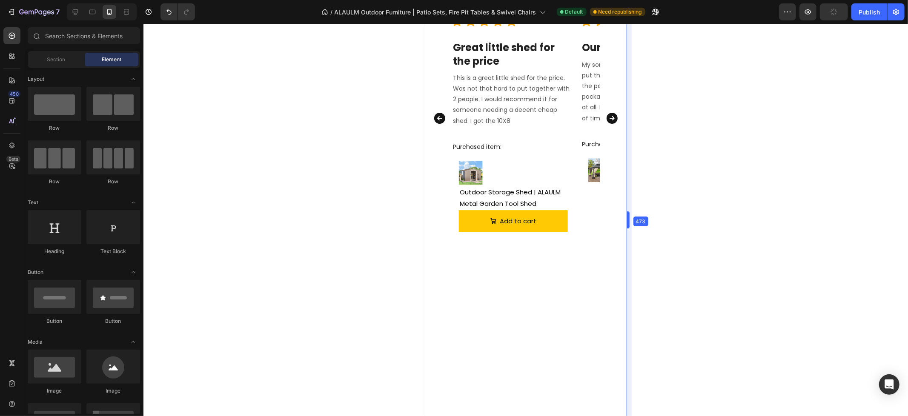
scroll to position [2231, 0]
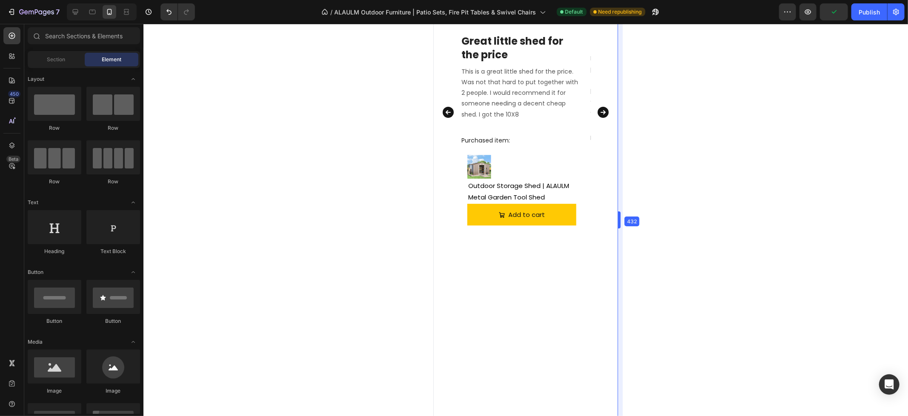
drag, startPoint x: 632, startPoint y: 224, endPoint x: 168, endPoint y: 197, distance: 465.1
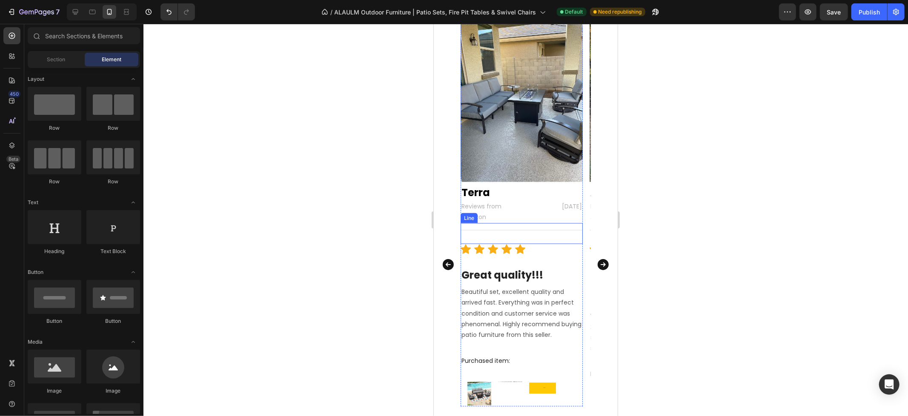
scroll to position [1149, 0]
click at [451, 259] on icon "Carousel Back Arrow" at bounding box center [448, 265] width 14 height 17
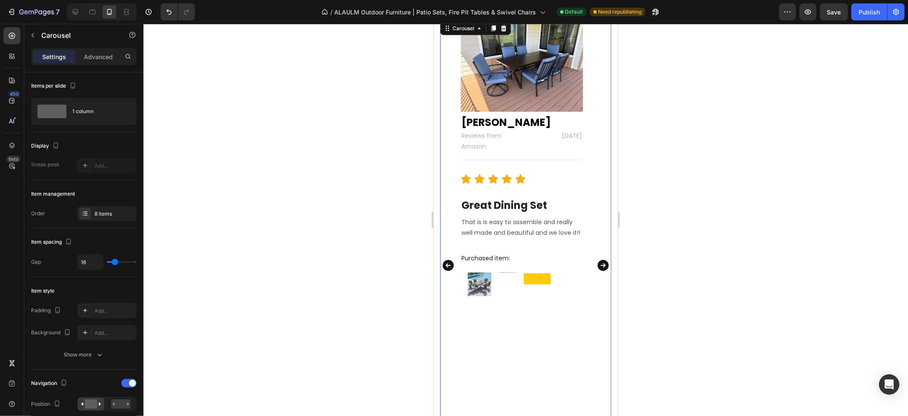
click at [597, 262] on icon "Carousel Next Arrow" at bounding box center [602, 265] width 11 height 11
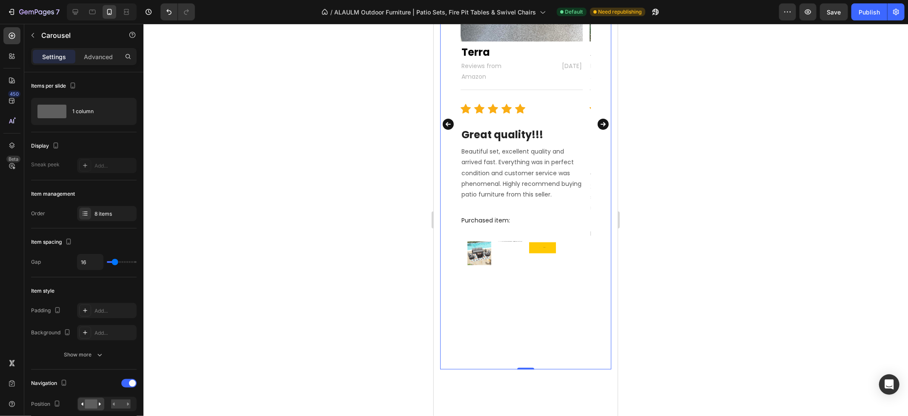
scroll to position [1291, 0]
click at [555, 260] on div "Product Images & Gallery ALAULM 5-Seat Aluminum Patio Furniture Set with CSA-Ce…" at bounding box center [521, 249] width 122 height 32
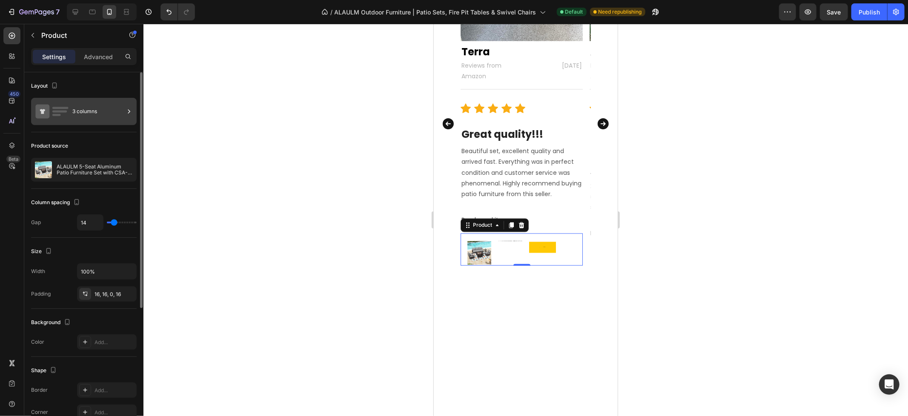
click at [84, 115] on div "3 columns" at bounding box center [98, 112] width 52 height 20
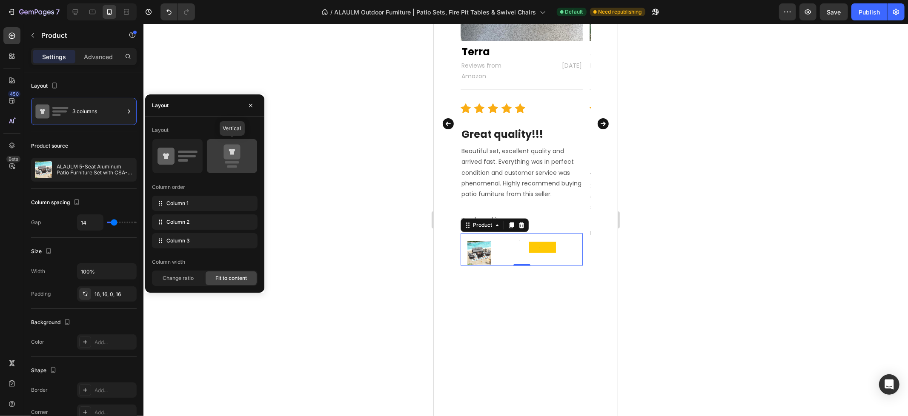
click at [232, 158] on icon at bounding box center [231, 152] width 17 height 15
type input "0"
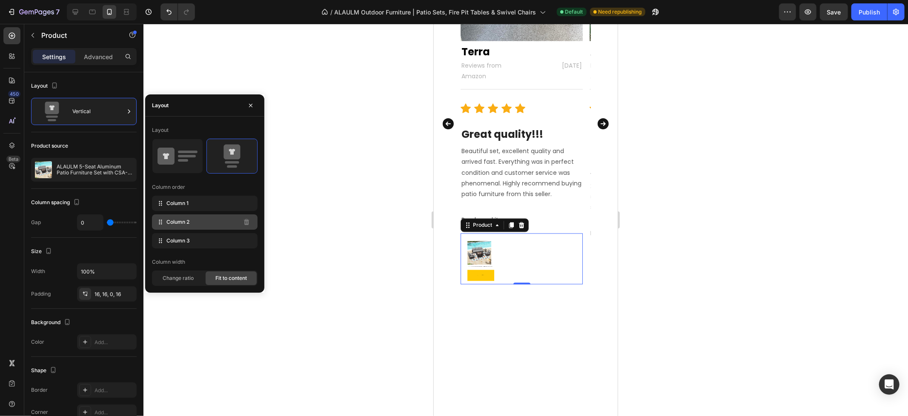
click at [211, 224] on div "Column 2" at bounding box center [205, 221] width 106 height 15
click at [484, 271] on button "Add to cart" at bounding box center [480, 275] width 27 height 11
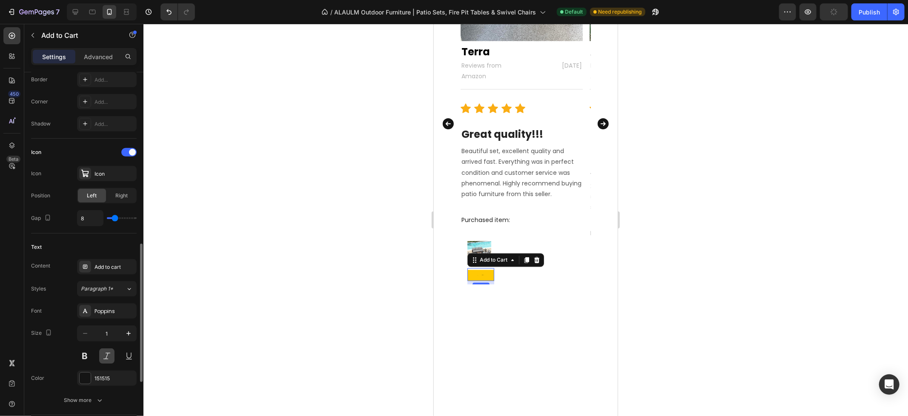
scroll to position [330, 0]
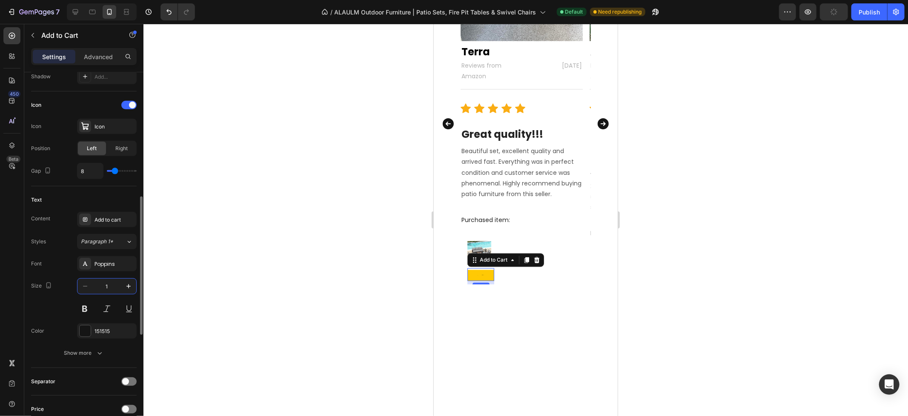
type input "15"
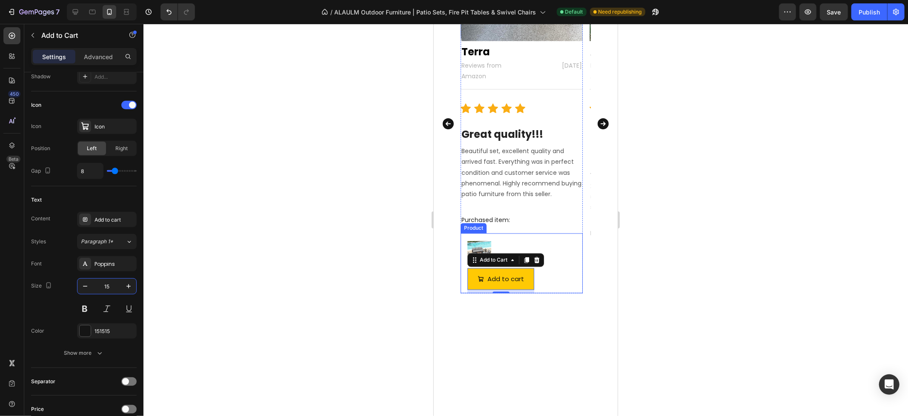
click at [547, 277] on div "Product Images & Gallery ALAULM 5-Seat Aluminum Patio Furniture Set with CSA-Ce…" at bounding box center [521, 263] width 122 height 60
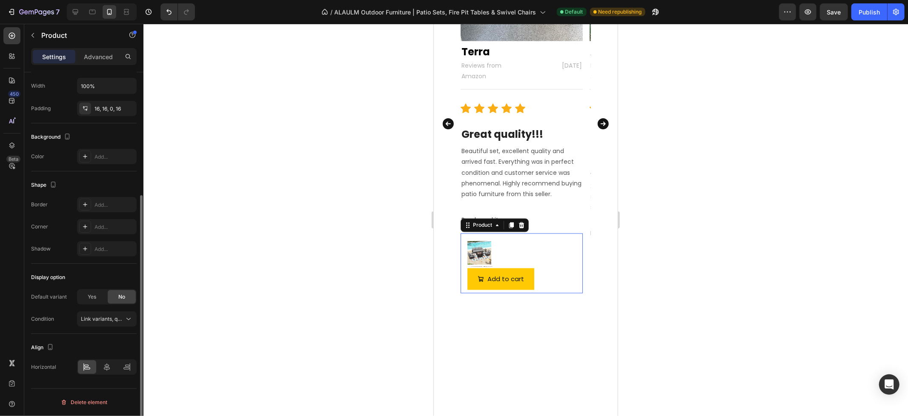
scroll to position [0, 0]
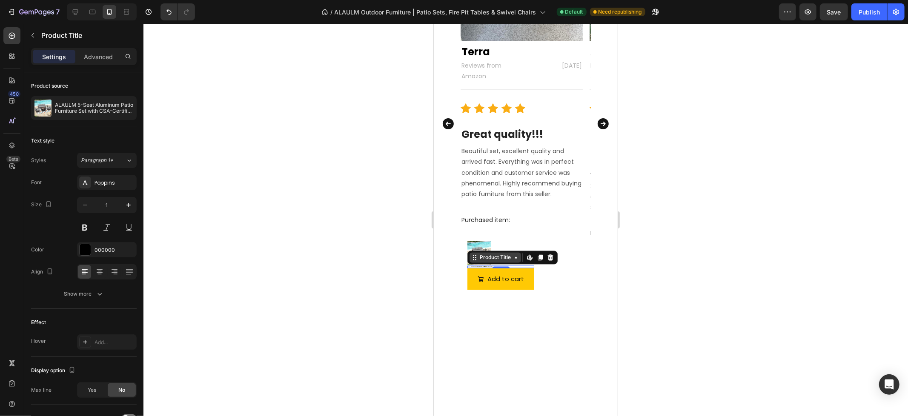
click at [472, 261] on div "Product Title" at bounding box center [494, 257] width 51 height 10
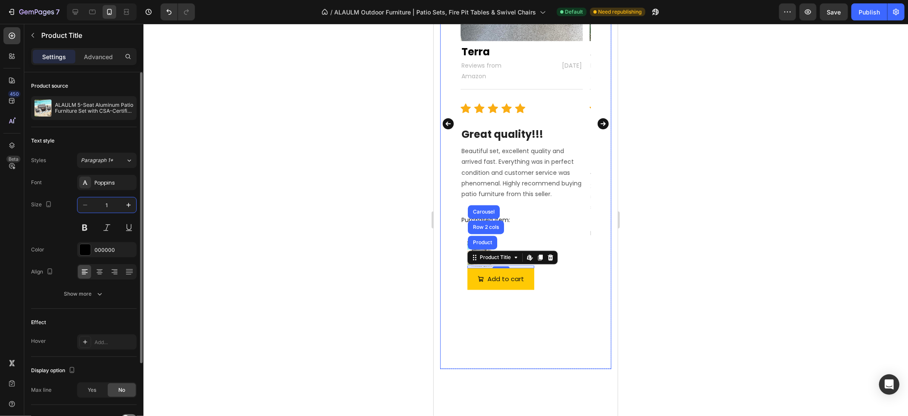
click at [111, 209] on input "1" at bounding box center [107, 204] width 28 height 15
type input "15"
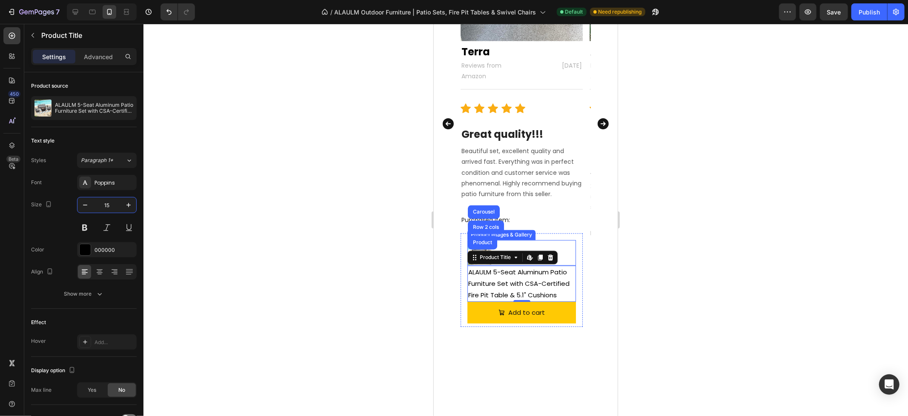
click at [555, 233] on div "Product Images & Gallery ALAULM 5-Seat Aluminum Patio Furniture Set with CSA-Ce…" at bounding box center [521, 280] width 122 height 94
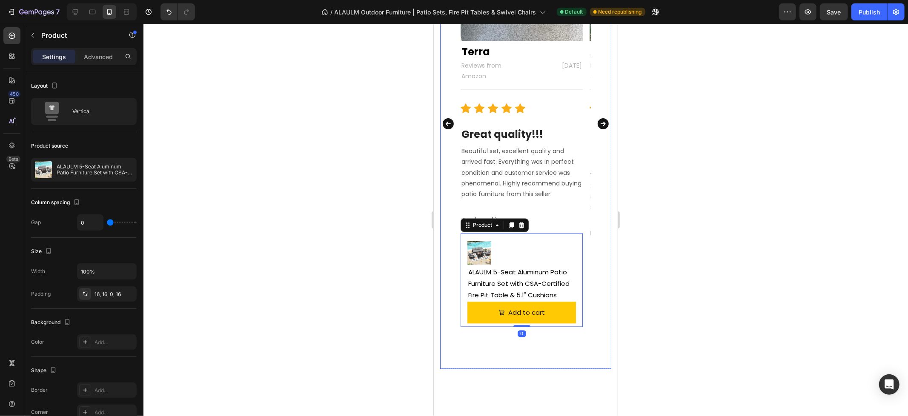
click at [591, 209] on div "Image Terra Text block Reviews from Amazon Text block [DATE] Text block Row Tit…" at bounding box center [525, 123] width 171 height 491
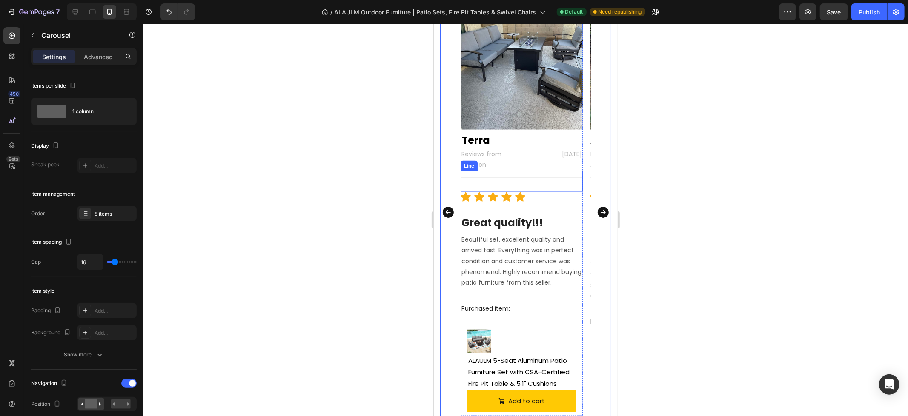
scroll to position [1197, 0]
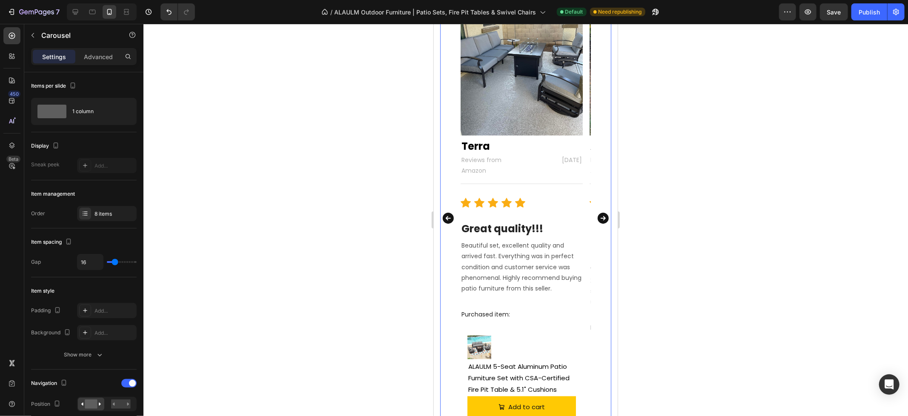
click at [597, 217] on icon "Carousel Next Arrow" at bounding box center [603, 217] width 14 height 17
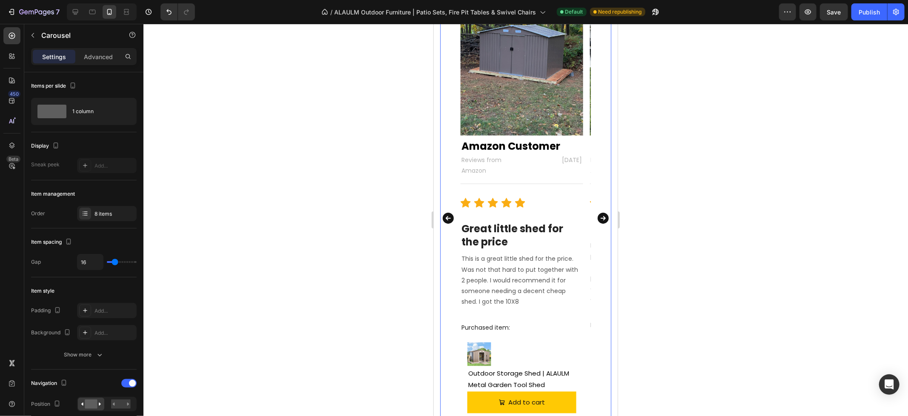
click at [598, 222] on icon "Carousel Next Arrow" at bounding box center [602, 217] width 11 height 11
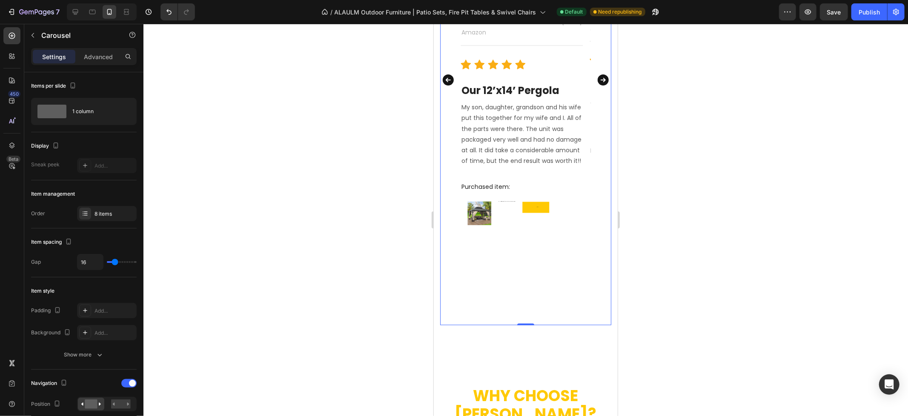
scroll to position [1338, 0]
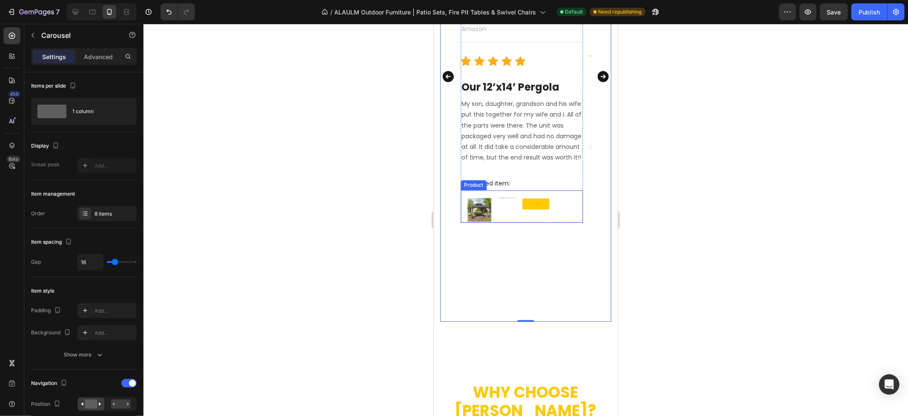
click at [506, 223] on div "12x14 Hardtop Gazebo | Double Roof, Mesh & Privacy Curtains Product Title" at bounding box center [506, 210] width 19 height 26
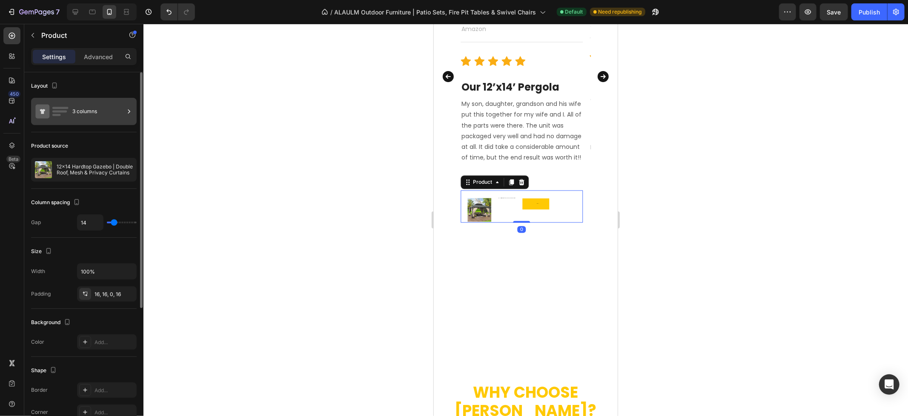
click at [66, 112] on rect at bounding box center [59, 112] width 15 height 2
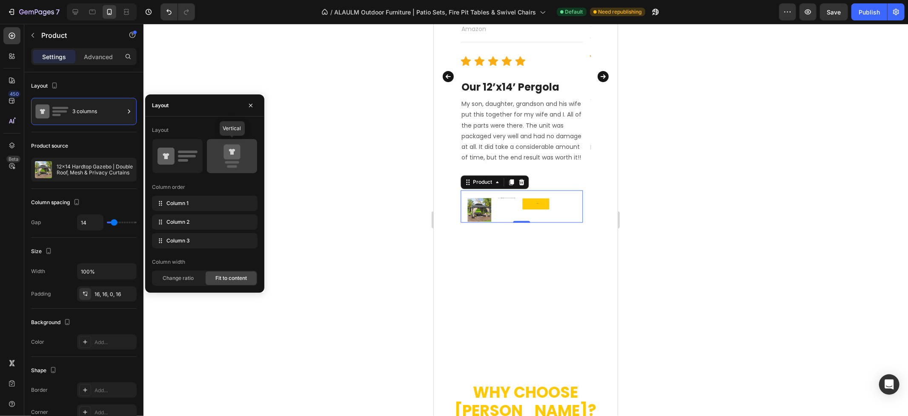
click at [222, 150] on icon at bounding box center [232, 156] width 40 height 24
type input "0"
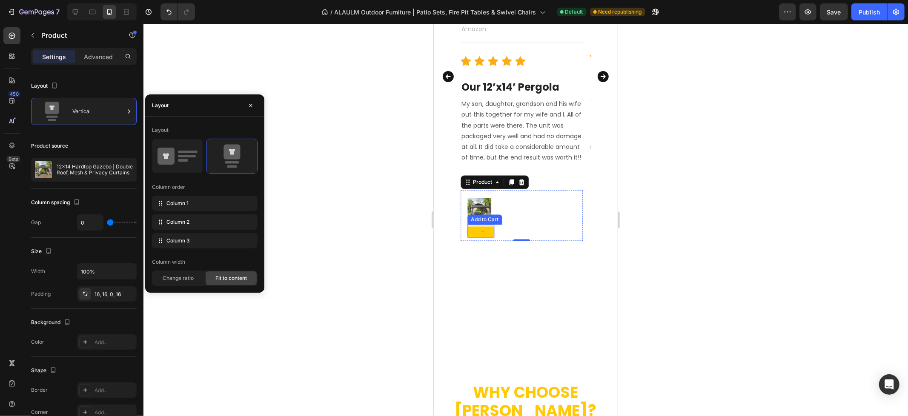
click at [486, 223] on div "Add to Cart" at bounding box center [484, 220] width 31 height 8
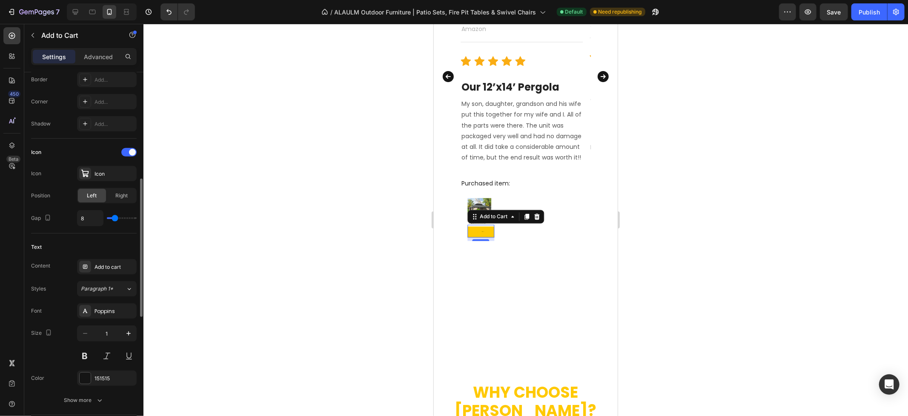
scroll to position [330, 0]
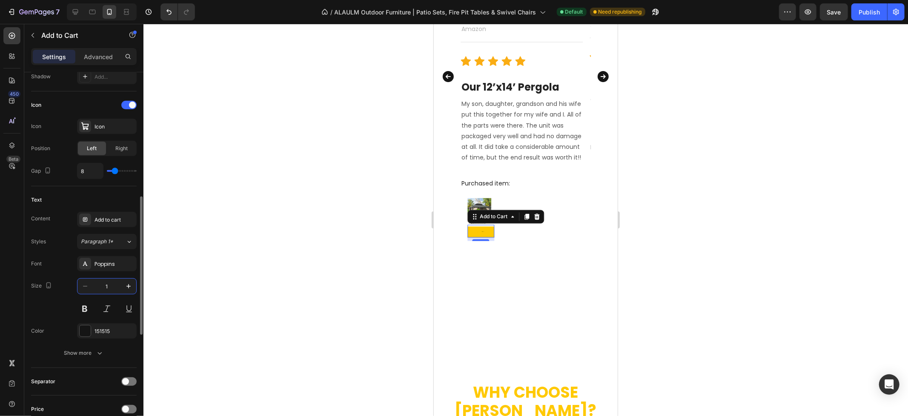
click at [115, 291] on input "1" at bounding box center [107, 286] width 28 height 15
type input "15"
click at [574, 262] on div "Image [PERSON_NAME] Text block Reviews from Amazon Text block [DATE] Text block…" at bounding box center [521, 76] width 122 height 491
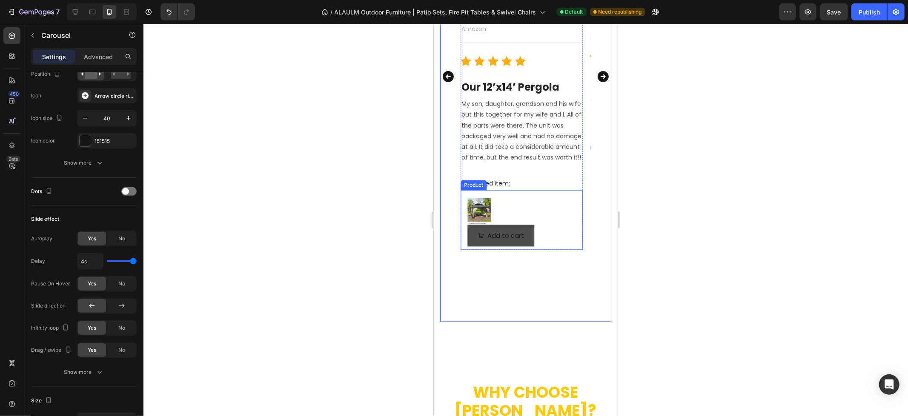
scroll to position [0, 0]
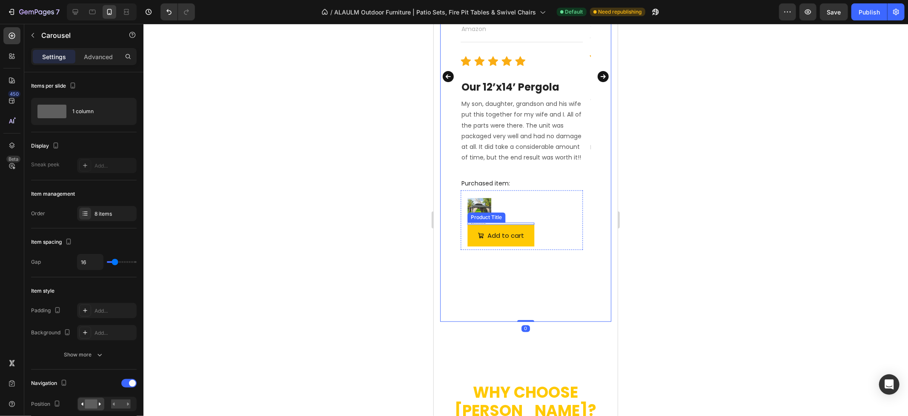
click at [475, 223] on div "Product Title" at bounding box center [486, 217] width 38 height 10
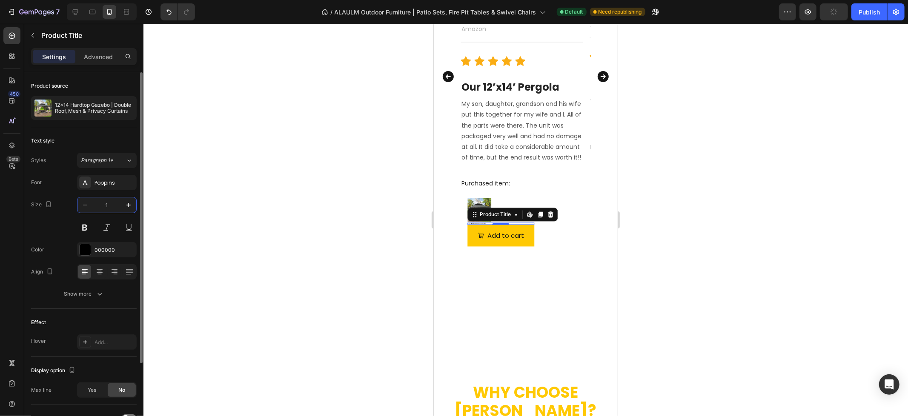
type input "15"
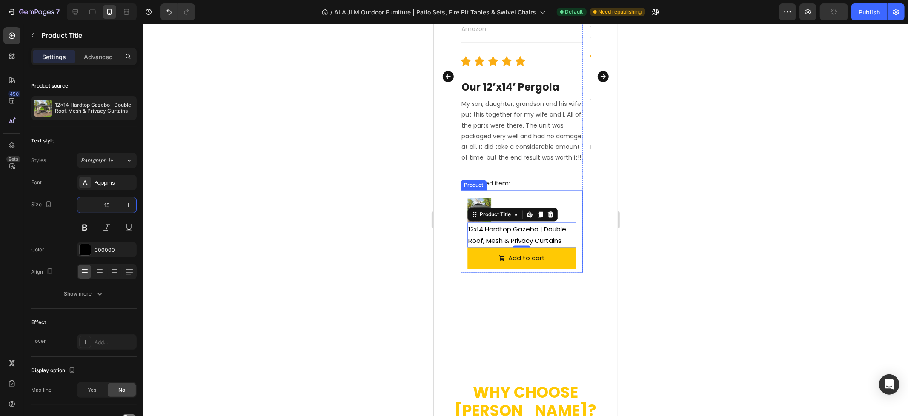
click at [577, 205] on div "Product Images & Gallery 12x14 Hardtop Gazebo | Double Roof, Mesh & Privacy Cur…" at bounding box center [521, 231] width 122 height 82
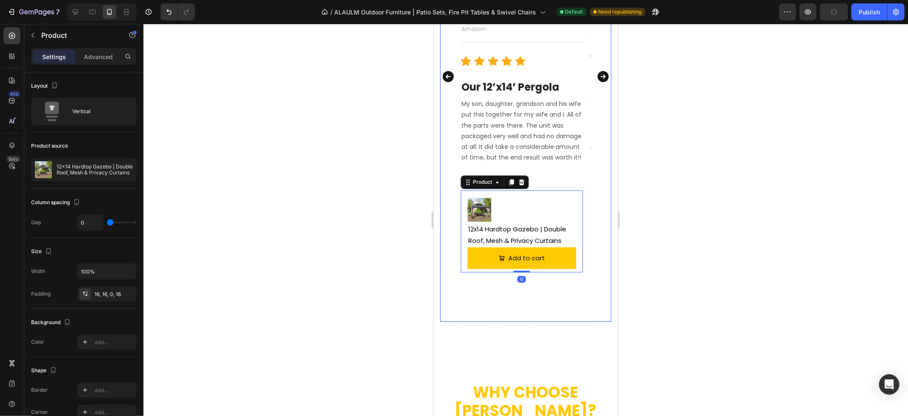
click at [597, 78] on icon "Carousel Next Arrow" at bounding box center [602, 76] width 11 height 11
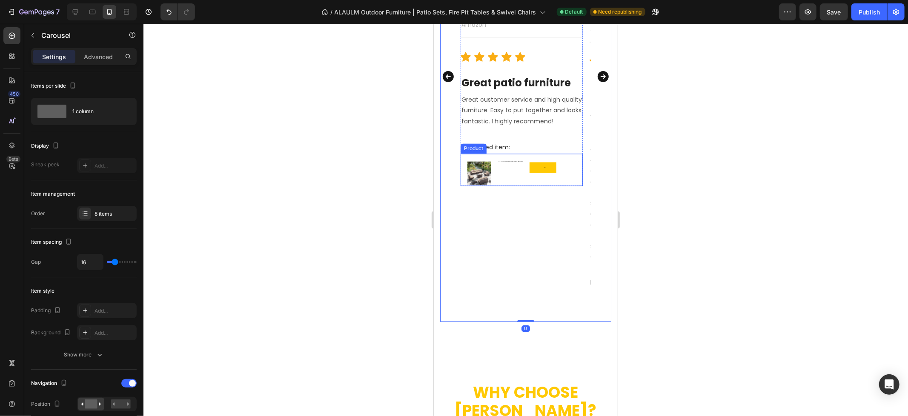
click at [501, 174] on div "ALAULM 10-Piece Outdoor Patio Furniture Set – Sectional Sofa with CSA-Certified…" at bounding box center [510, 173] width 26 height 26
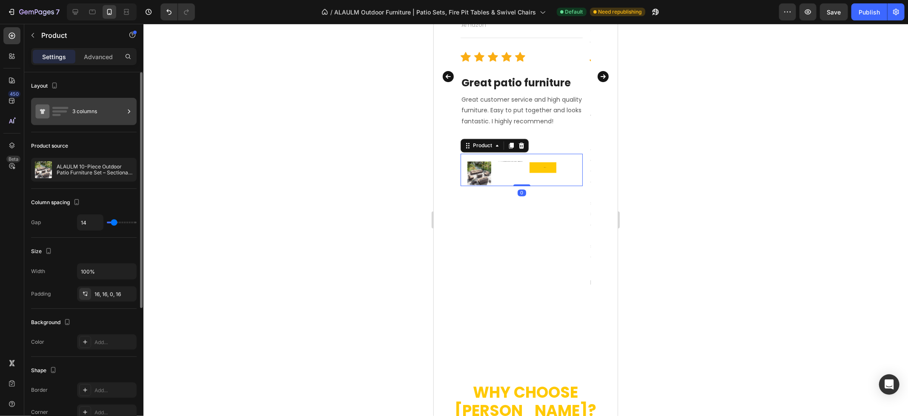
click at [81, 113] on div "3 columns" at bounding box center [98, 112] width 52 height 20
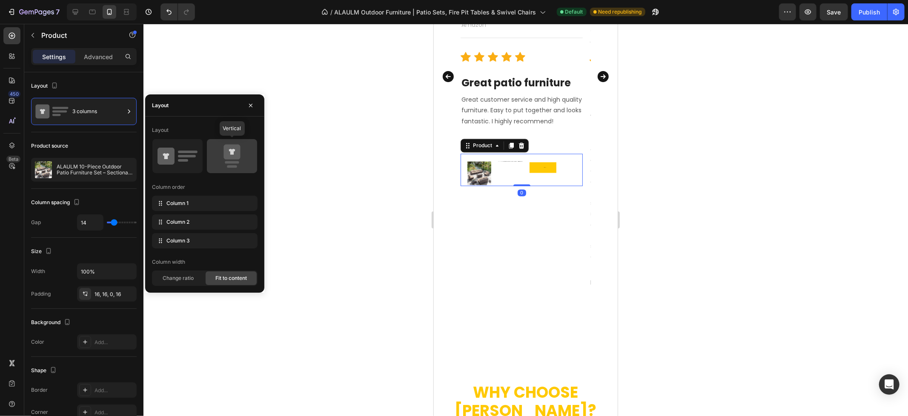
click at [243, 155] on icon at bounding box center [232, 156] width 40 height 24
type input "0"
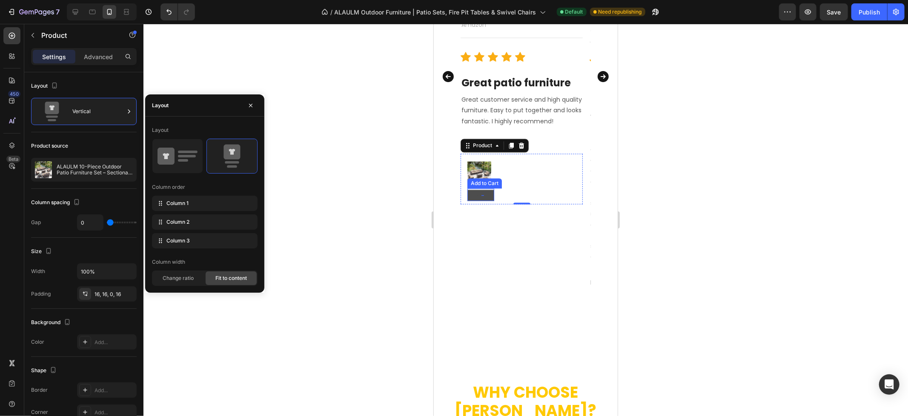
click at [481, 195] on div "Add to cart" at bounding box center [482, 195] width 3 height 1
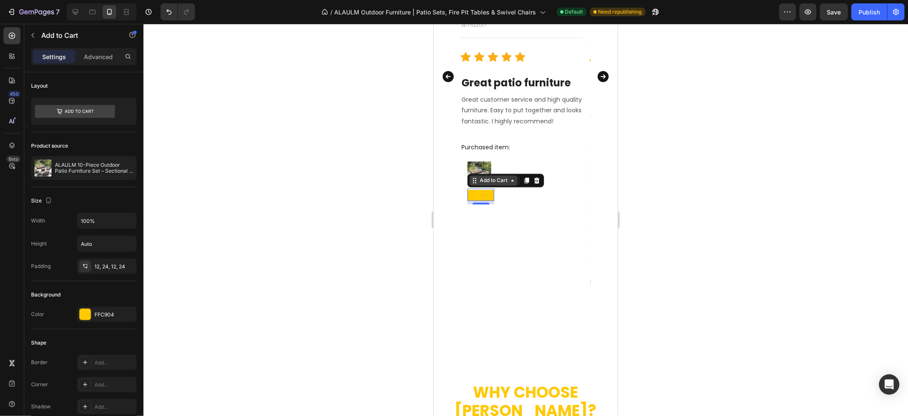
click at [495, 184] on div "Add to Cart" at bounding box center [493, 180] width 48 height 10
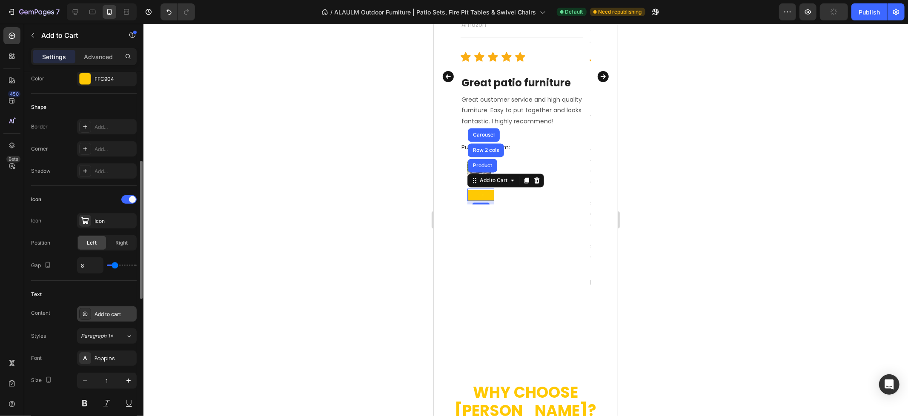
scroll to position [283, 0]
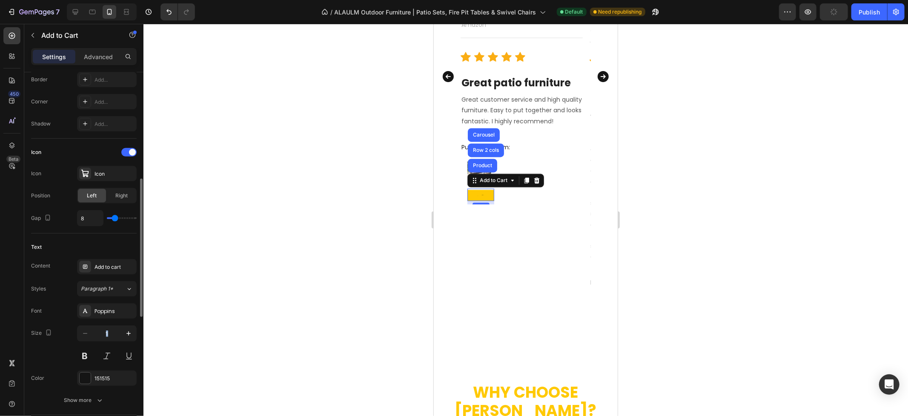
click at [113, 342] on div "1" at bounding box center [107, 345] width 60 height 38
click at [114, 332] on input "1" at bounding box center [107, 333] width 28 height 15
type input "15"
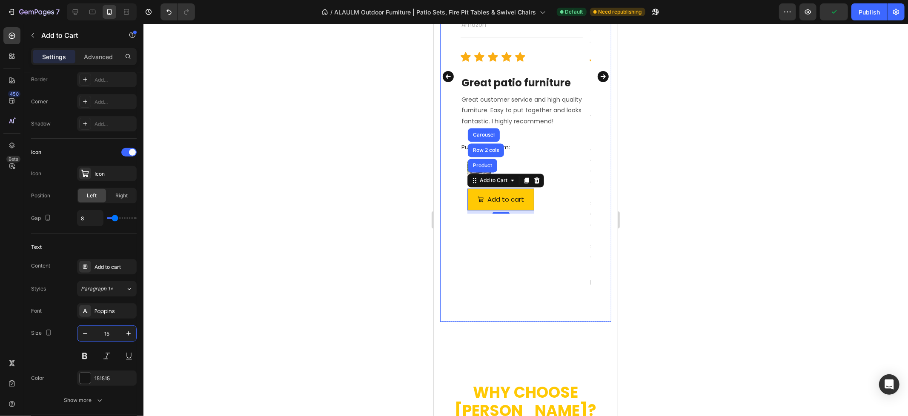
click at [551, 218] on div "Image [PERSON_NAME] Text block Reviews from Amazon Text block [DATE] Text block…" at bounding box center [521, 76] width 122 height 491
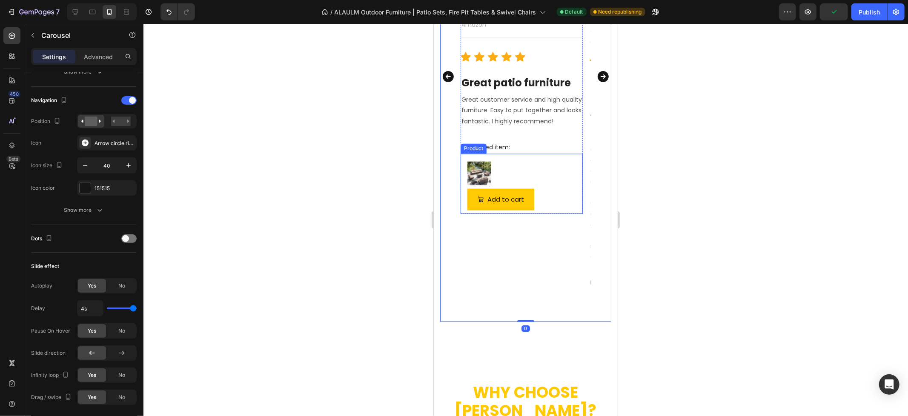
scroll to position [0, 0]
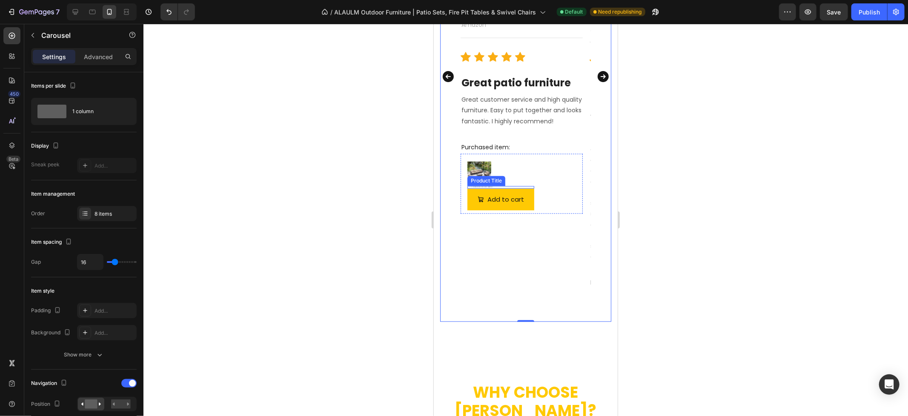
click at [479, 184] on div "Product Title" at bounding box center [486, 181] width 38 height 10
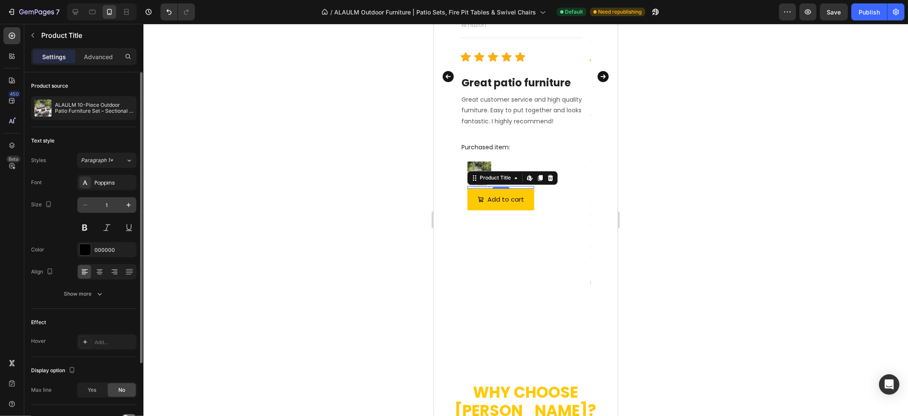
click at [111, 205] on input "1" at bounding box center [107, 204] width 28 height 15
type input "15"
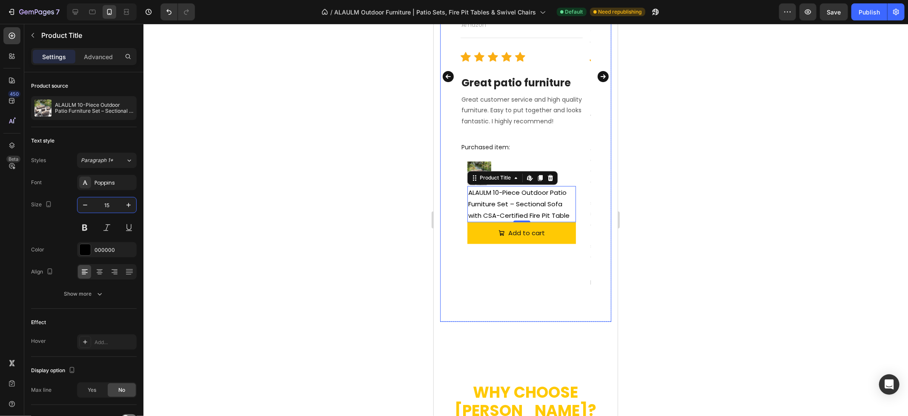
click at [565, 268] on div "Image [PERSON_NAME] Text block Reviews from Amazon Text block [DATE] Text block…" at bounding box center [521, 76] width 122 height 491
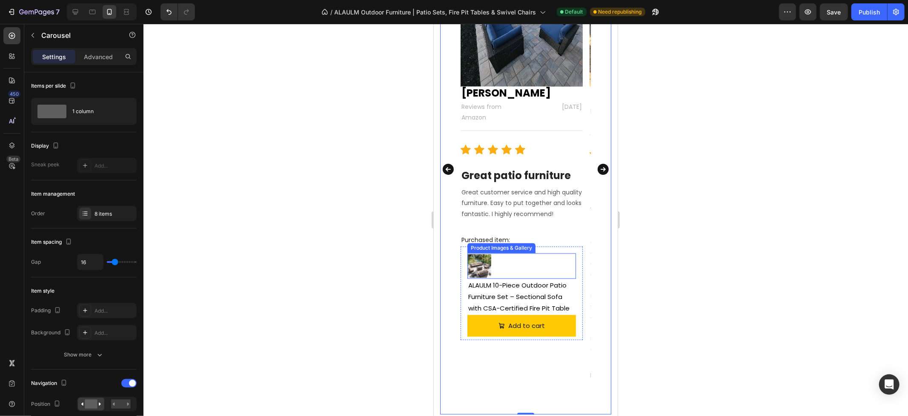
scroll to position [1244, 0]
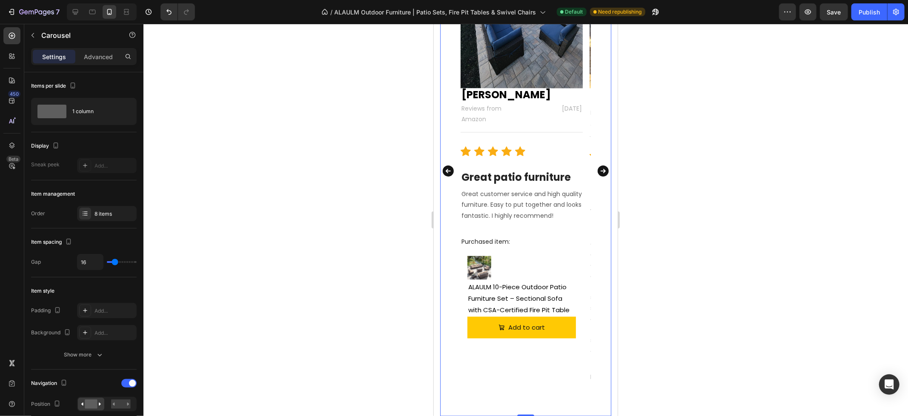
click at [597, 169] on icon "Carousel Next Arrow" at bounding box center [602, 170] width 11 height 11
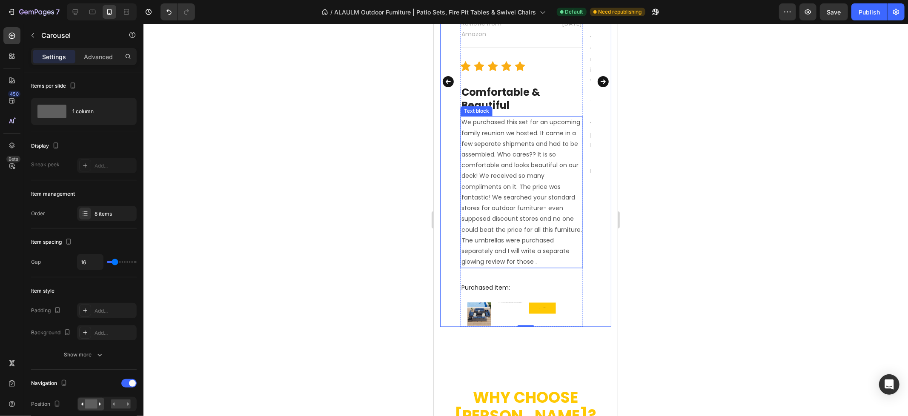
scroll to position [1338, 0]
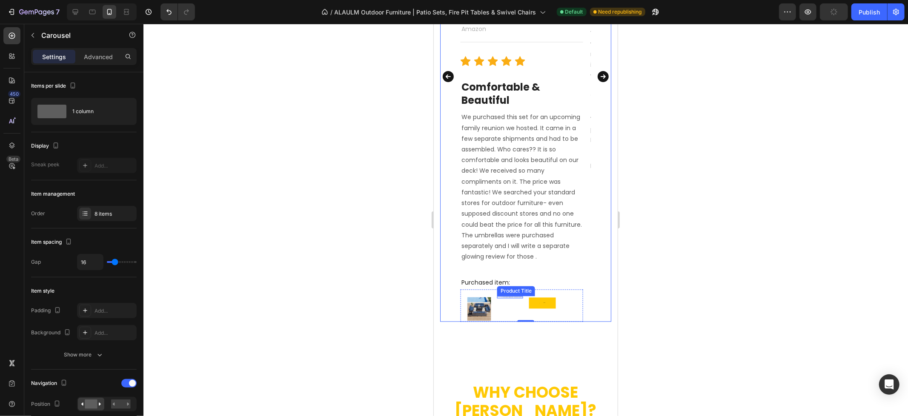
click at [500, 296] on div "ALAULM 13-Piece Patio Furniture Set – Outdoor Sectional Sofas with Propane Fire…" at bounding box center [510, 297] width 26 height 3
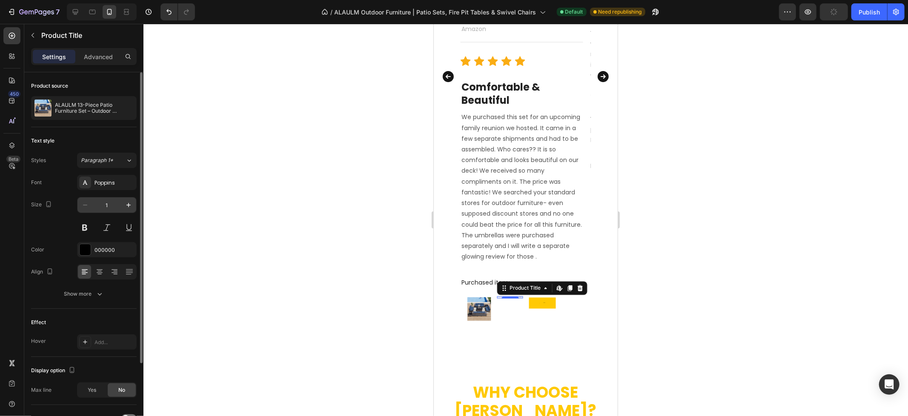
click at [107, 207] on input "1" at bounding box center [107, 204] width 28 height 15
type input "15"
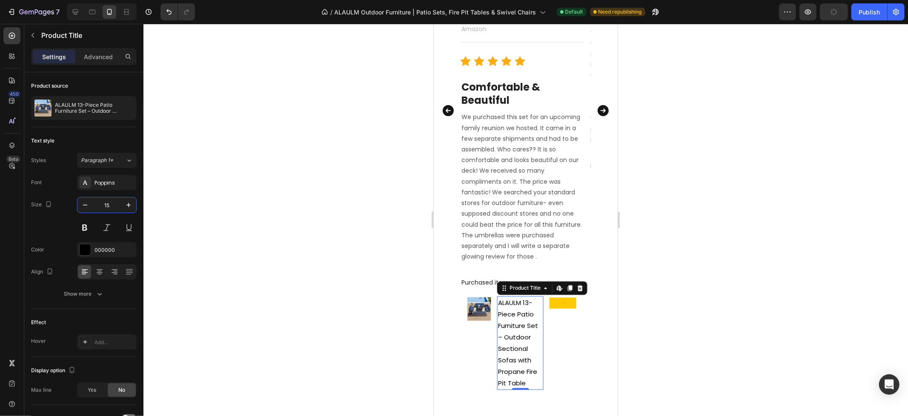
scroll to position [1372, 0]
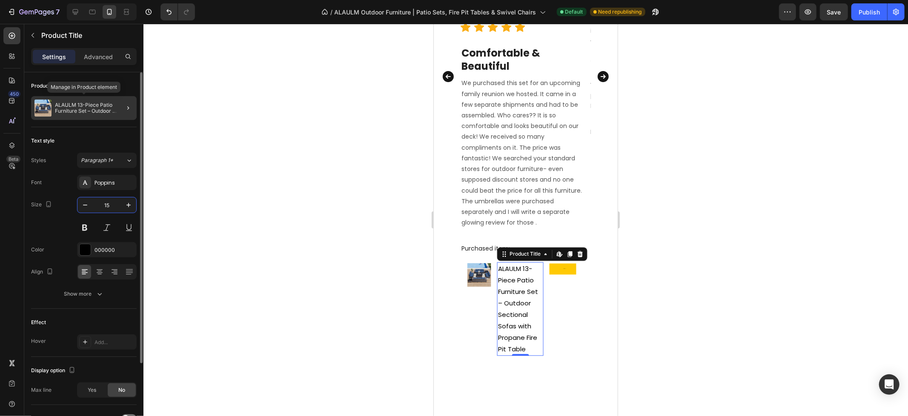
click at [81, 116] on div "ALAULM 13-Piece Patio Furniture Set – Outdoor Sectional Sofas with Propane Fire…" at bounding box center [84, 108] width 106 height 24
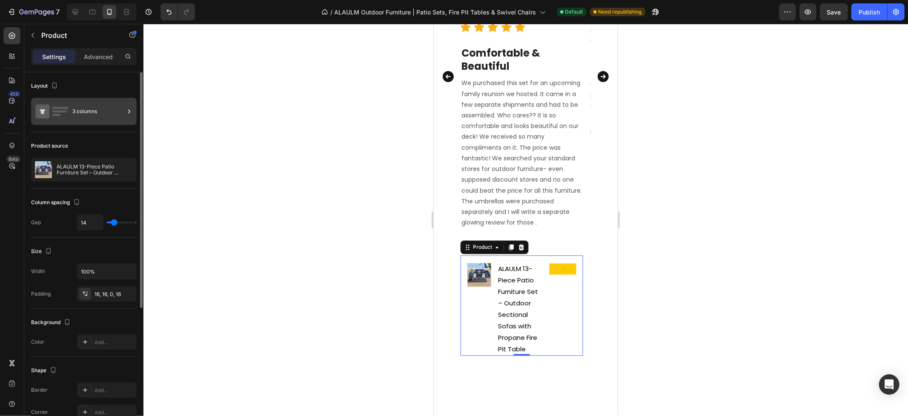
click at [94, 117] on div "3 columns" at bounding box center [98, 112] width 52 height 20
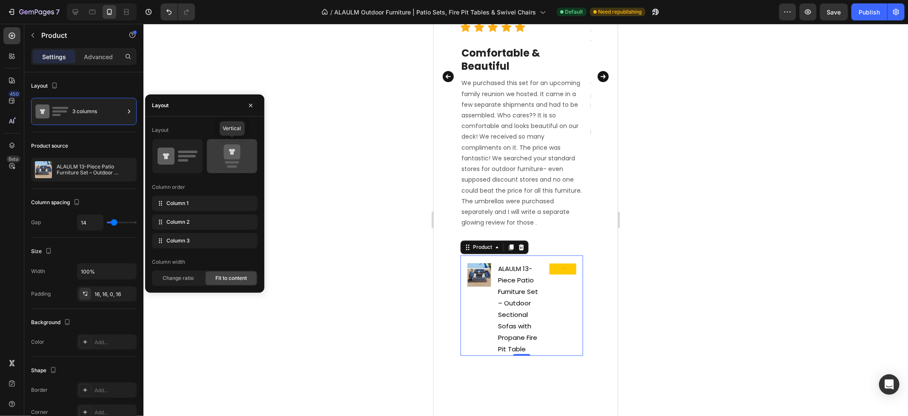
click at [237, 160] on icon at bounding box center [232, 156] width 40 height 24
type input "0"
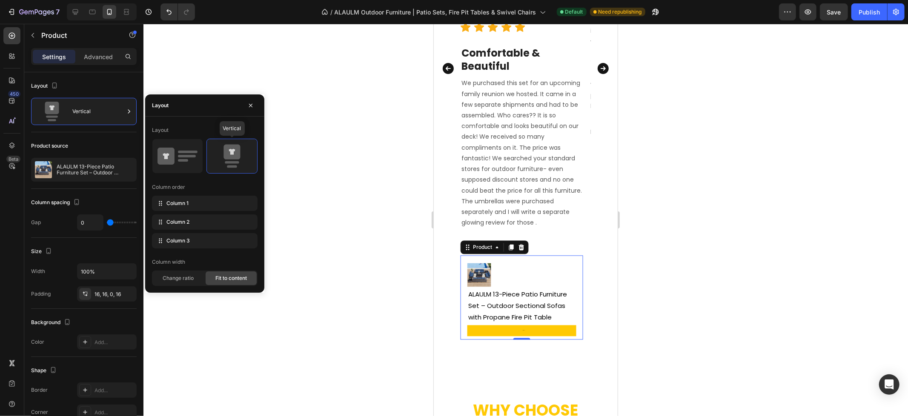
scroll to position [1364, 0]
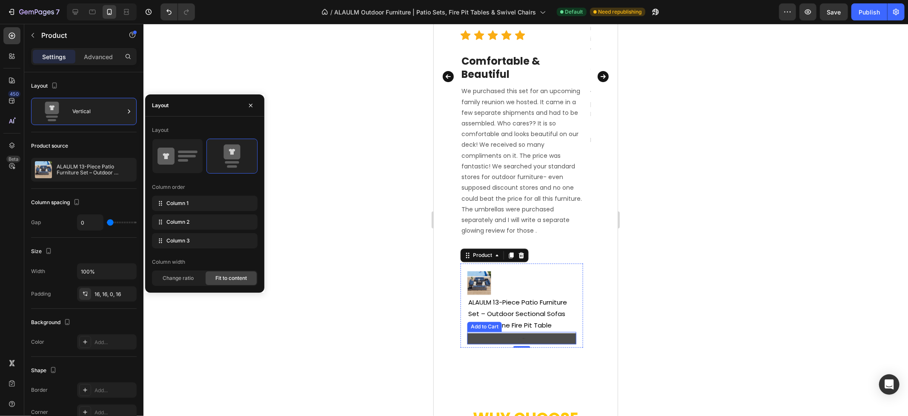
click at [543, 336] on button "Add to cart" at bounding box center [521, 338] width 109 height 11
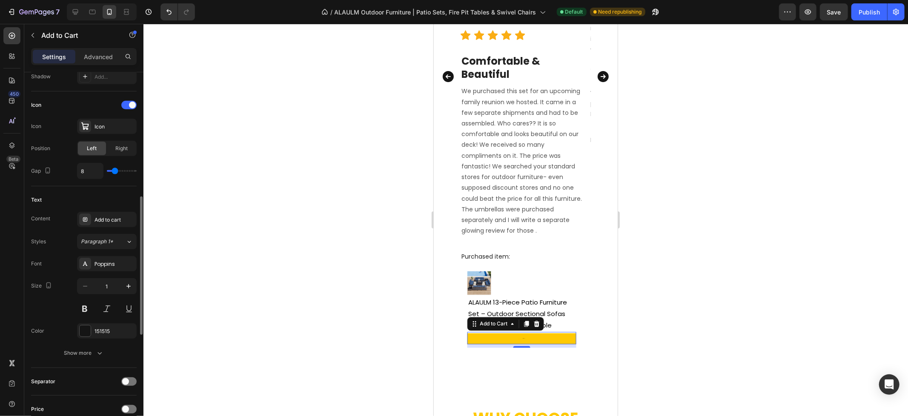
scroll to position [377, 0]
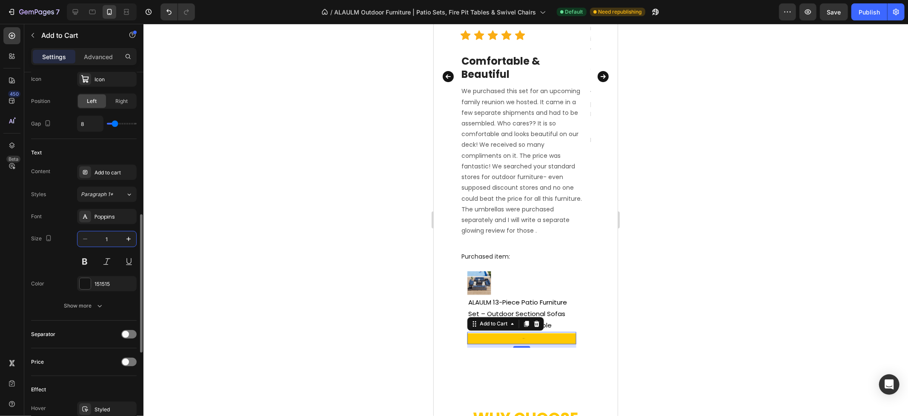
click at [111, 241] on input "1" at bounding box center [107, 239] width 28 height 15
type input "15"
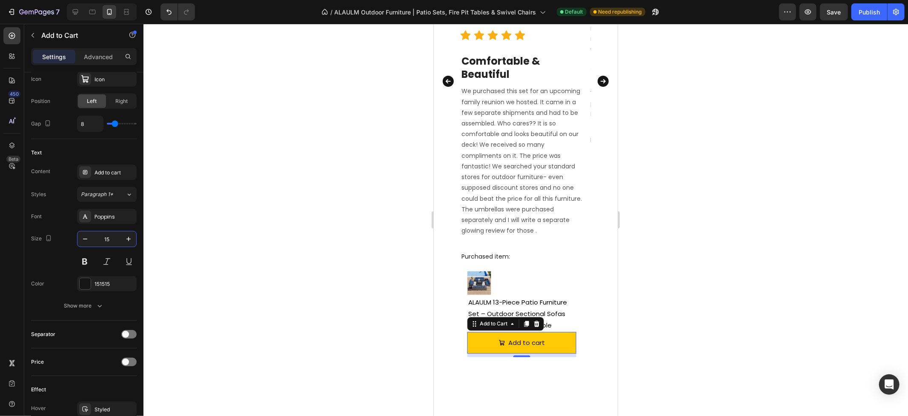
scroll to position [1369, 0]
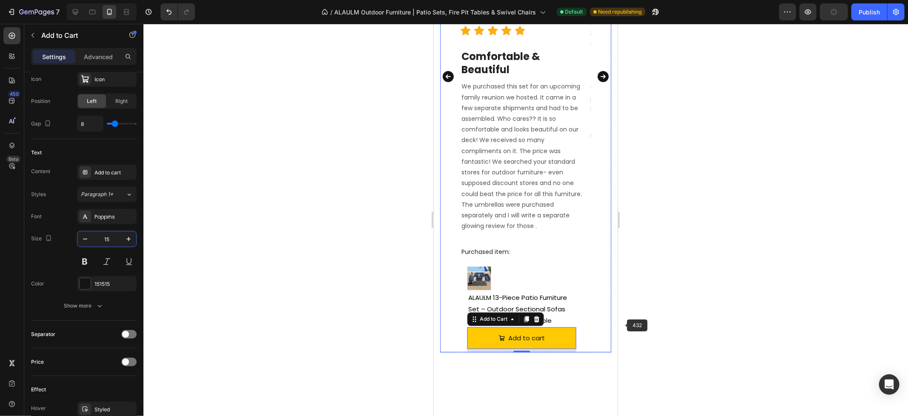
click at [598, 318] on div "Image Terra Text block Reviews from Amazon Text block [DATE] Text block Row Tit…" at bounding box center [525, 76] width 171 height 552
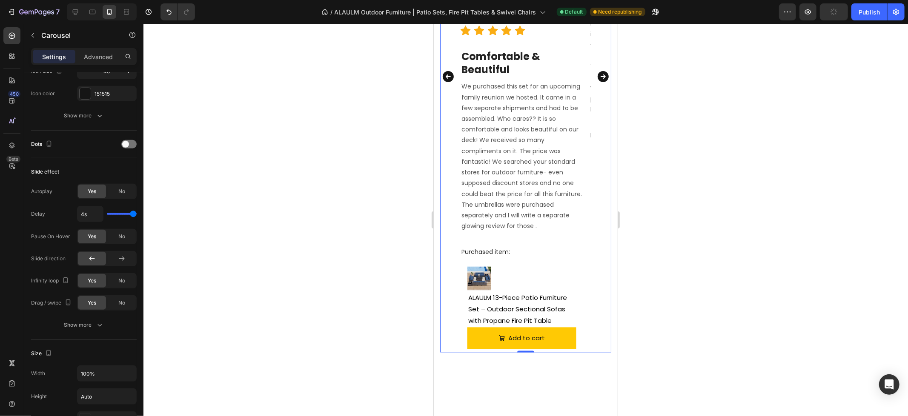
scroll to position [0, 0]
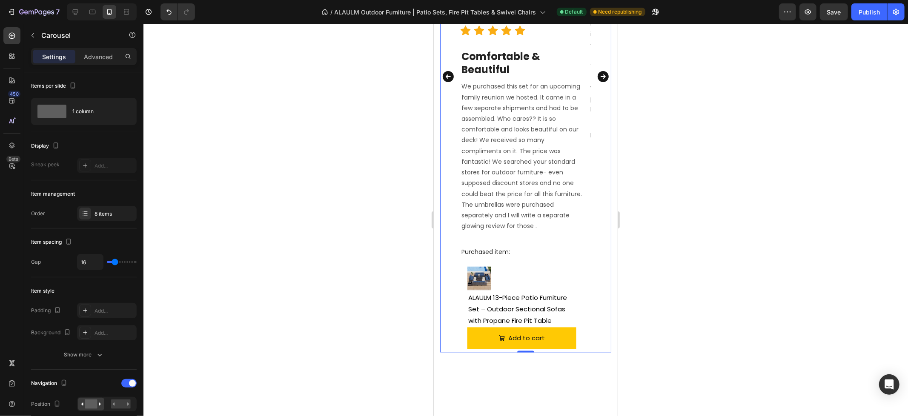
click at [597, 74] on icon "Carousel Next Arrow" at bounding box center [602, 76] width 11 height 11
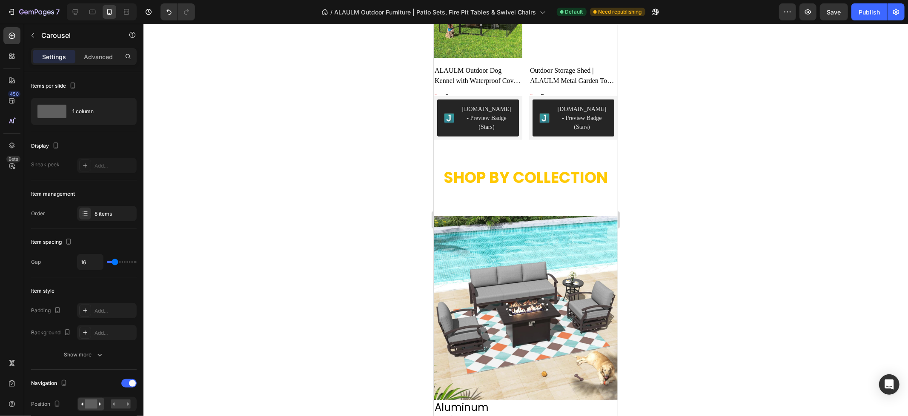
scroll to position [836, 0]
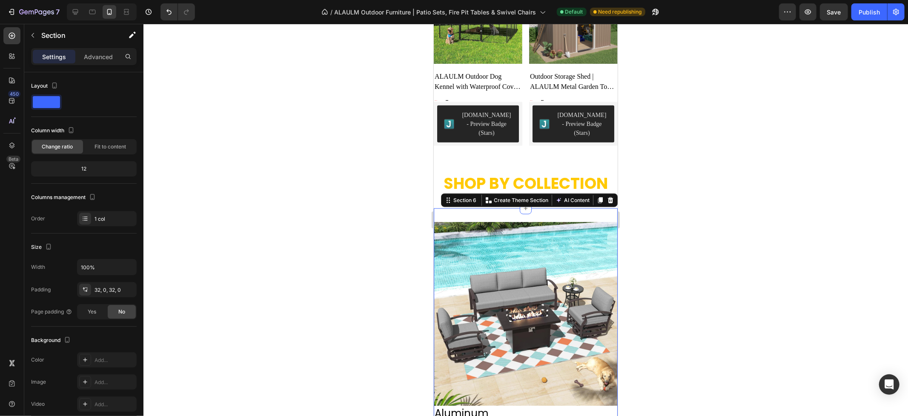
click at [45, 103] on span at bounding box center [46, 102] width 27 height 12
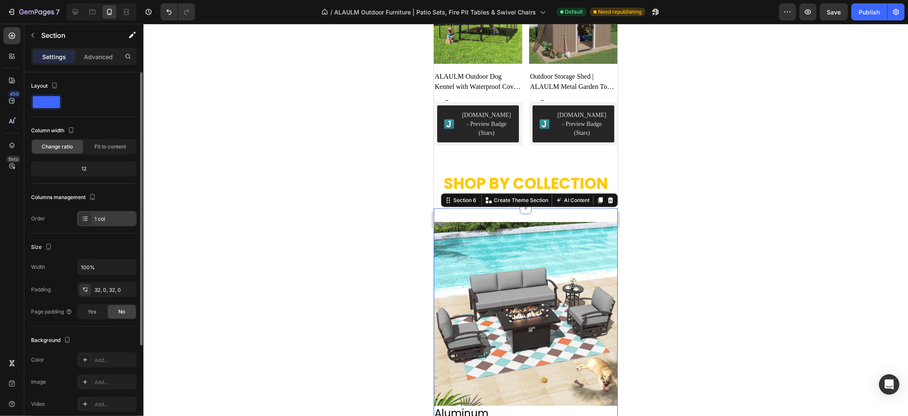
click at [111, 219] on div "1 col" at bounding box center [114, 219] width 40 height 8
click at [101, 203] on div "Columns management" at bounding box center [84, 198] width 106 height 14
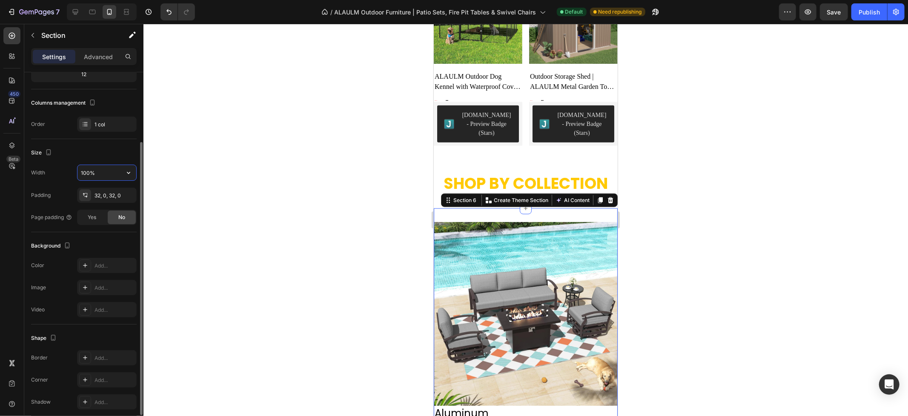
click at [100, 173] on input "100%" at bounding box center [106, 172] width 59 height 15
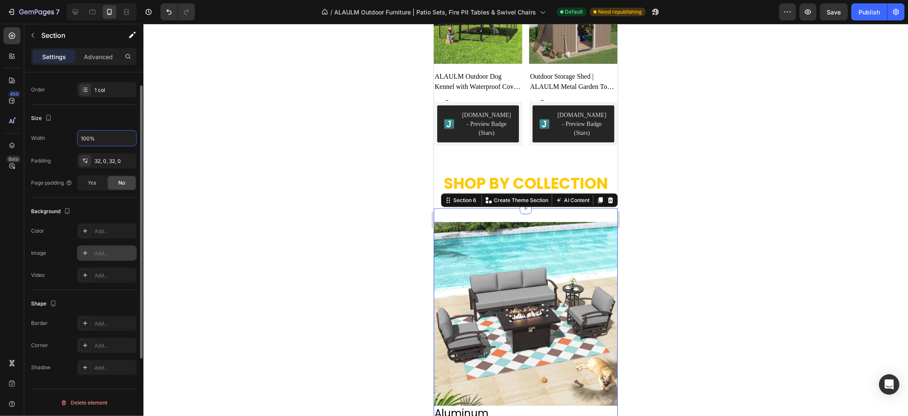
scroll to position [0, 0]
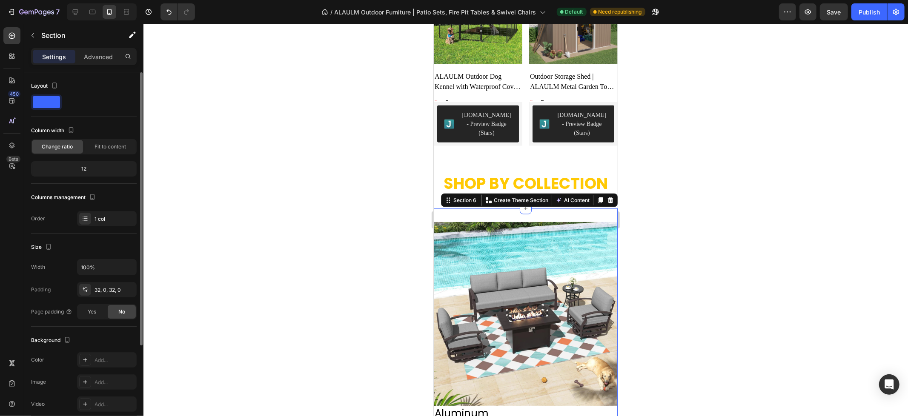
click at [55, 101] on span at bounding box center [46, 102] width 27 height 12
click at [53, 87] on icon "button" at bounding box center [54, 85] width 9 height 9
click at [88, 96] on div at bounding box center [84, 101] width 106 height 15
click at [56, 100] on span at bounding box center [46, 102] width 27 height 12
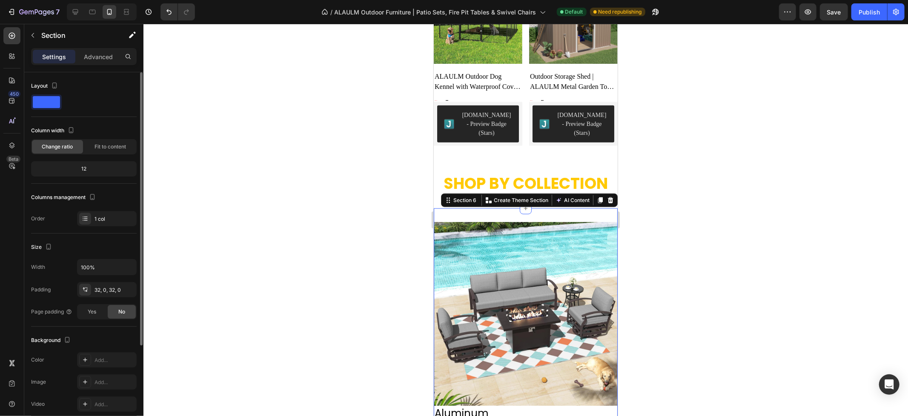
click at [52, 104] on span at bounding box center [46, 102] width 27 height 12
click at [96, 61] on p "Advanced" at bounding box center [98, 56] width 29 height 9
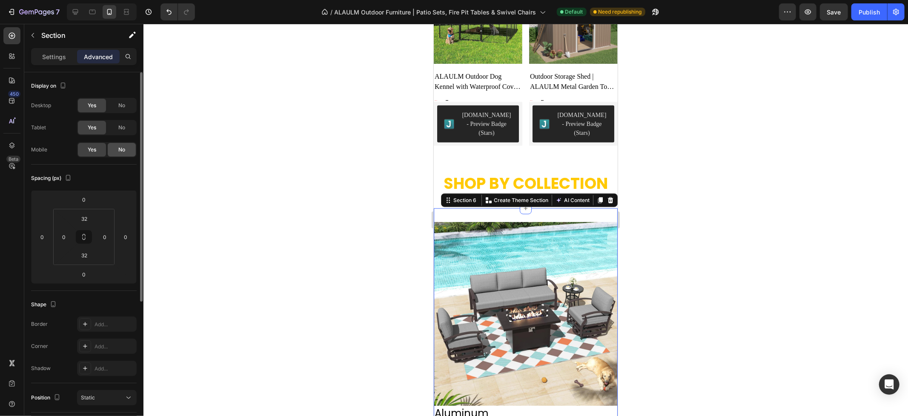
click at [115, 152] on div "No" at bounding box center [122, 150] width 28 height 14
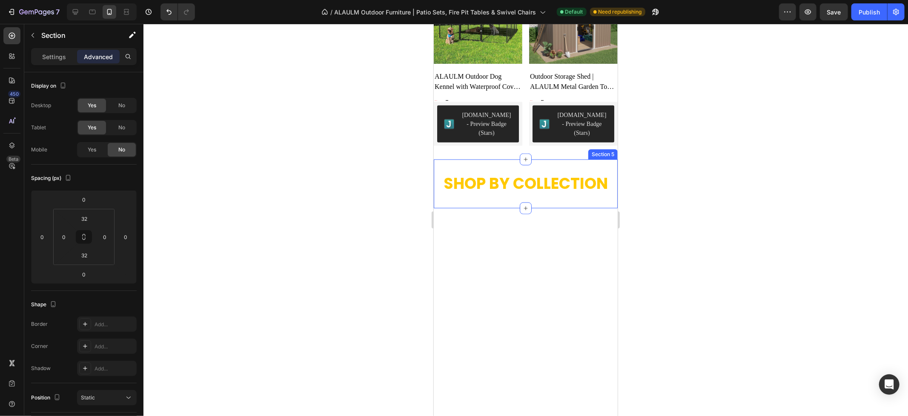
click at [539, 180] on h2 "SHOP BY COLLECTION" at bounding box center [525, 184] width 184 height 22
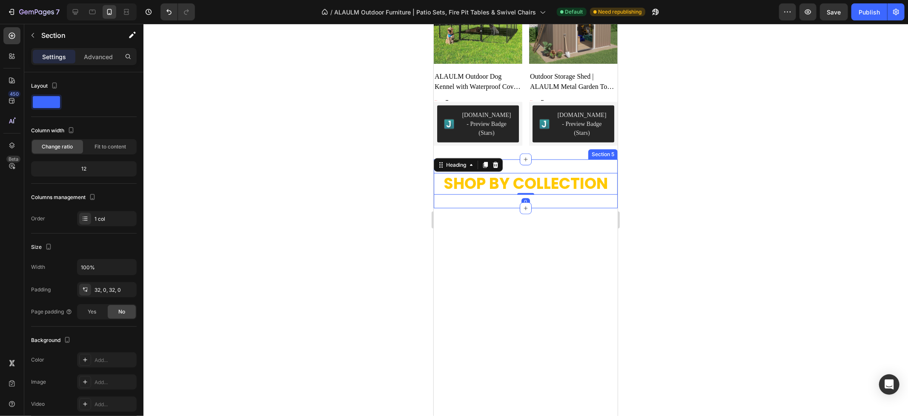
click at [544, 192] on div "SHOP BY COLLECTION Heading 0 Section 5" at bounding box center [525, 183] width 184 height 49
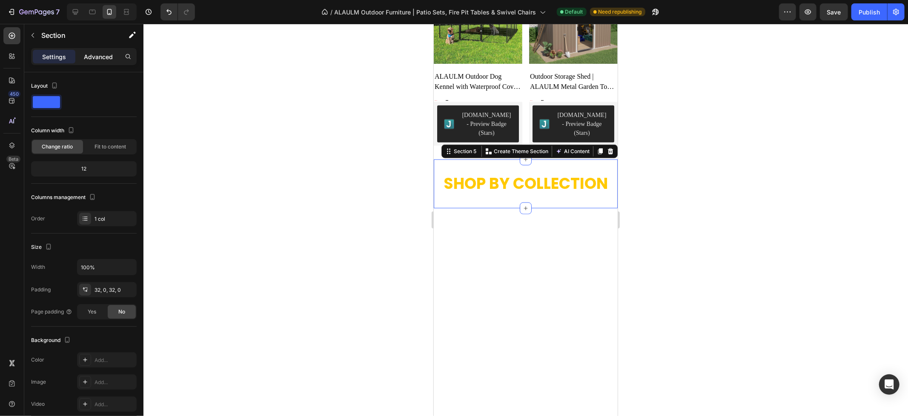
click at [98, 56] on p "Advanced" at bounding box center [98, 56] width 29 height 9
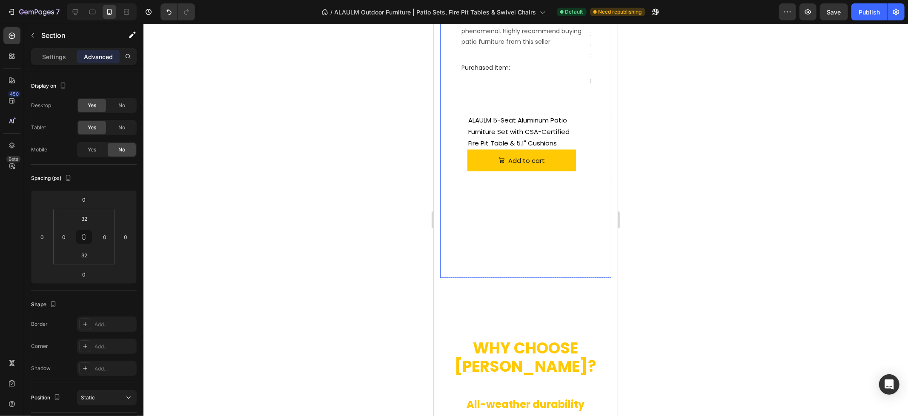
scroll to position [1214, 0]
click at [542, 254] on div "Image Terra Text block Reviews from Amazon Text block June 9, 2025 Text block R…" at bounding box center [521, 2] width 122 height 552
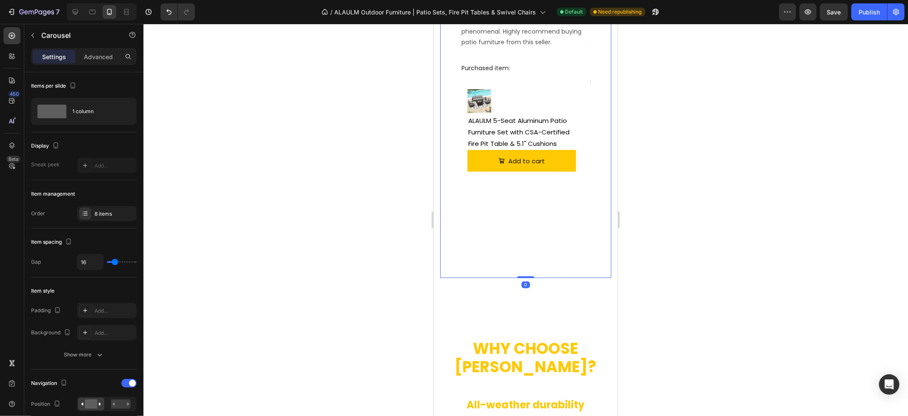
click at [564, 237] on div "Image Terra Text block Reviews from Amazon Text block June 9, 2025 Text block R…" at bounding box center [521, 2] width 122 height 552
click at [576, 226] on div "Image Terra Text block Reviews from Amazon Text block June 9, 2025 Text block R…" at bounding box center [521, 2] width 122 height 552
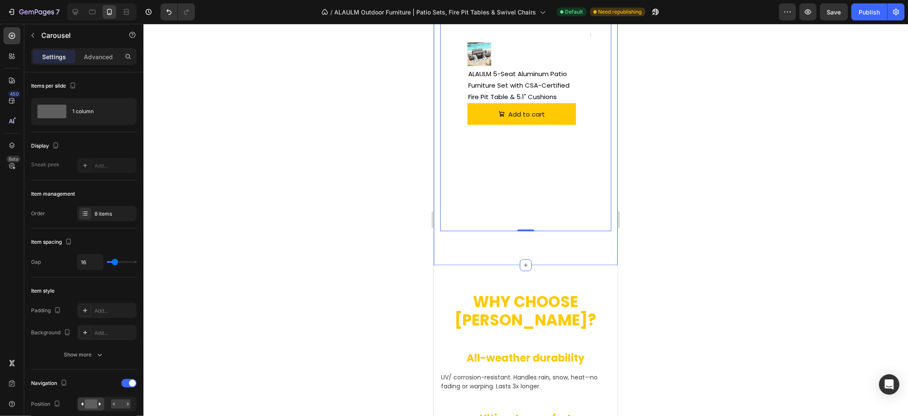
scroll to position [1261, 0]
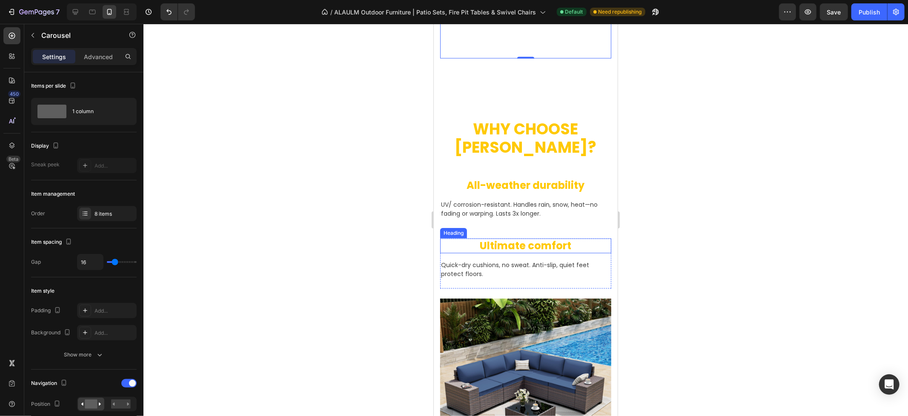
scroll to position [1450, 0]
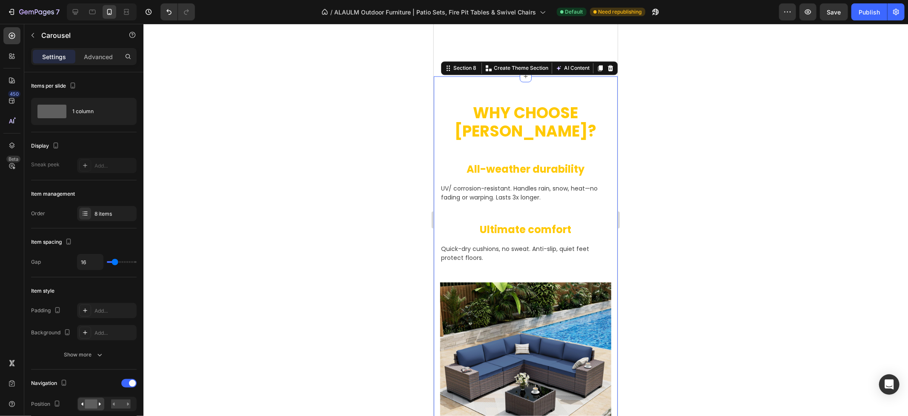
click at [560, 91] on div "WHY CHOOSE ALAULM? Heading Row All-weather durability Heading UV/ corrosion-res…" at bounding box center [525, 331] width 184 height 511
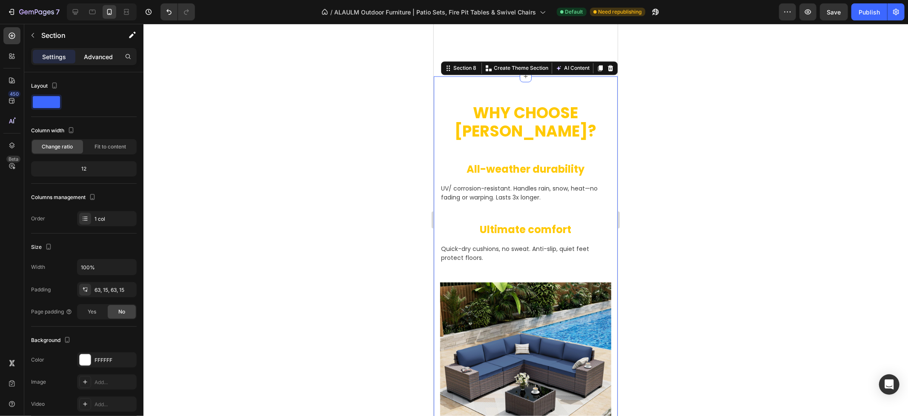
click at [108, 54] on p "Advanced" at bounding box center [98, 56] width 29 height 9
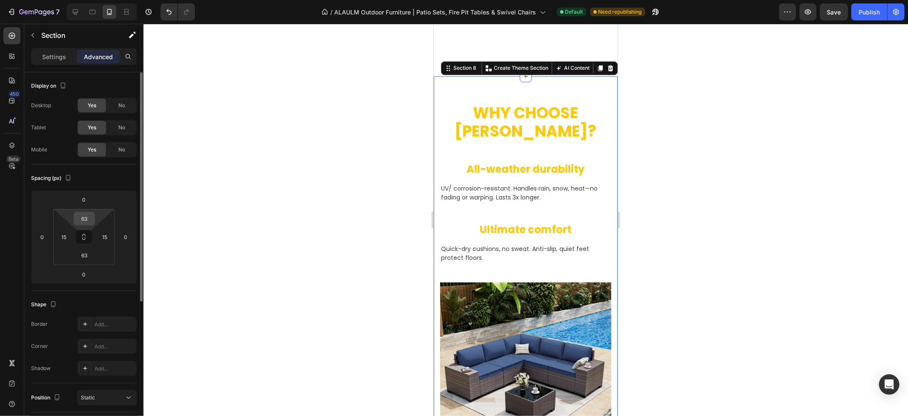
click at [90, 214] on input "63" at bounding box center [84, 218] width 17 height 13
type input "0"
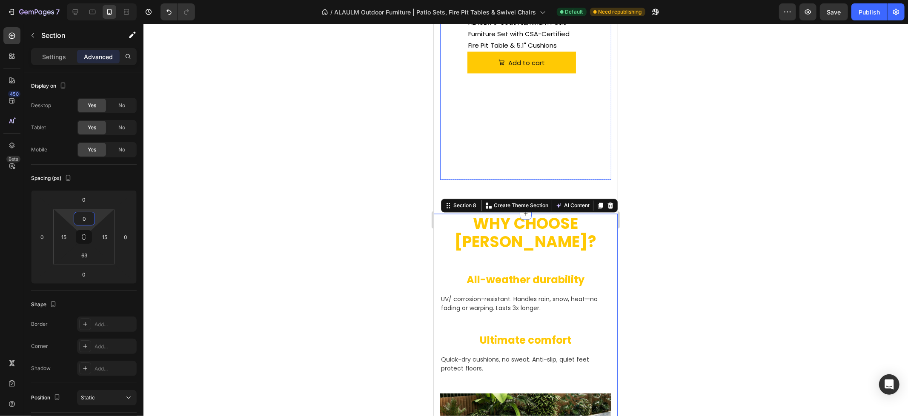
scroll to position [1309, 0]
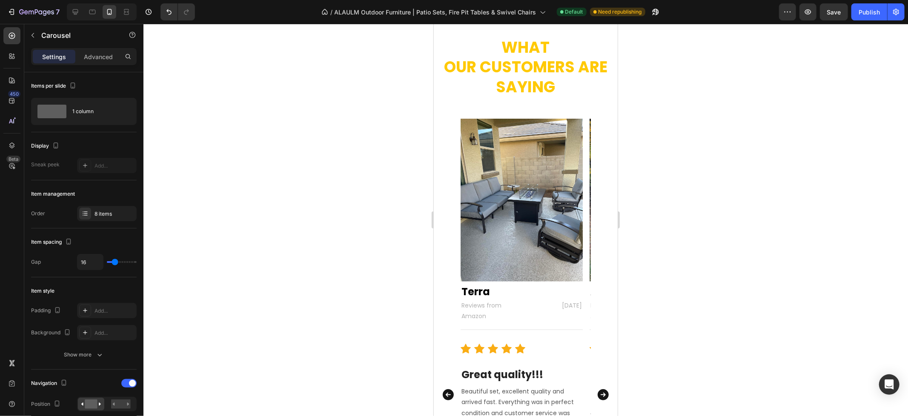
scroll to position [1135, 0]
click at [540, 76] on h2 "What Our Customers Are Saying" at bounding box center [525, 66] width 171 height 61
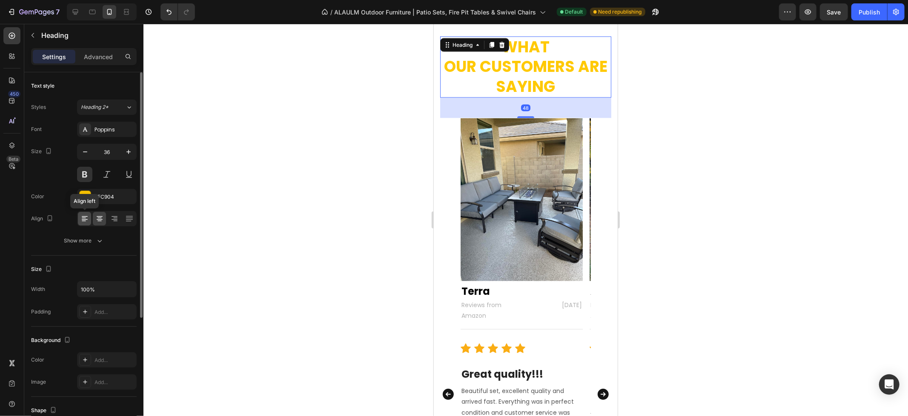
click at [83, 219] on icon at bounding box center [85, 219] width 6 height 1
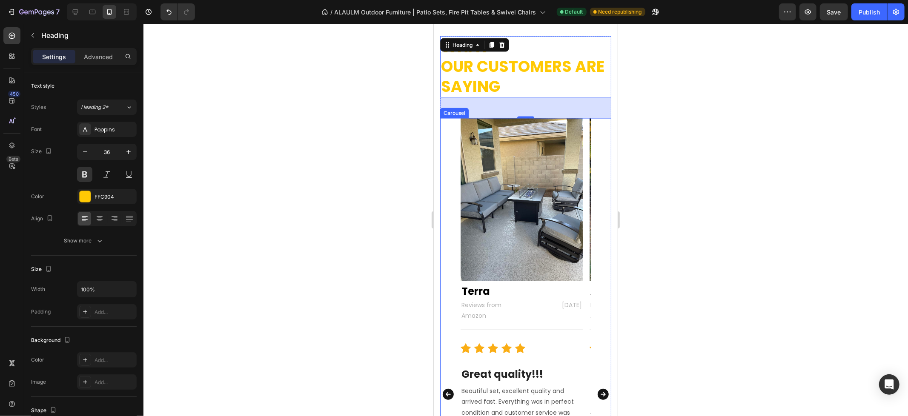
click at [593, 124] on div "Image Terra Text block Reviews from Amazon Text block [DATE] Text block Row Tit…" at bounding box center [525, 394] width 171 height 552
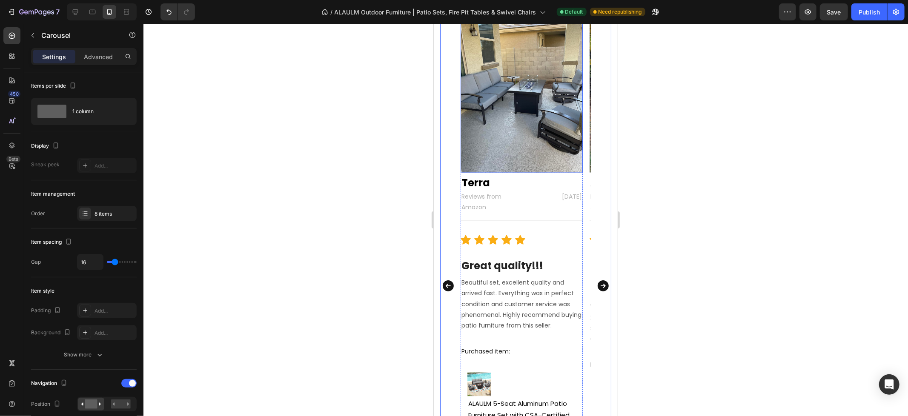
scroll to position [1371, 0]
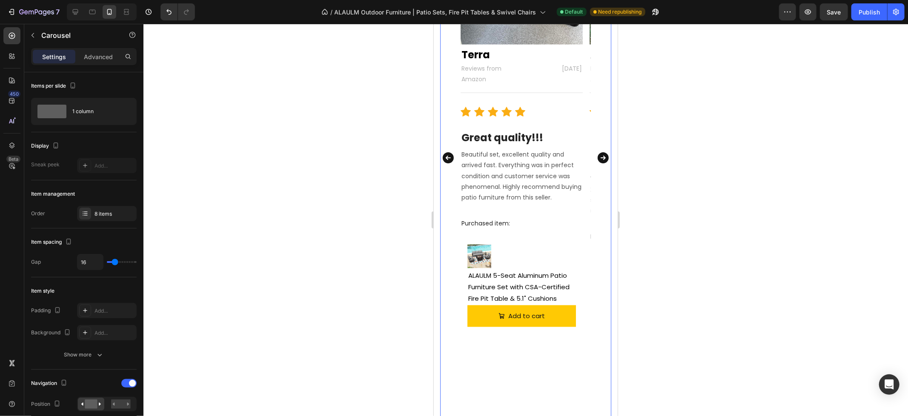
click at [597, 159] on icon "Carousel Next Arrow" at bounding box center [602, 157] width 11 height 11
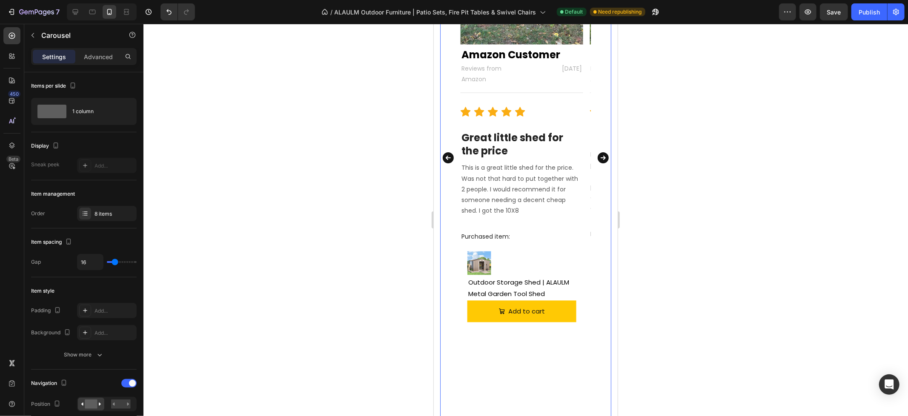
click at [597, 159] on icon "Carousel Next Arrow" at bounding box center [602, 157] width 11 height 11
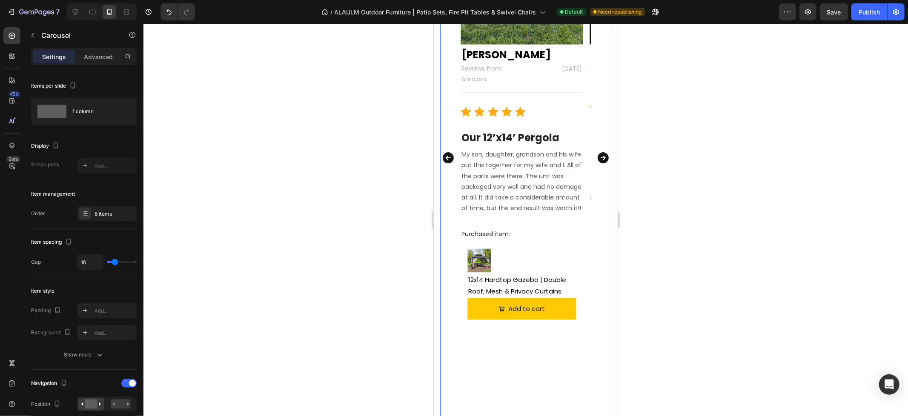
click at [597, 158] on icon "Carousel Next Arrow" at bounding box center [602, 157] width 11 height 11
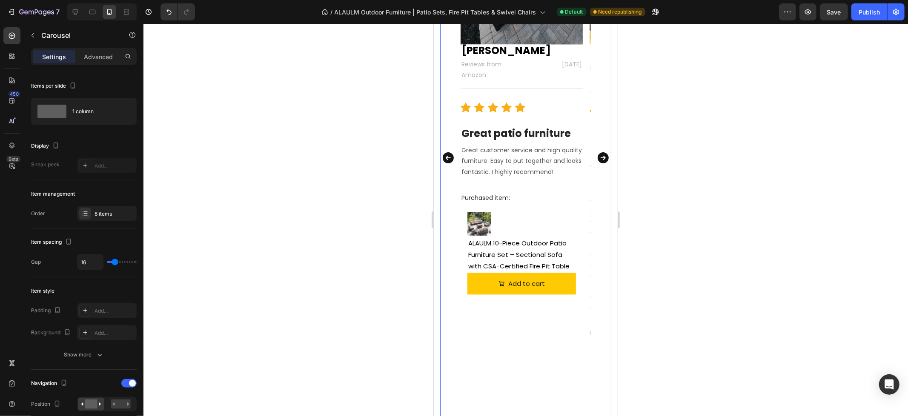
click at [597, 155] on icon "Carousel Next Arrow" at bounding box center [602, 157] width 11 height 11
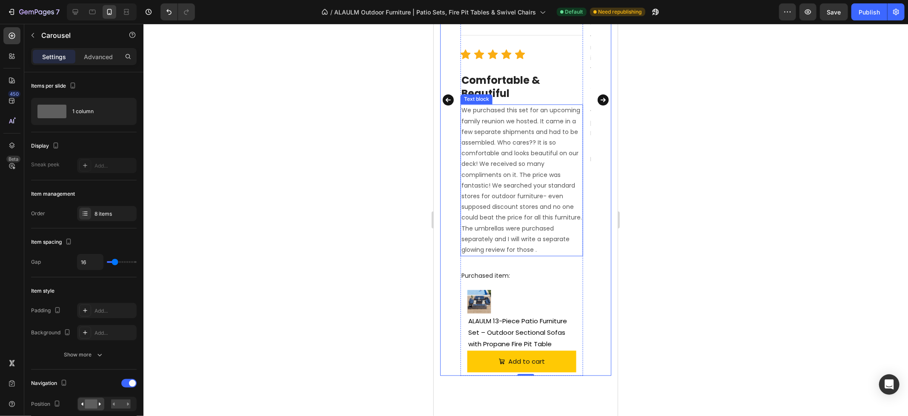
scroll to position [1418, 0]
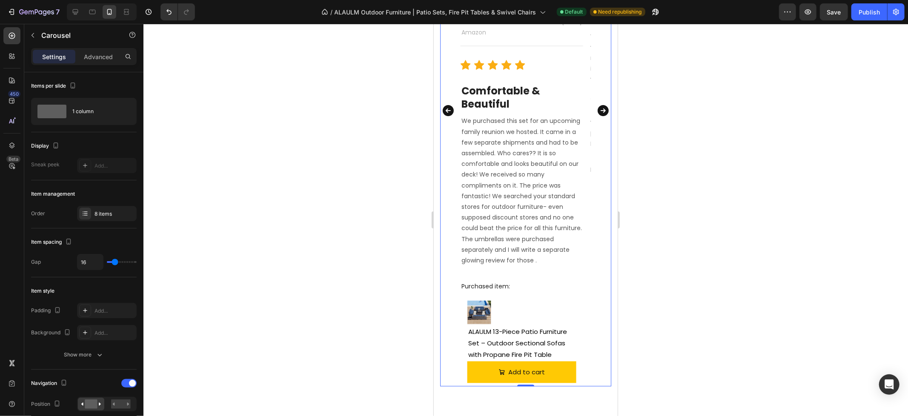
click at [597, 111] on icon "Carousel Next Arrow" at bounding box center [602, 110] width 11 height 11
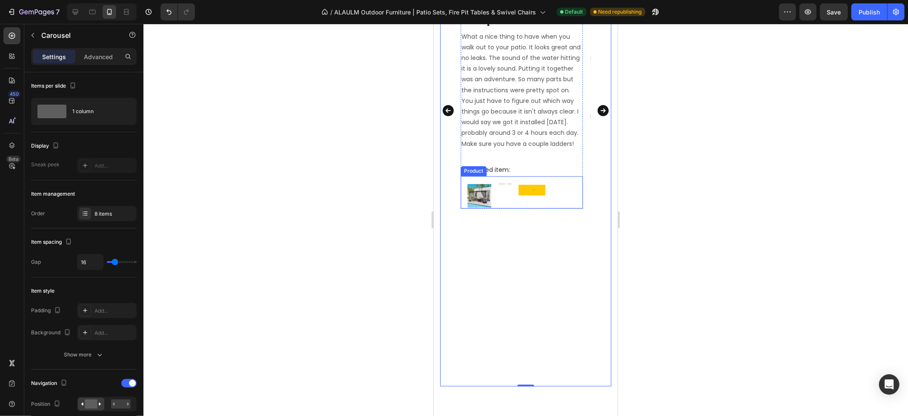
click at [495, 196] on div "Product Images & Gallery Hardtop Gazebo for Patio Wall-Mounted Gazebo Product T…" at bounding box center [521, 192] width 122 height 32
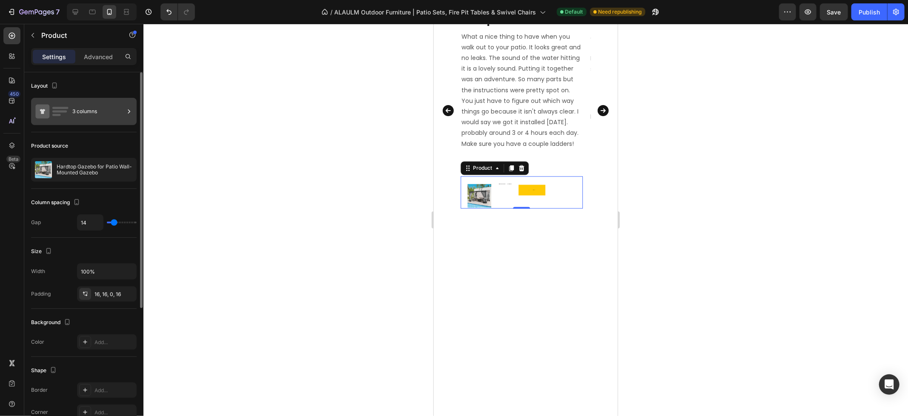
click at [94, 113] on div "3 columns" at bounding box center [98, 112] width 52 height 20
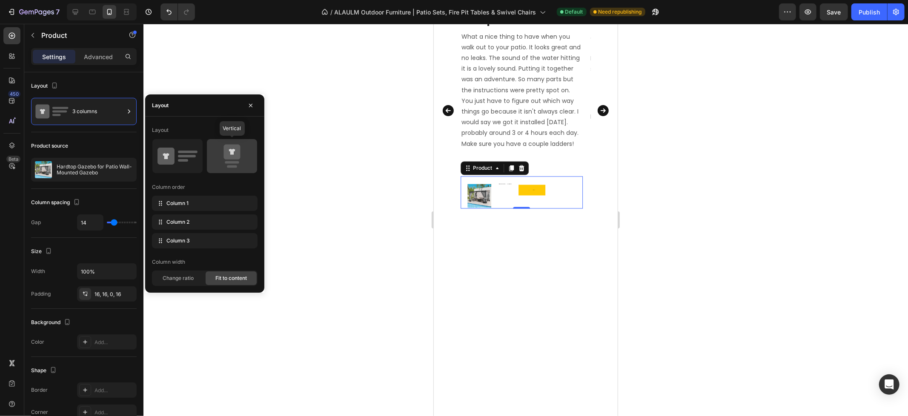
click at [236, 158] on icon at bounding box center [231, 152] width 17 height 15
type input "0"
click at [472, 207] on div "Add to Cart" at bounding box center [484, 205] width 34 height 10
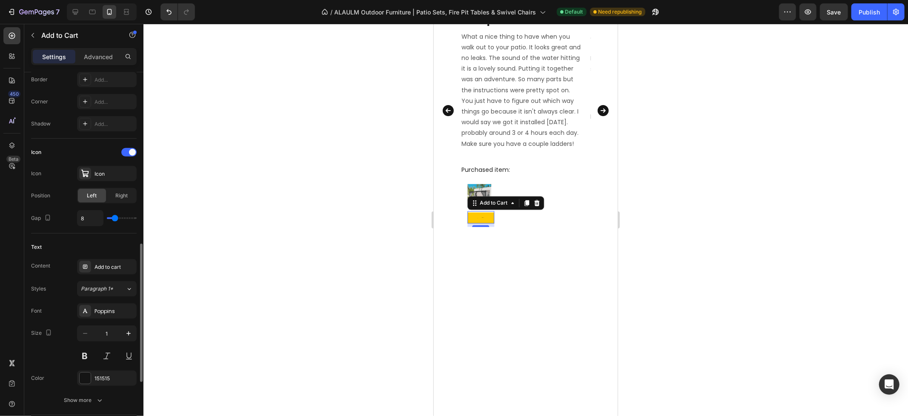
scroll to position [424, 0]
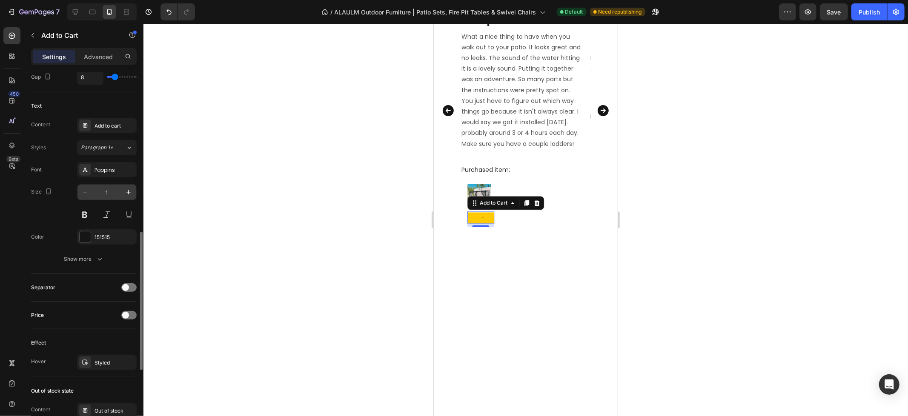
click at [111, 194] on input "1" at bounding box center [107, 192] width 28 height 15
type input "15"
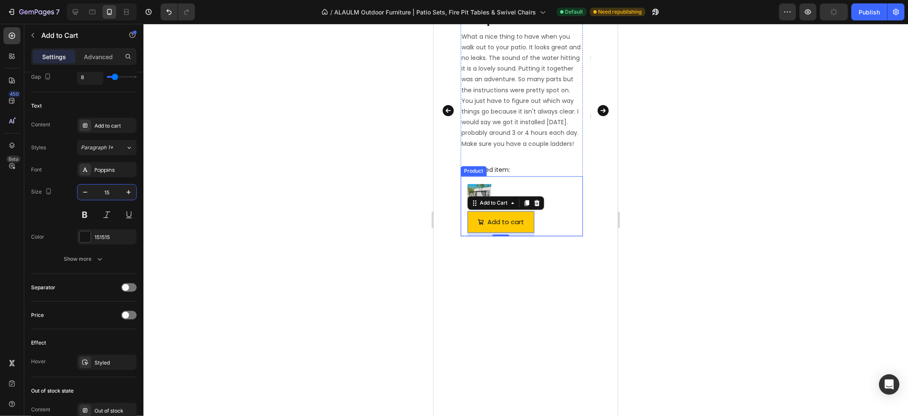
click at [575, 214] on div "Product Images & Gallery Hardtop Gazebo for Patio Wall-Mounted Gazebo Product T…" at bounding box center [521, 206] width 122 height 60
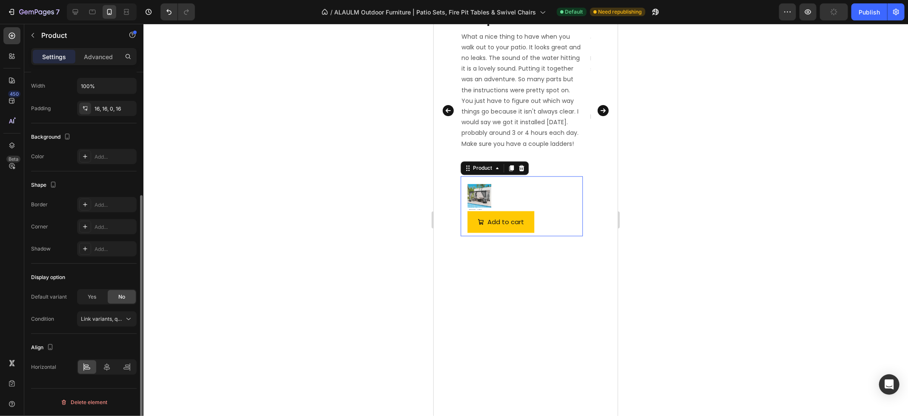
scroll to position [0, 0]
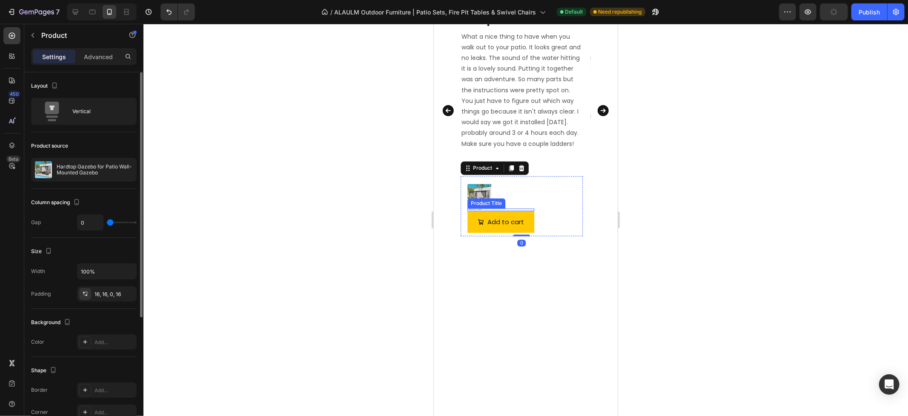
click at [474, 209] on h2 "Hardtop Gazebo for Patio Wall-Mounted Gazebo" at bounding box center [500, 209] width 67 height 3
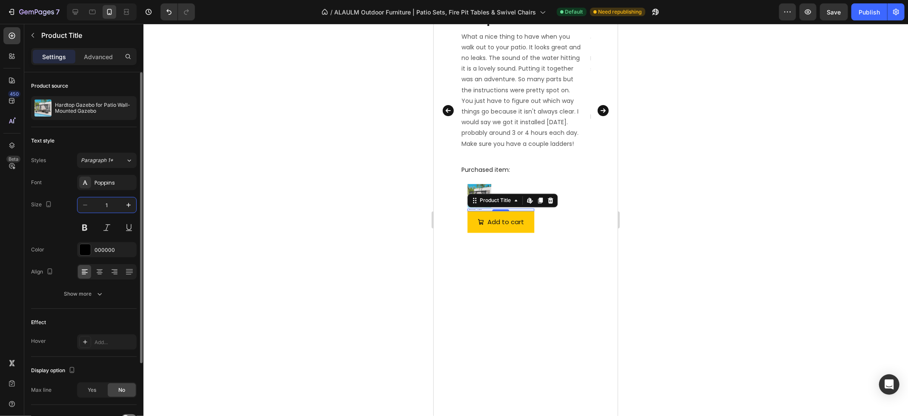
click at [111, 205] on input "1" at bounding box center [107, 204] width 28 height 15
type input "15"
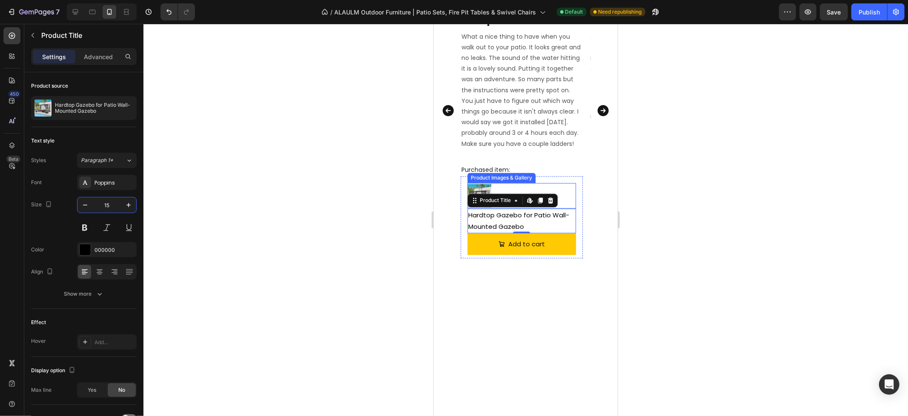
click at [557, 177] on div "Product Images & Gallery Hardtop Gazebo for Patio Wall-Mounted Gazebo Product T…" at bounding box center [521, 217] width 122 height 82
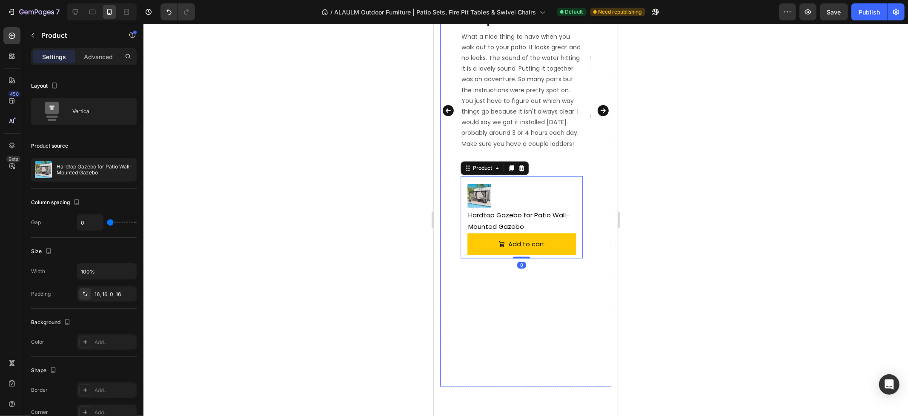
click at [597, 109] on icon "Carousel Next Arrow" at bounding box center [602, 110] width 11 height 11
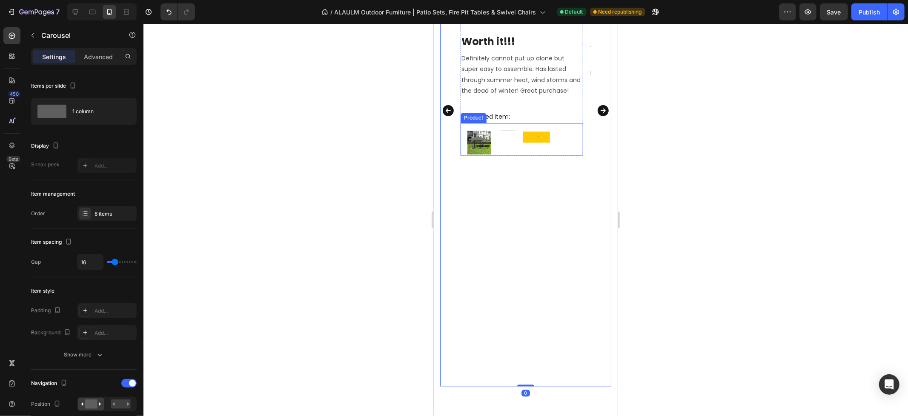
click at [507, 147] on div "ALAULM Outdoor Dog Kennel with Waterproof Cover & Safety Locks Product Title" at bounding box center [507, 142] width 20 height 26
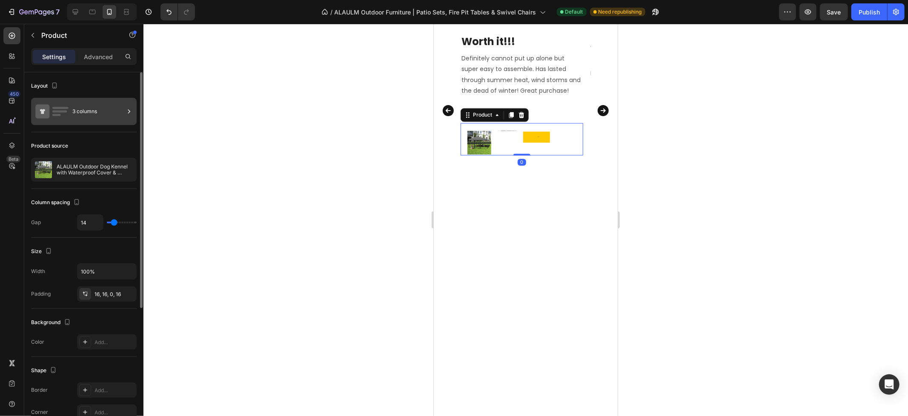
click at [85, 114] on div "3 columns" at bounding box center [98, 112] width 52 height 20
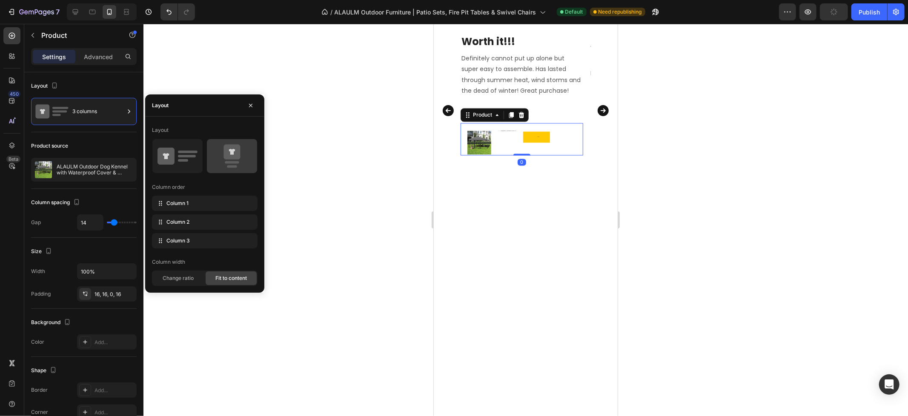
click at [228, 147] on icon at bounding box center [231, 152] width 17 height 15
type input "0"
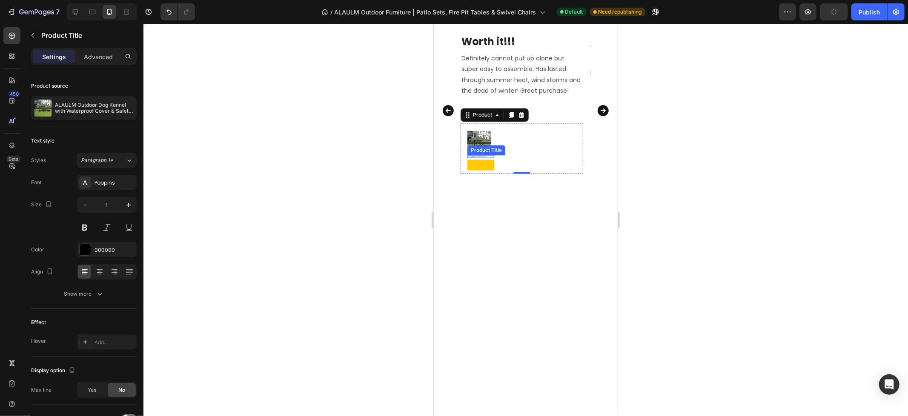
click at [470, 155] on h2 "ALAULM Outdoor Dog Kennel with Waterproof Cover & Safety Locks" at bounding box center [480, 156] width 27 height 3
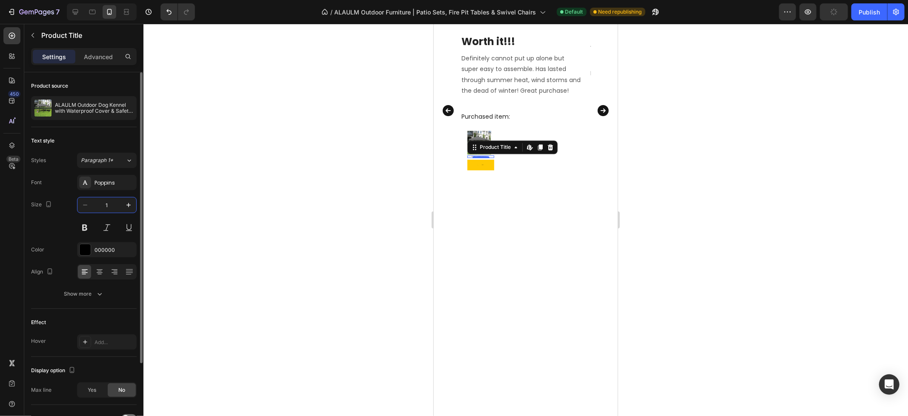
click at [111, 204] on input "1" at bounding box center [107, 204] width 28 height 15
type input "15"
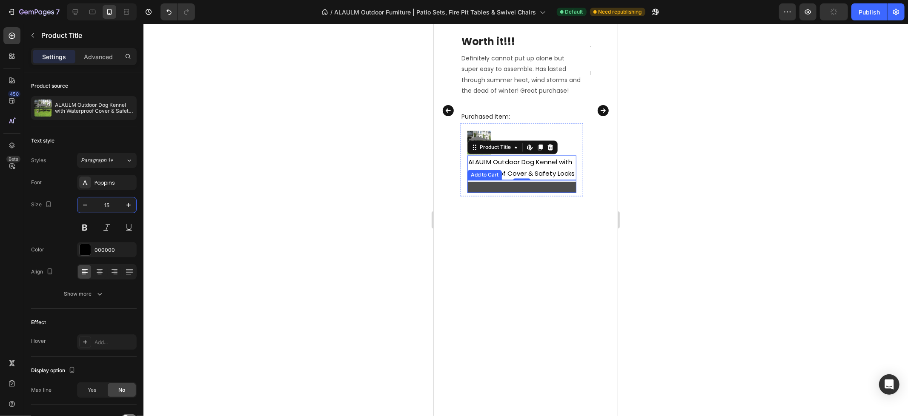
click at [487, 183] on button "Add to cart" at bounding box center [521, 186] width 109 height 11
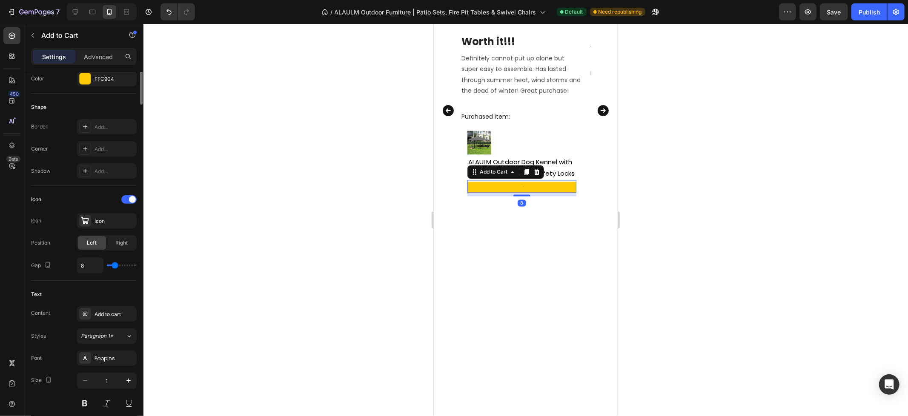
scroll to position [283, 0]
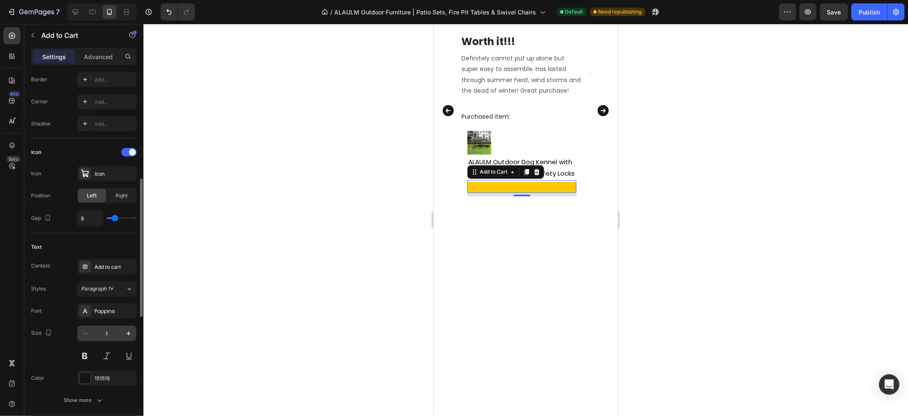
click at [113, 335] on input "1" at bounding box center [107, 333] width 28 height 15
type input "15"
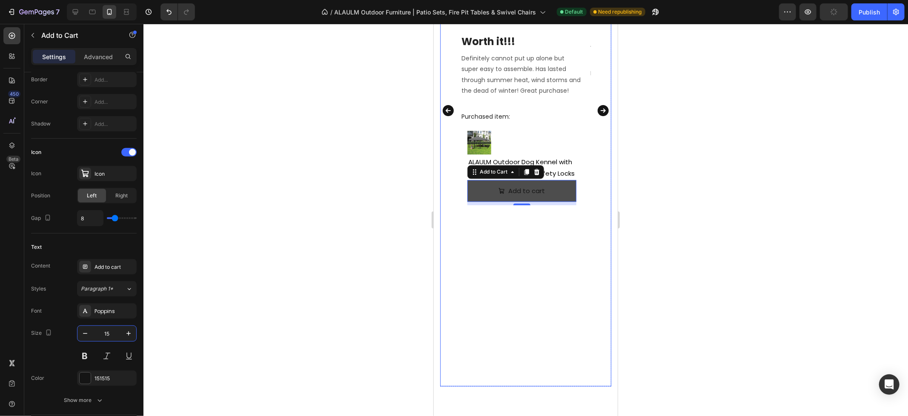
click at [512, 228] on div "Image Mj Bee Text block Reviews from Amazon Text block June 22, 2025 Text block…" at bounding box center [521, 110] width 122 height 552
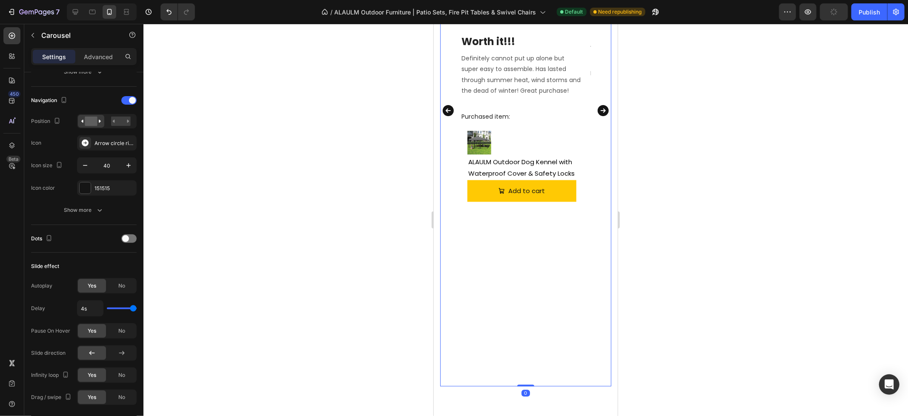
scroll to position [0, 0]
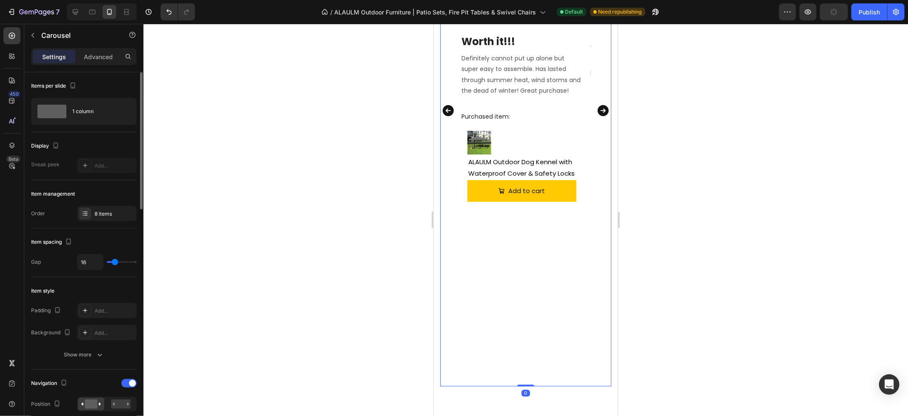
click at [596, 110] on icon "Carousel Next Arrow" at bounding box center [603, 110] width 14 height 17
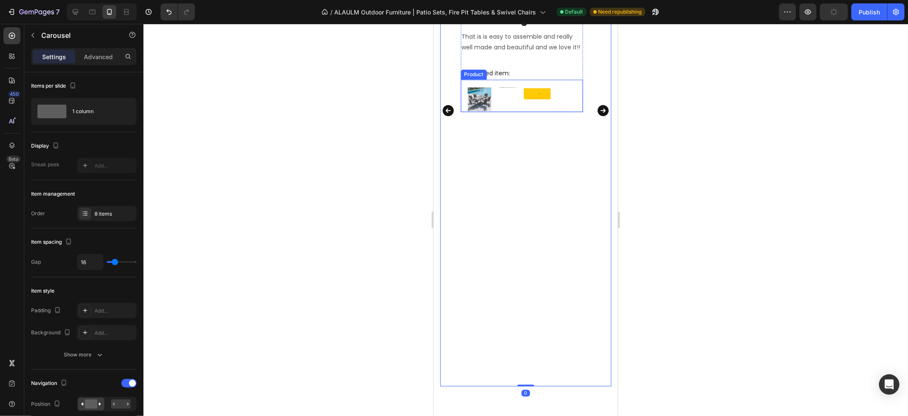
click at [497, 104] on div "7-Piece Patio Dining Set | Rectangular Table with Umbrella Hole Product Title" at bounding box center [507, 99] width 20 height 26
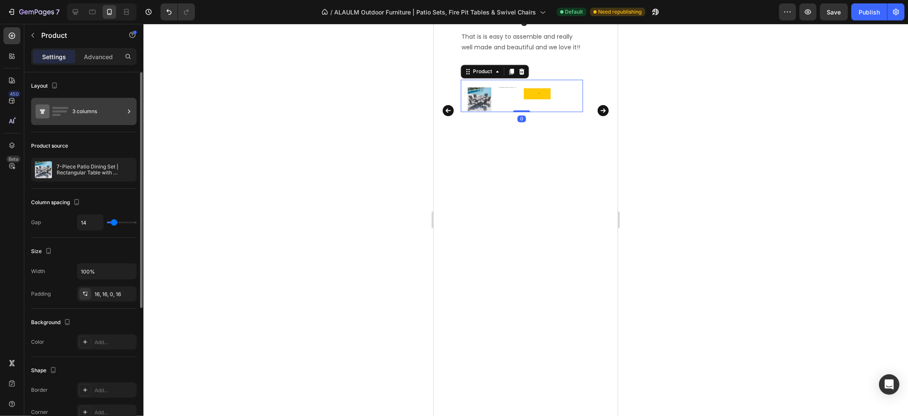
click at [94, 114] on div "3 columns" at bounding box center [98, 112] width 52 height 20
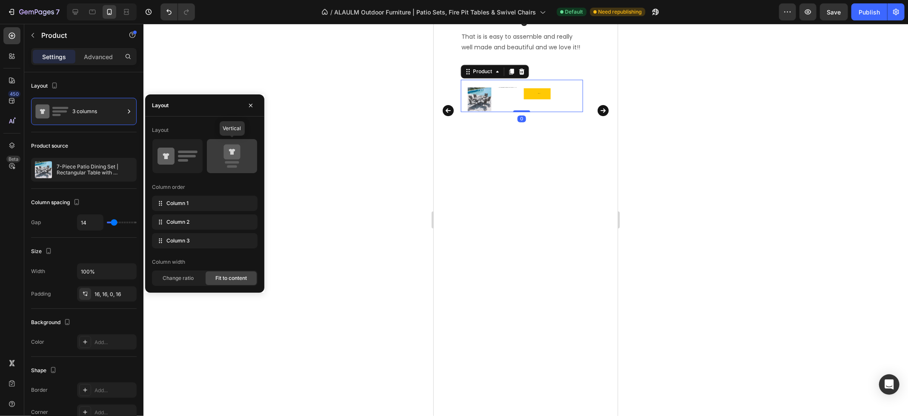
click at [226, 152] on icon at bounding box center [231, 152] width 17 height 15
type input "0"
click at [470, 112] on h2 "7-Piece Patio Dining Set | Rectangular Table with Umbrella Hole" at bounding box center [480, 112] width 27 height 3
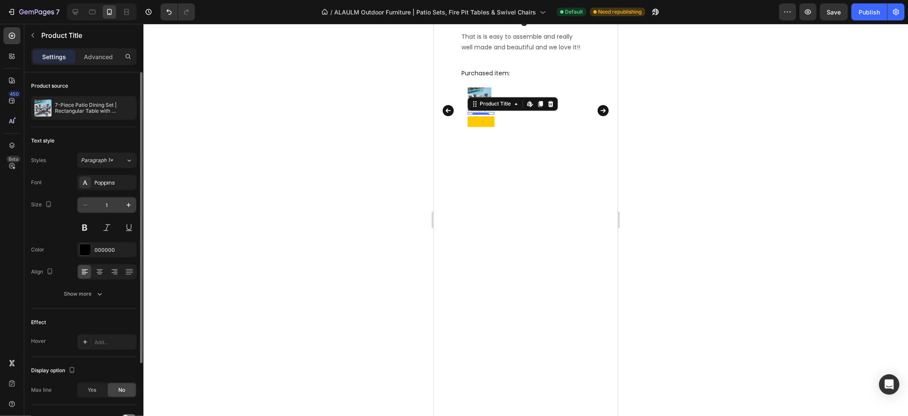
click at [111, 205] on input "1" at bounding box center [107, 204] width 28 height 15
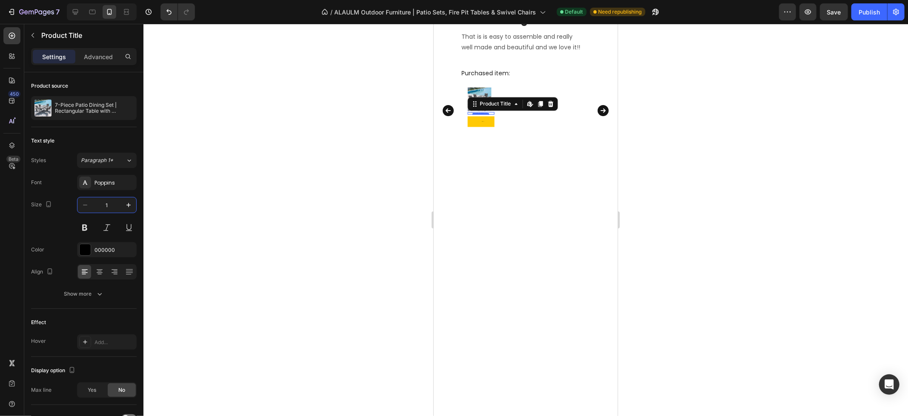
type input "15"
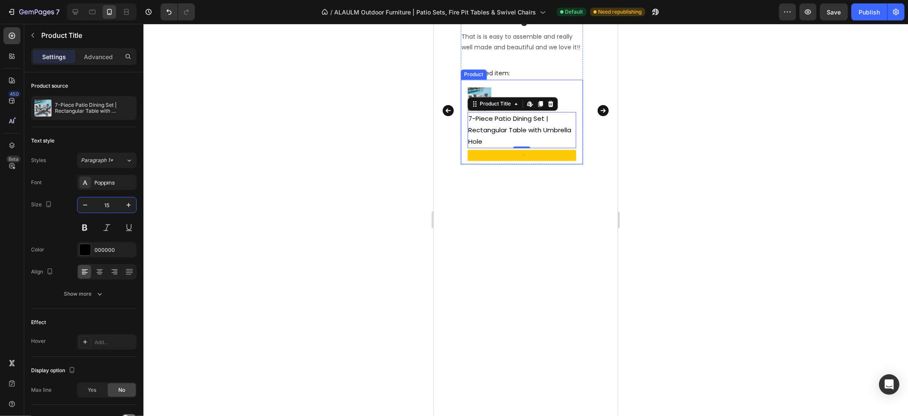
click at [497, 156] on button "Add to cart" at bounding box center [521, 154] width 109 height 11
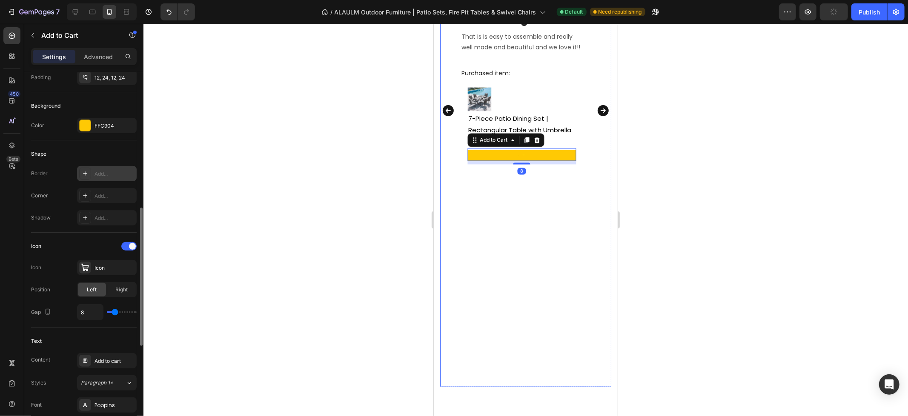
scroll to position [283, 0]
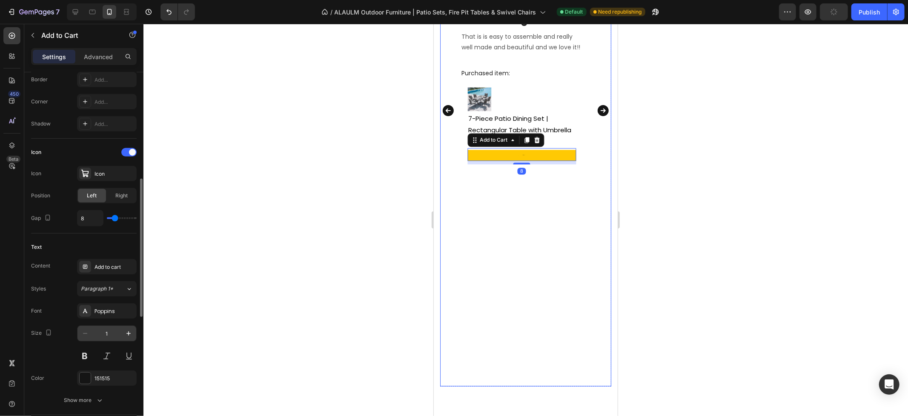
click at [112, 328] on input "1" at bounding box center [107, 333] width 28 height 15
type input "15"
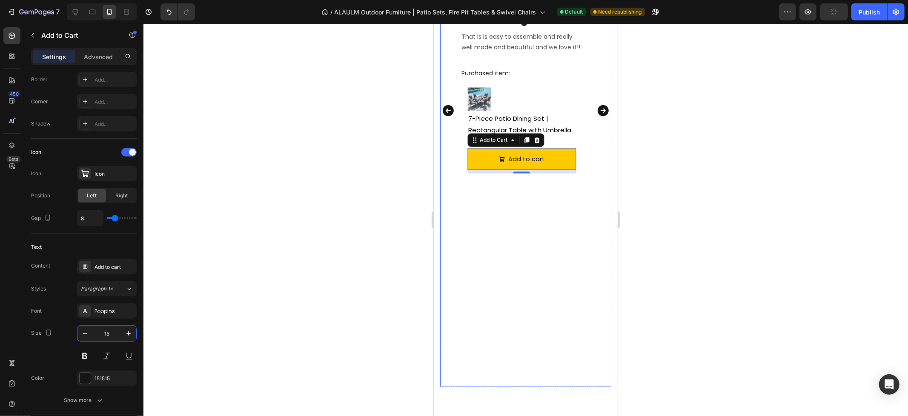
click at [540, 228] on div "Image jimmy scharbrough Text block Reviews from Amazon Text block July 29, 2025…" at bounding box center [521, 110] width 122 height 552
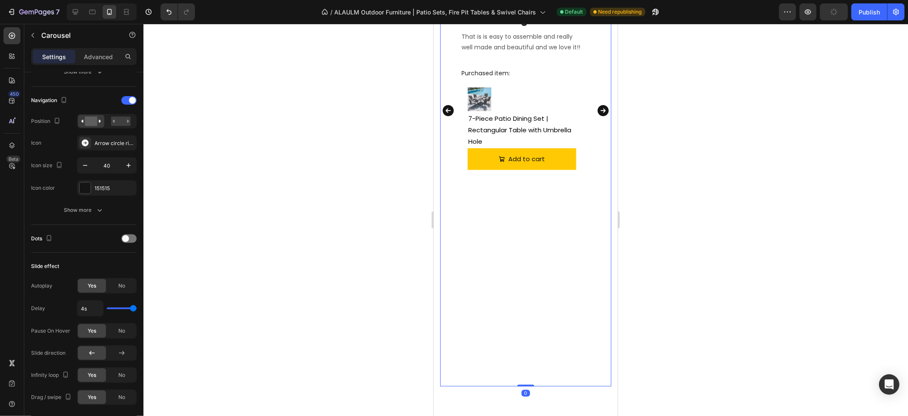
scroll to position [0, 0]
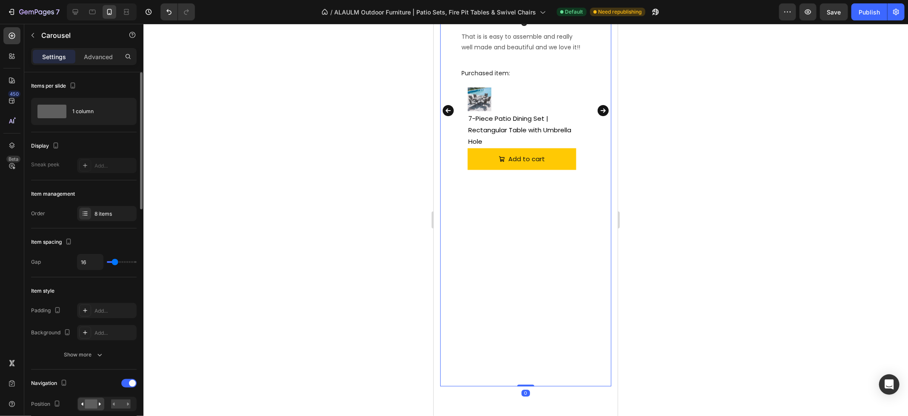
click at [597, 113] on icon "Carousel Next Arrow" at bounding box center [602, 110] width 11 height 11
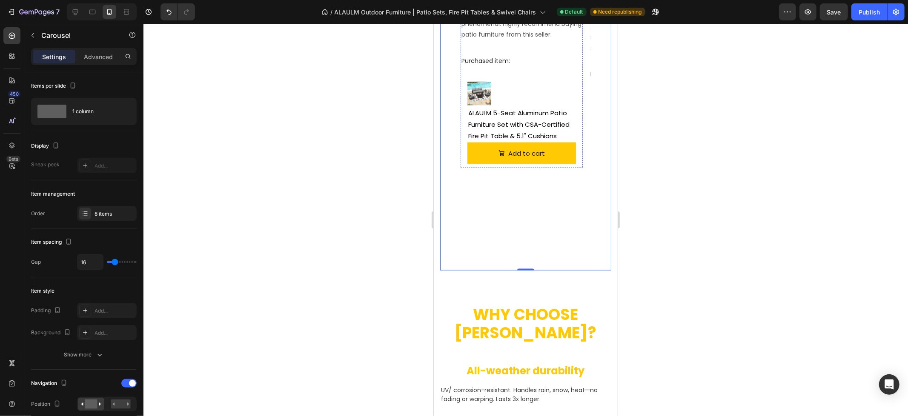
scroll to position [864, 0]
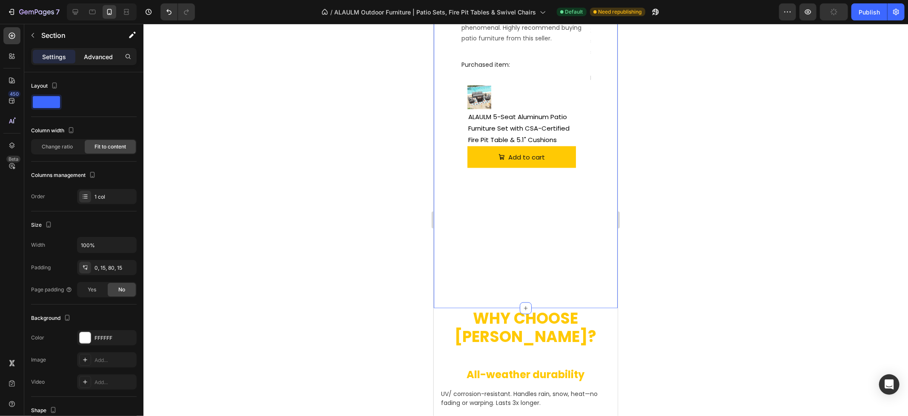
click at [98, 51] on div "Advanced" at bounding box center [98, 57] width 43 height 14
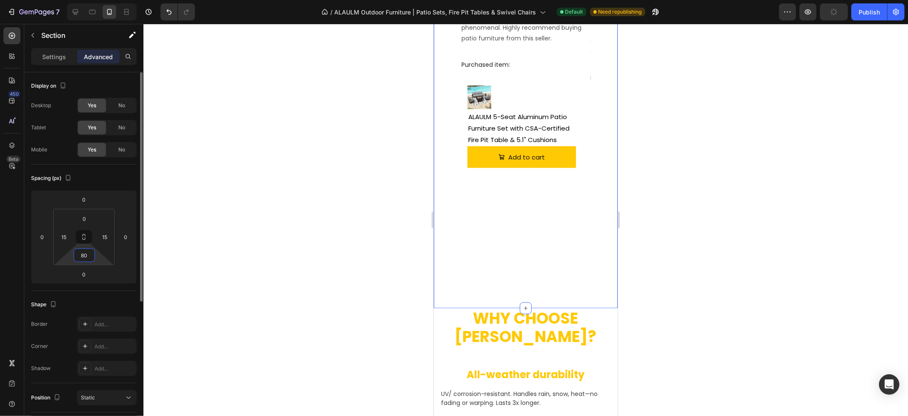
click at [86, 257] on input "80" at bounding box center [84, 255] width 17 height 13
type input "0"
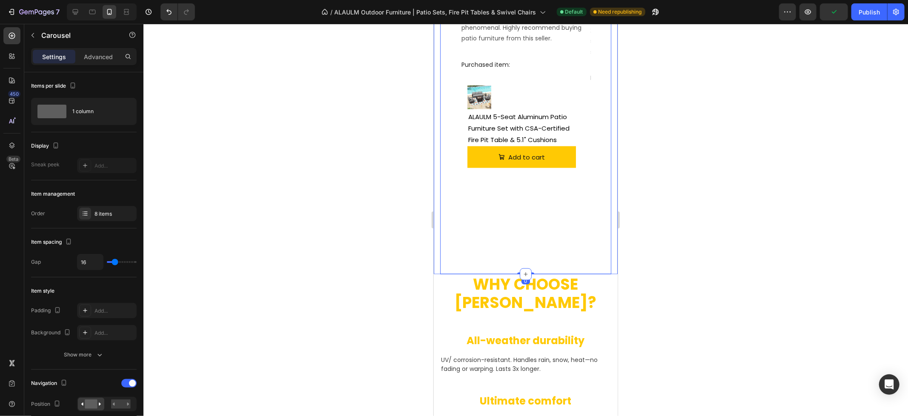
click at [686, 190] on div at bounding box center [525, 220] width 764 height 392
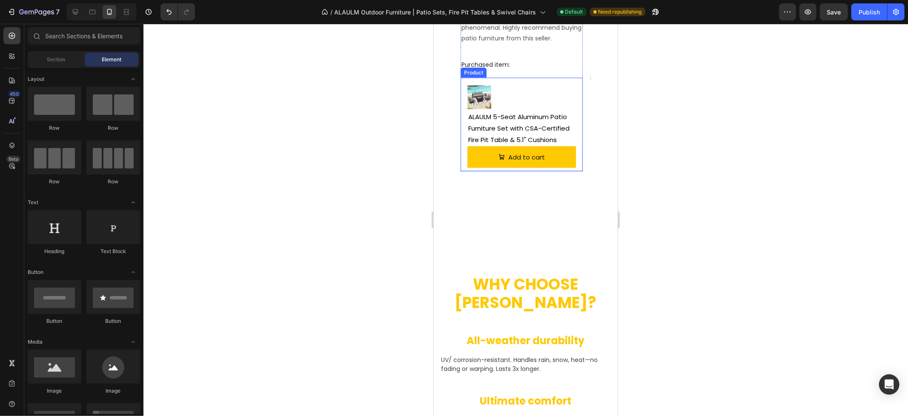
click at [522, 168] on div "Add to cart Add to Cart" at bounding box center [521, 158] width 109 height 25
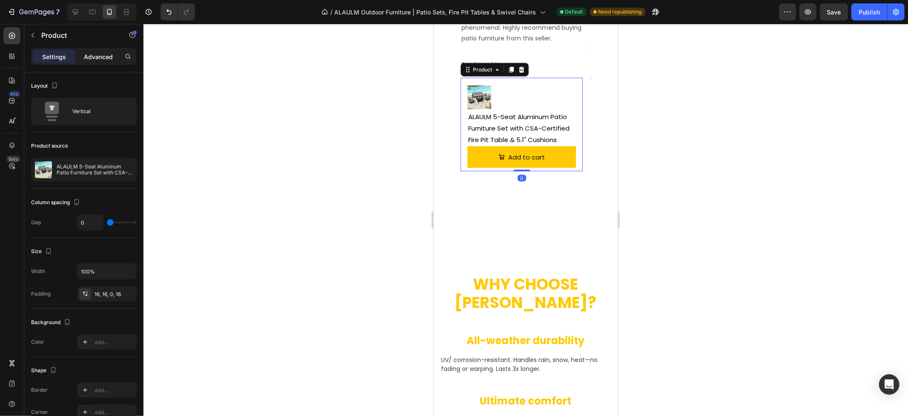
click at [91, 50] on div "Advanced" at bounding box center [98, 57] width 43 height 14
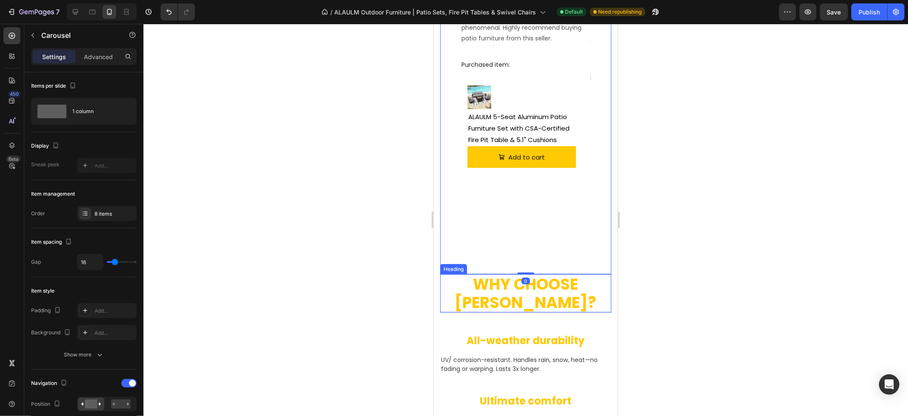
click at [518, 274] on h2 "WHY CHOOSE [PERSON_NAME]?" at bounding box center [525, 293] width 171 height 38
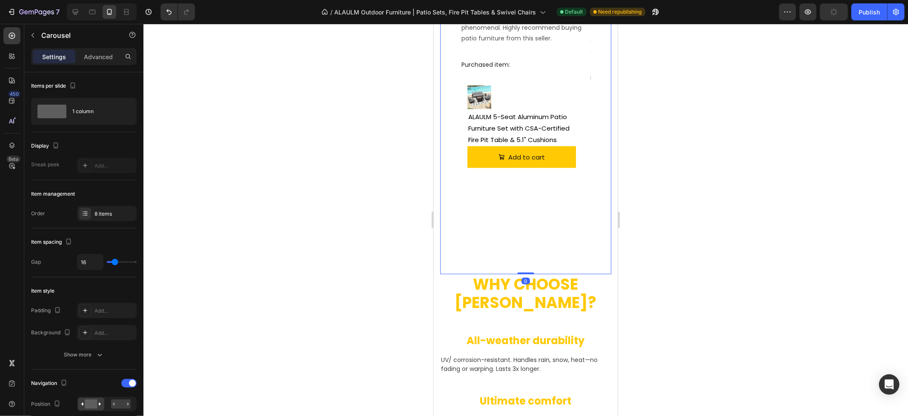
drag, startPoint x: 522, startPoint y: 273, endPoint x: 522, endPoint y: 228, distance: 45.1
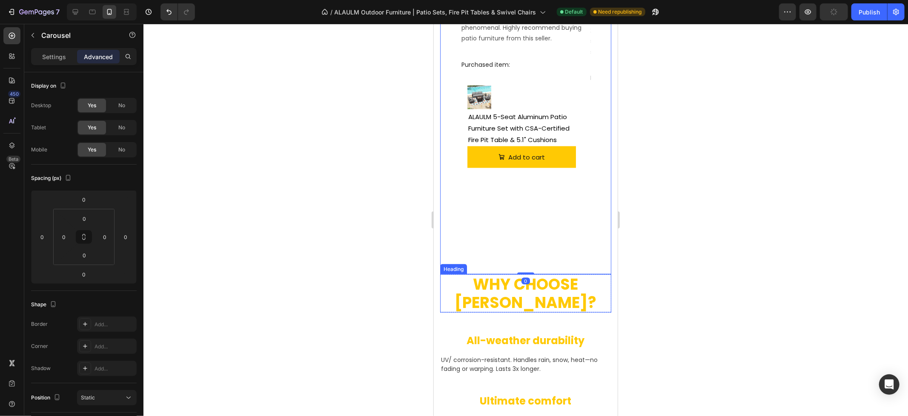
click at [542, 287] on h2 "WHY CHOOSE [PERSON_NAME]?" at bounding box center [525, 293] width 171 height 38
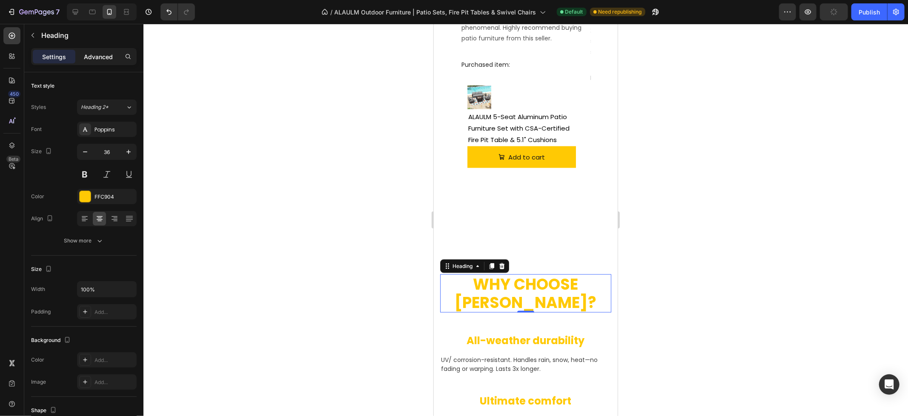
click at [94, 57] on p "Advanced" at bounding box center [98, 56] width 29 height 9
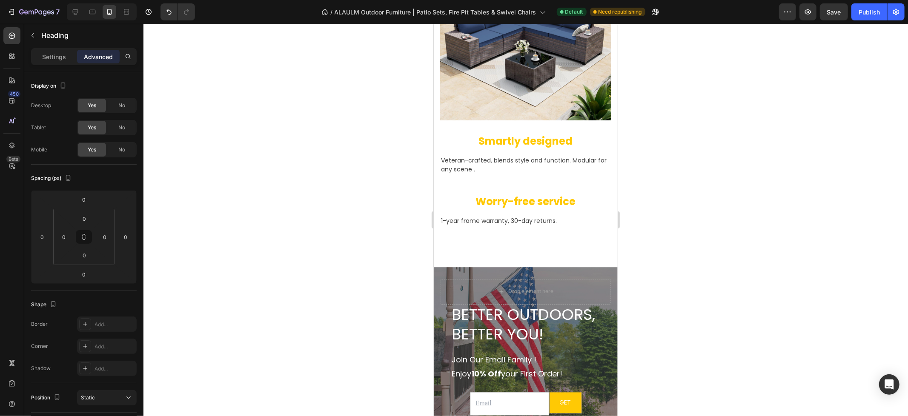
scroll to position [1432, 0]
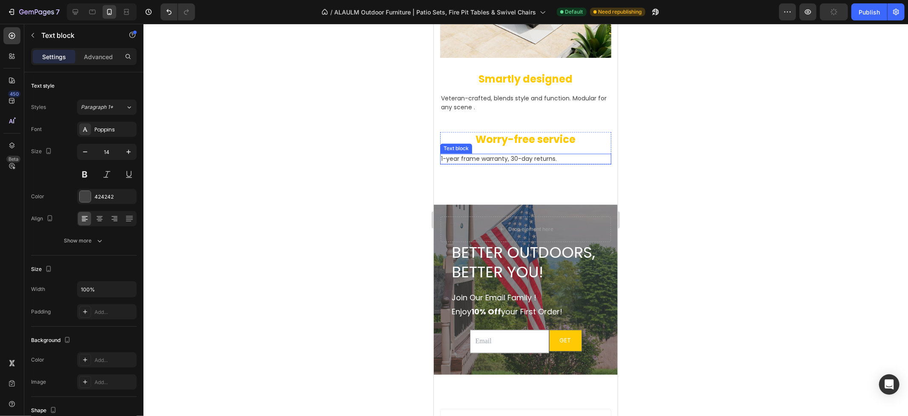
click at [533, 154] on p "1-year frame warranty, 30-day returns." at bounding box center [524, 158] width 169 height 9
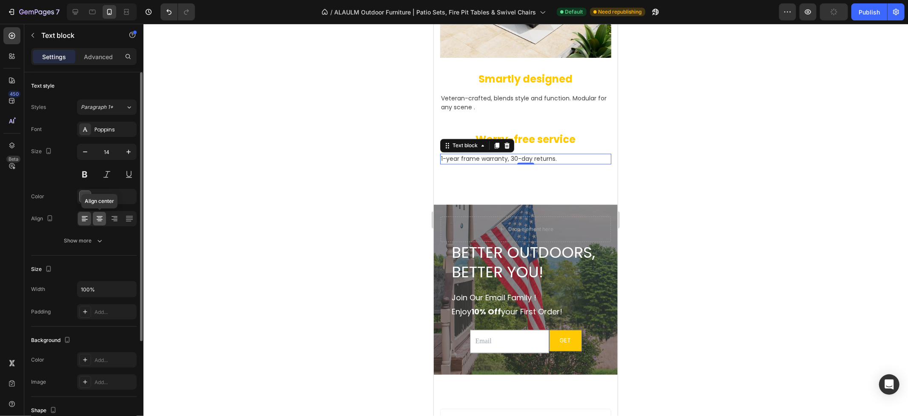
click at [97, 219] on icon at bounding box center [100, 219] width 6 height 1
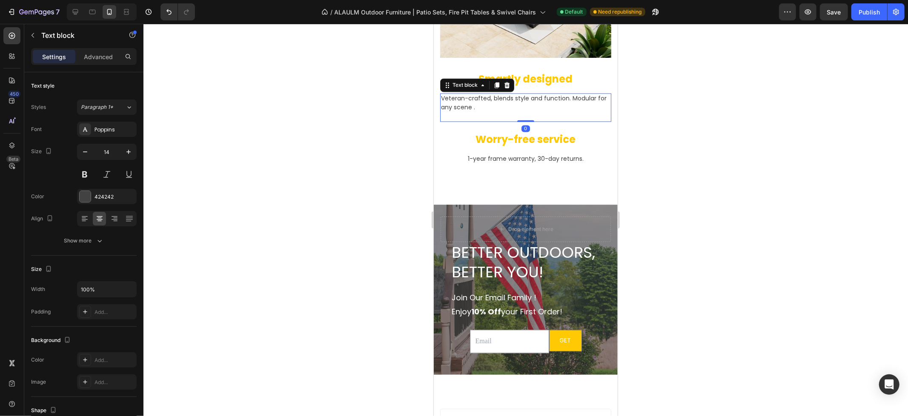
click at [583, 111] on p "Veteran-crafted, blends style and function. Modular for any scene .​" at bounding box center [524, 107] width 169 height 27
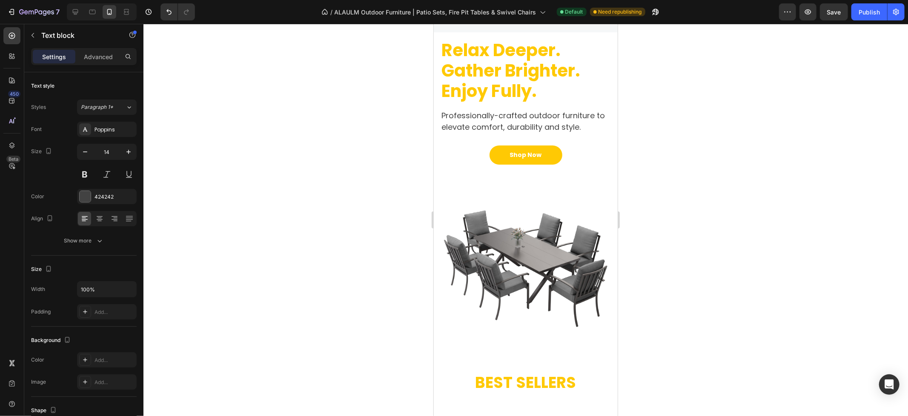
scroll to position [0, 0]
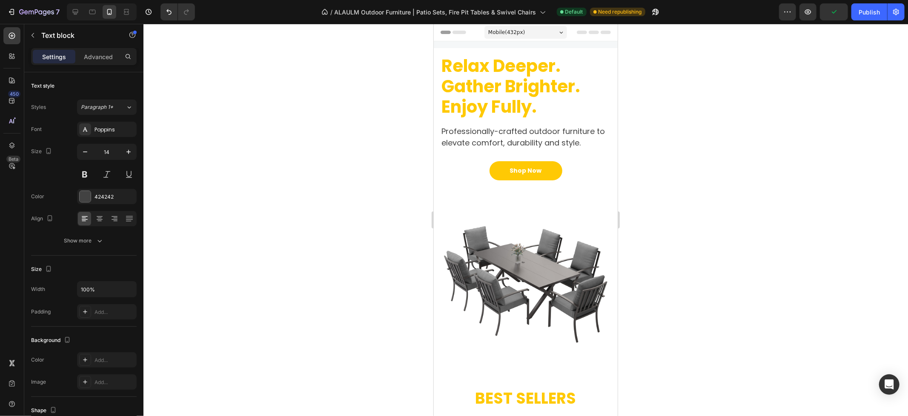
click at [529, 29] on div "Mobile ( 432 px)" at bounding box center [525, 32] width 83 height 13
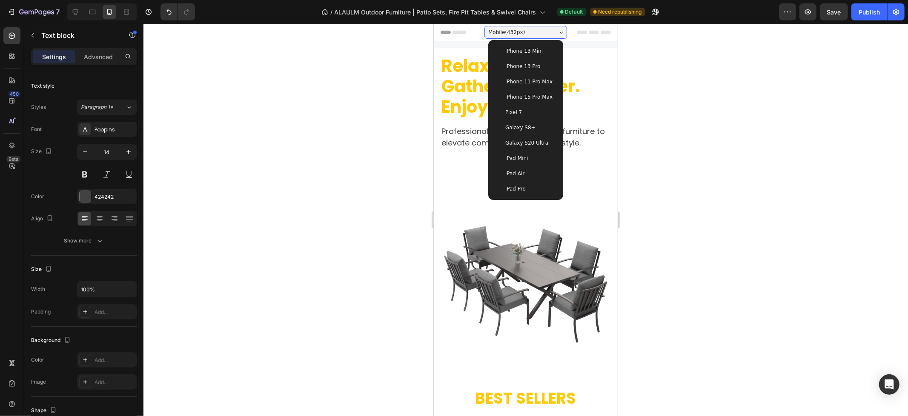
click at [536, 67] on div "iPhone 13 Pro" at bounding box center [525, 66] width 61 height 9
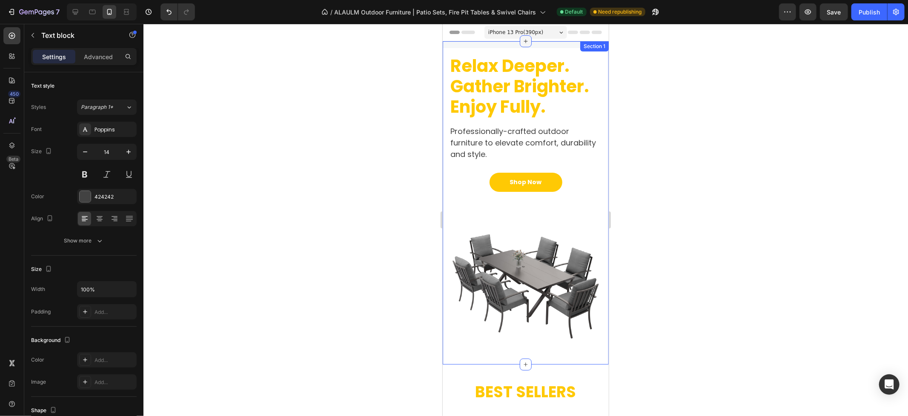
click at [523, 35] on div at bounding box center [525, 41] width 12 height 12
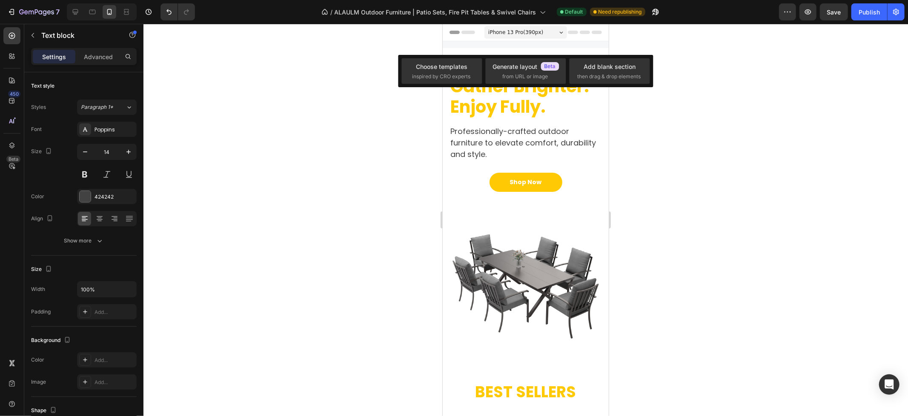
click at [530, 28] on span "iPhone 13 Pro ( 390 px)" at bounding box center [515, 32] width 55 height 9
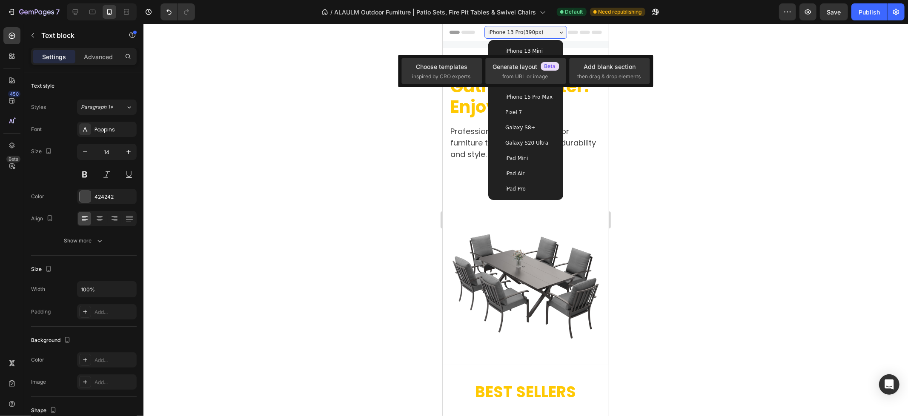
click at [541, 91] on div "iPhone 15 Pro Max" at bounding box center [525, 96] width 68 height 15
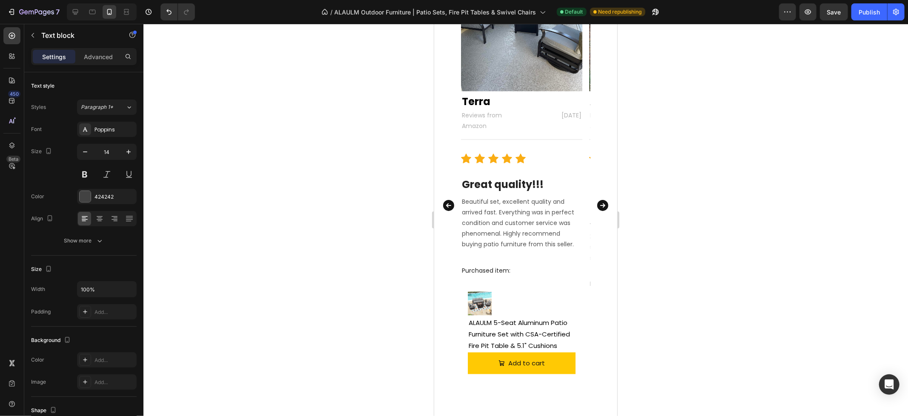
scroll to position [1324, 0]
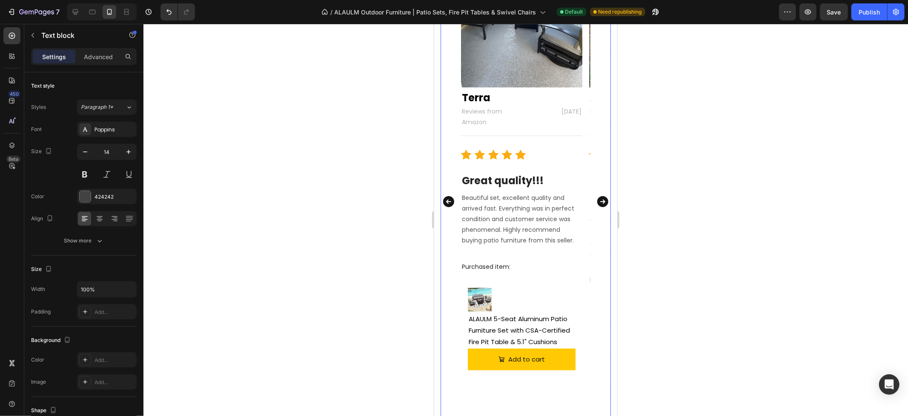
click at [593, 214] on div "Image Terra Text block Reviews from Amazon Text block [DATE] Text block Row Tit…" at bounding box center [525, 201] width 170 height 551
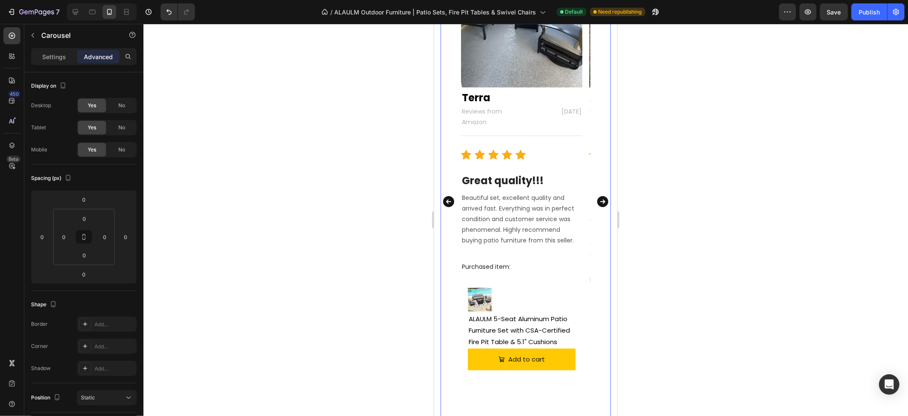
click at [597, 201] on icon "Carousel Next Arrow" at bounding box center [602, 201] width 11 height 11
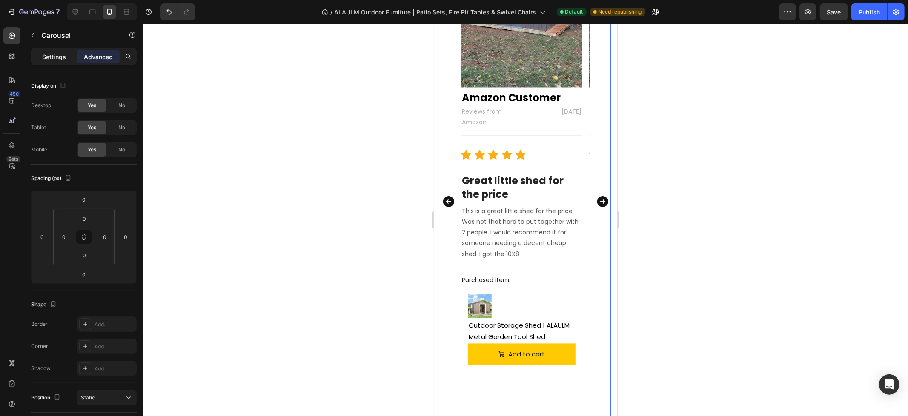
click at [58, 51] on div "Settings" at bounding box center [54, 57] width 43 height 14
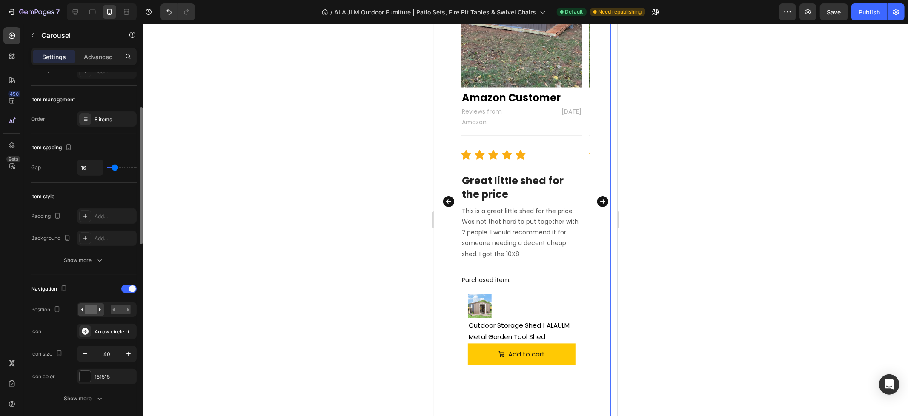
scroll to position [142, 0]
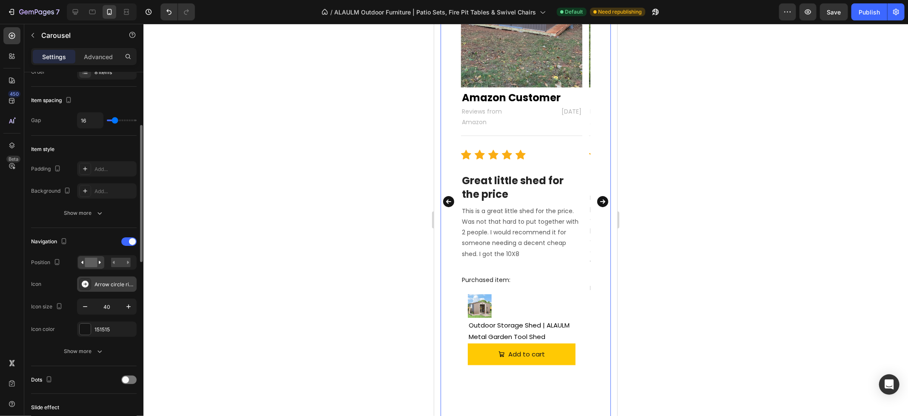
click at [116, 284] on div "Arrow circle right filled" at bounding box center [114, 285] width 40 height 8
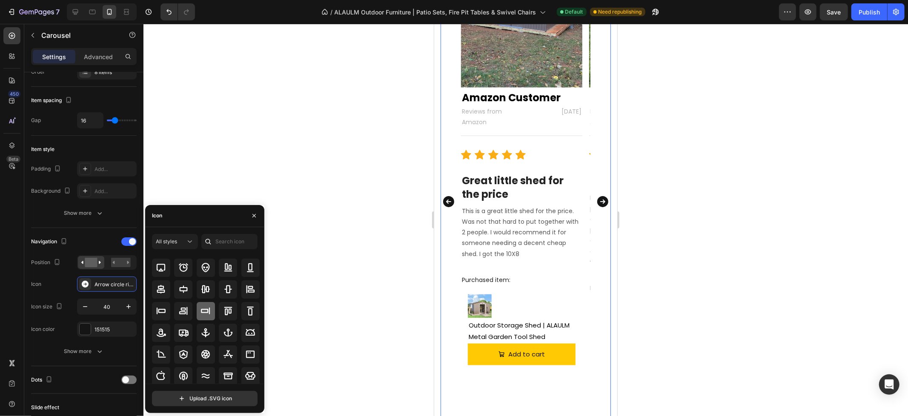
scroll to position [93, 0]
click at [174, 354] on div at bounding box center [183, 354] width 18 height 18
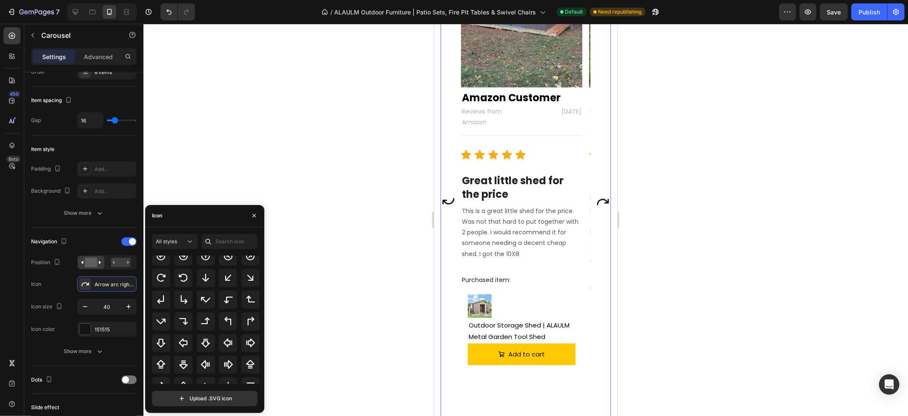
scroll to position [276, 0]
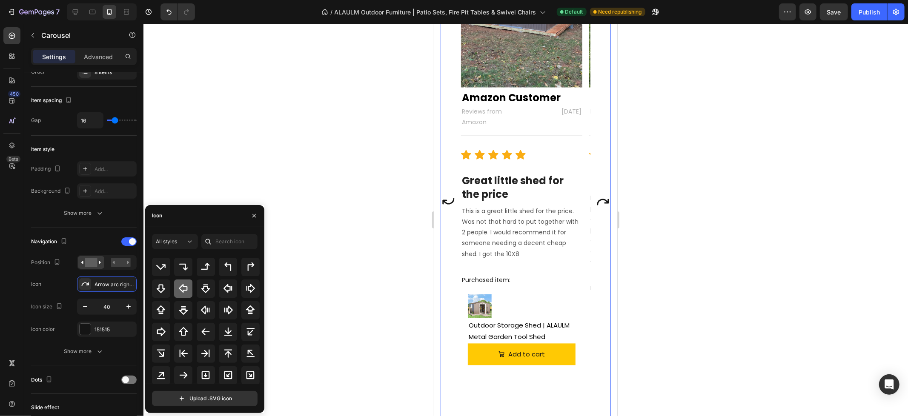
click at [180, 292] on icon at bounding box center [183, 288] width 10 height 10
click at [160, 333] on icon at bounding box center [161, 332] width 10 height 10
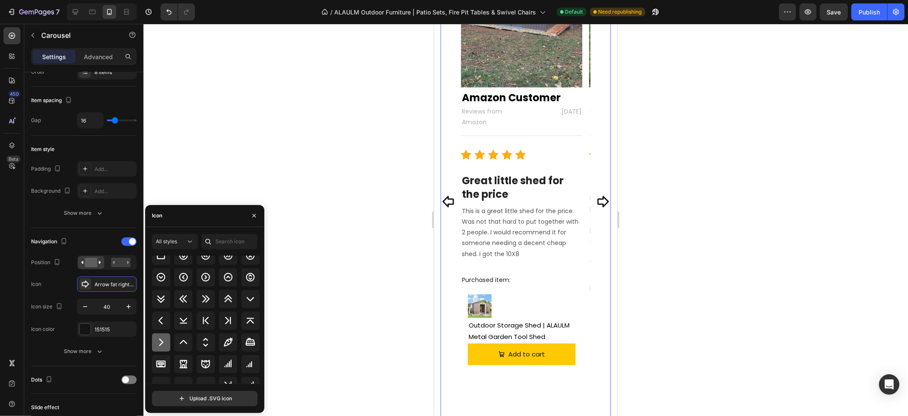
click at [164, 342] on icon at bounding box center [161, 342] width 10 height 10
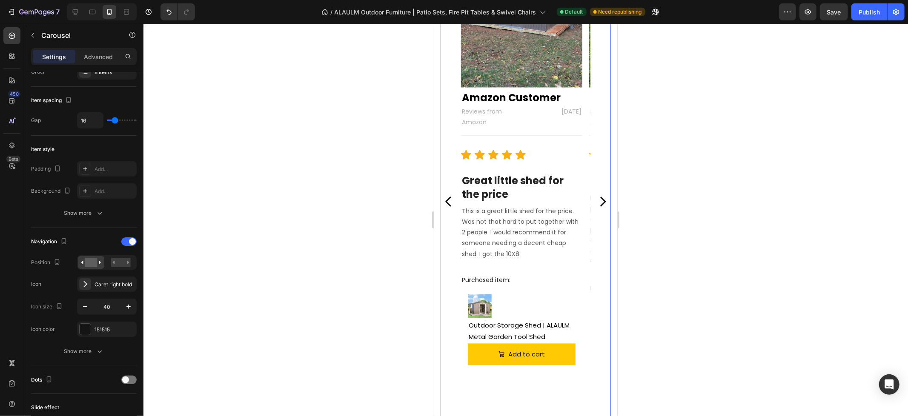
click at [712, 151] on div at bounding box center [525, 220] width 764 height 392
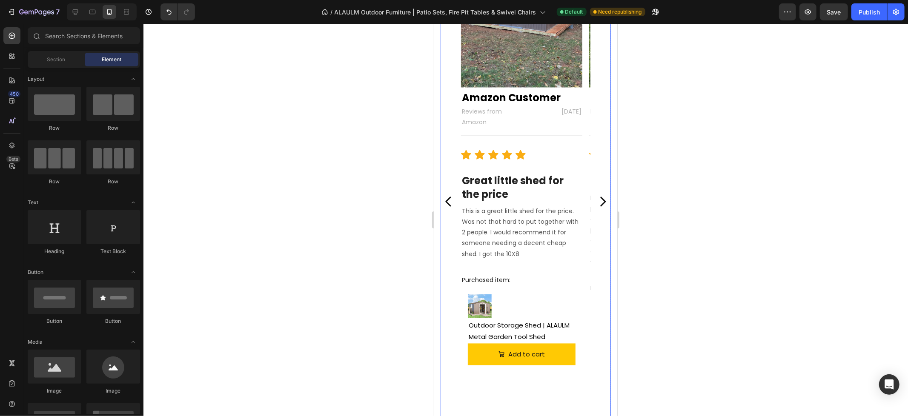
click at [596, 197] on icon "Carousel Next Arrow" at bounding box center [602, 201] width 14 height 17
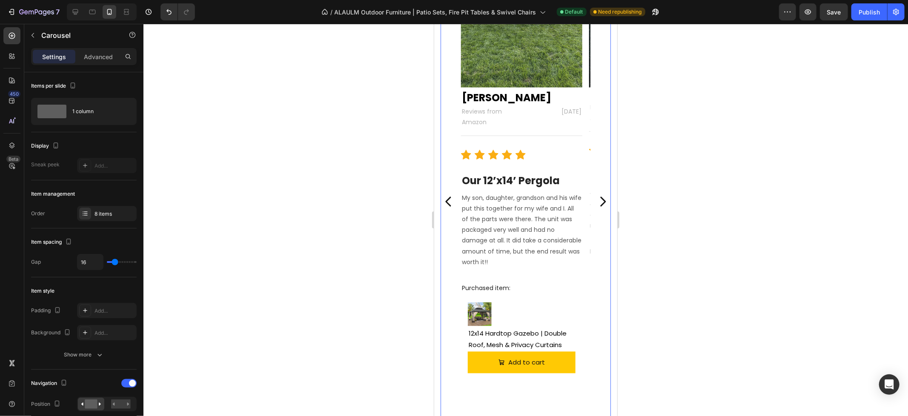
click at [450, 240] on div "Image Terra Text block Reviews from Amazon Text block [DATE] Text block Row Tit…" at bounding box center [525, 201] width 170 height 551
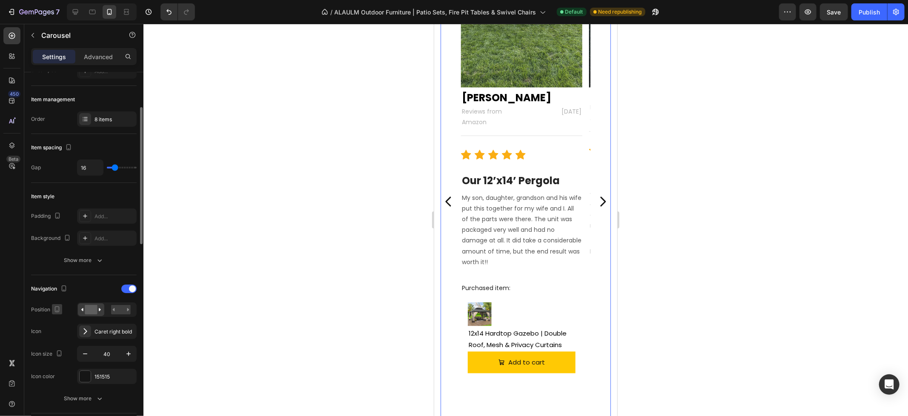
scroll to position [142, 0]
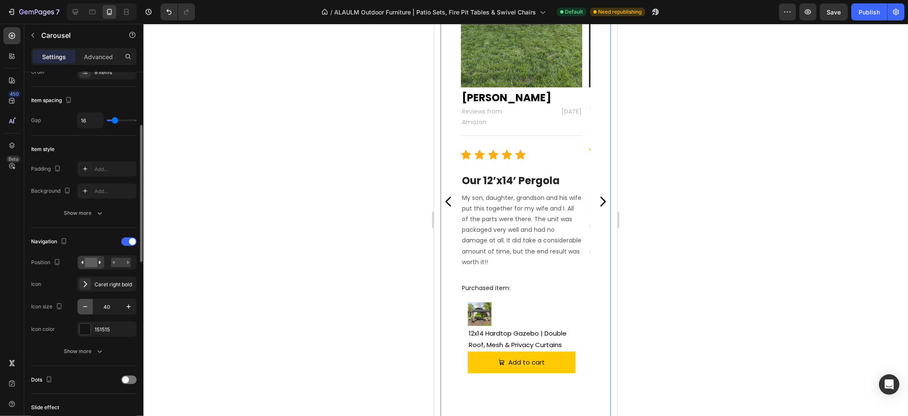
click at [82, 310] on icon "button" at bounding box center [85, 307] width 9 height 9
click at [83, 309] on icon "button" at bounding box center [85, 307] width 9 height 9
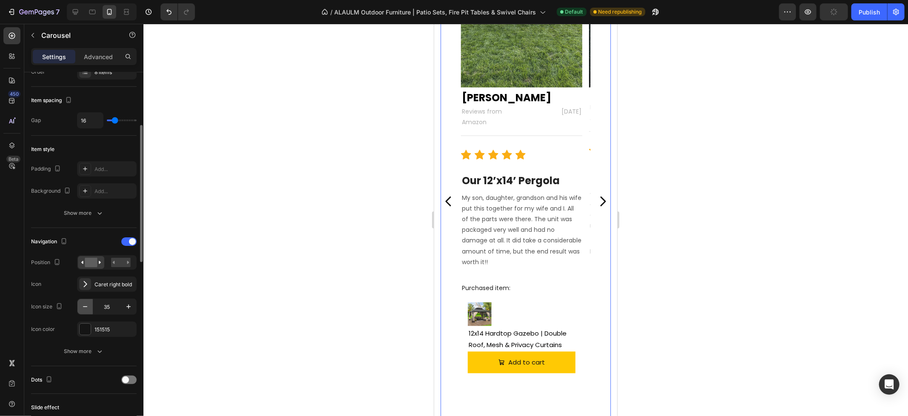
click at [83, 309] on icon "button" at bounding box center [85, 307] width 9 height 9
click at [129, 309] on icon "button" at bounding box center [128, 307] width 9 height 9
type input "35"
drag, startPoint x: 312, startPoint y: 265, endPoint x: 34, endPoint y: 215, distance: 283.2
click at [312, 265] on div at bounding box center [525, 220] width 764 height 392
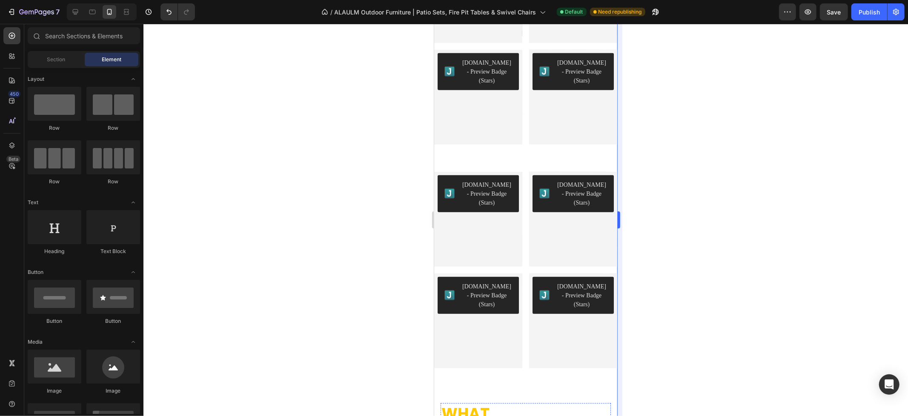
scroll to position [291, 0]
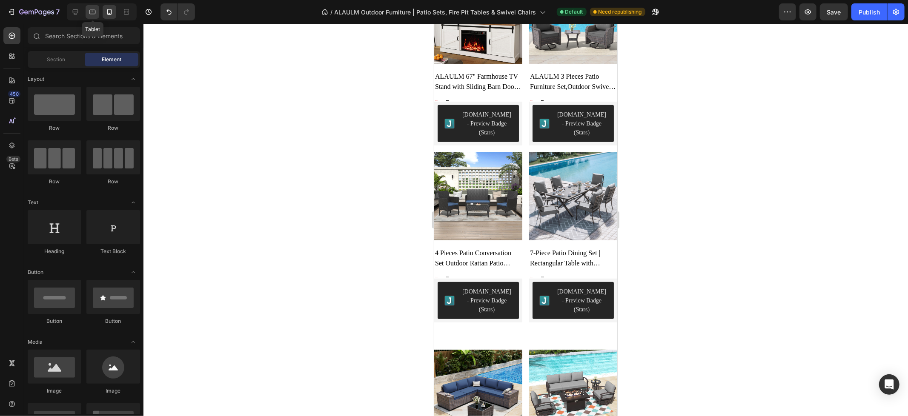
click at [95, 11] on icon at bounding box center [92, 12] width 6 height 5
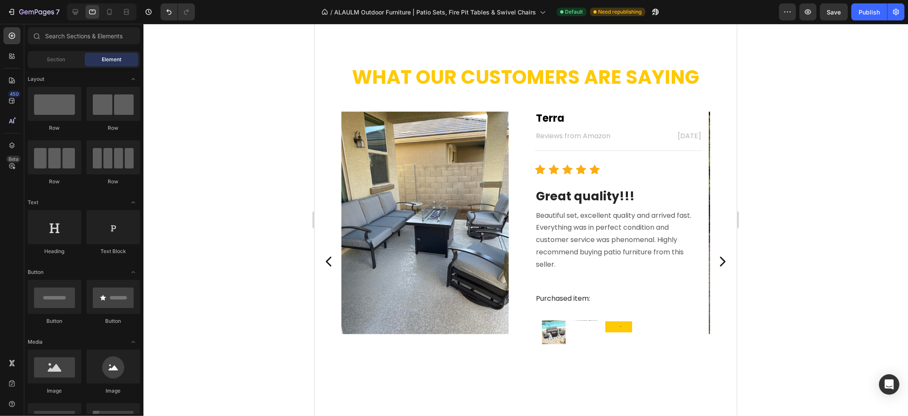
scroll to position [1521, 0]
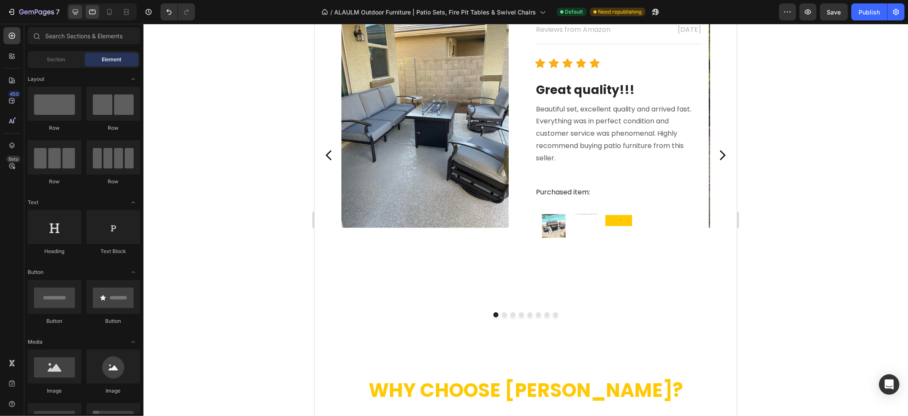
click at [80, 16] on div at bounding box center [76, 12] width 14 height 14
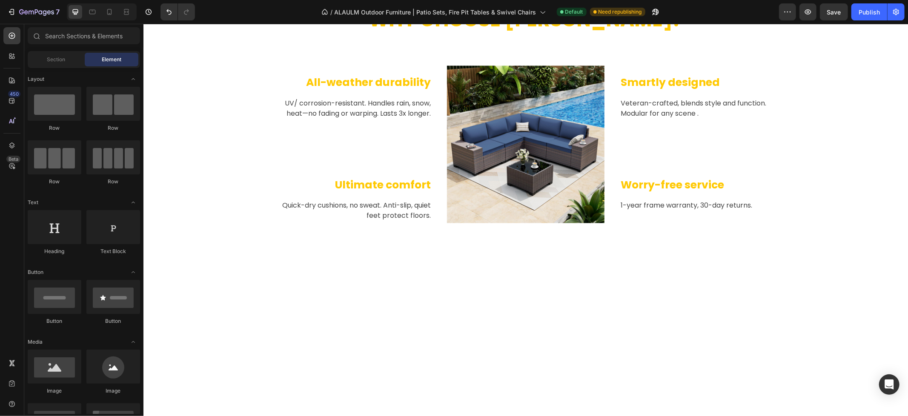
scroll to position [1097, 0]
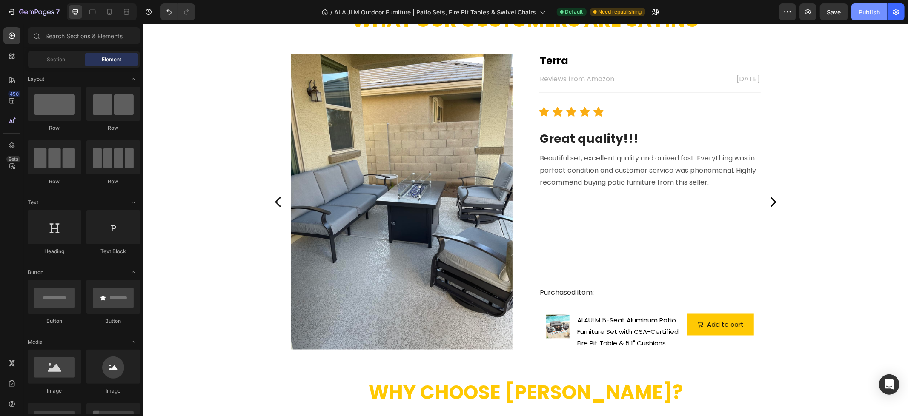
click at [871, 13] on div "Publish" at bounding box center [868, 12] width 21 height 9
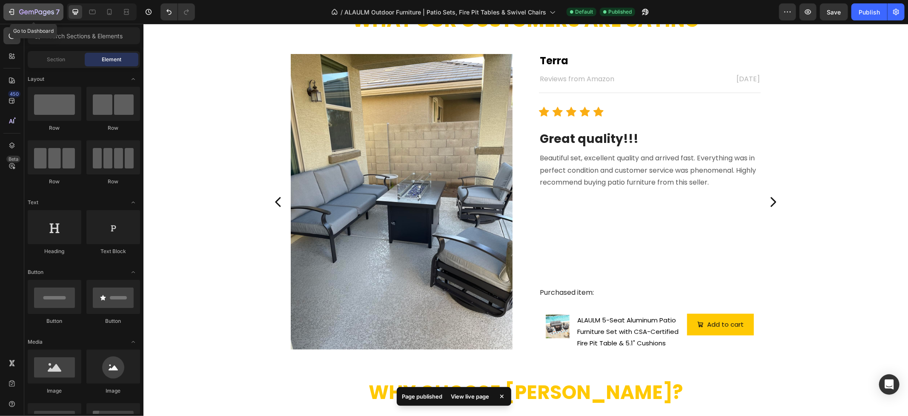
click at [13, 15] on icon "button" at bounding box center [11, 12] width 9 height 9
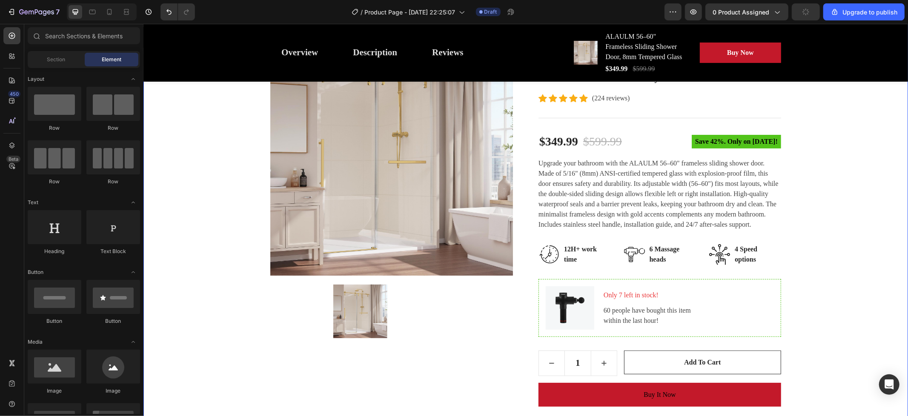
scroll to position [189, 0]
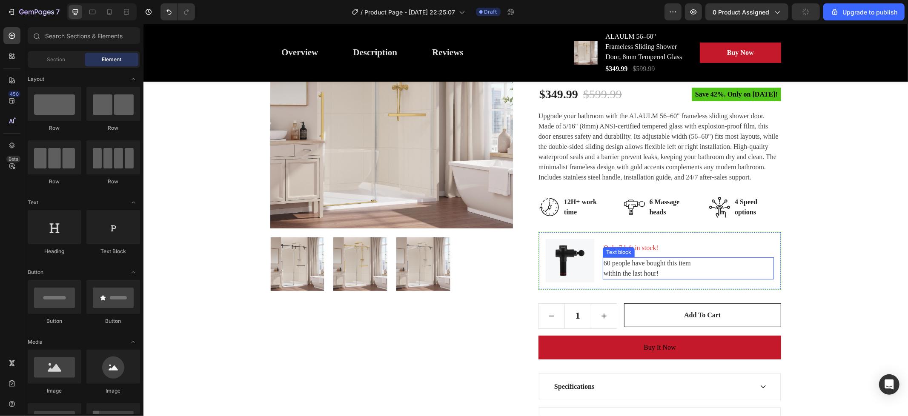
click at [565, 282] on img at bounding box center [569, 260] width 49 height 43
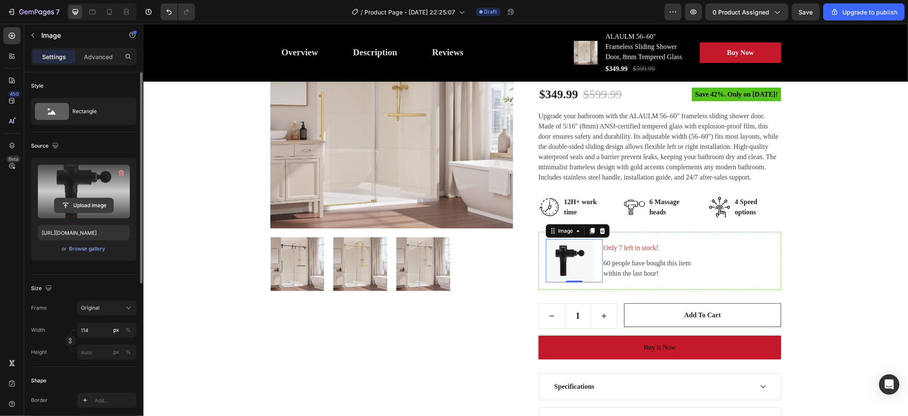
scroll to position [0, 0]
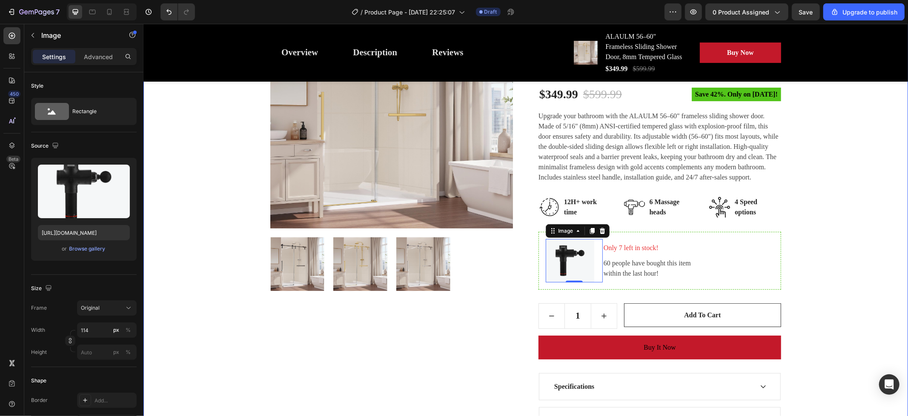
click at [728, 253] on p "Only 7 left in stock!" at bounding box center [687, 248] width 169 height 10
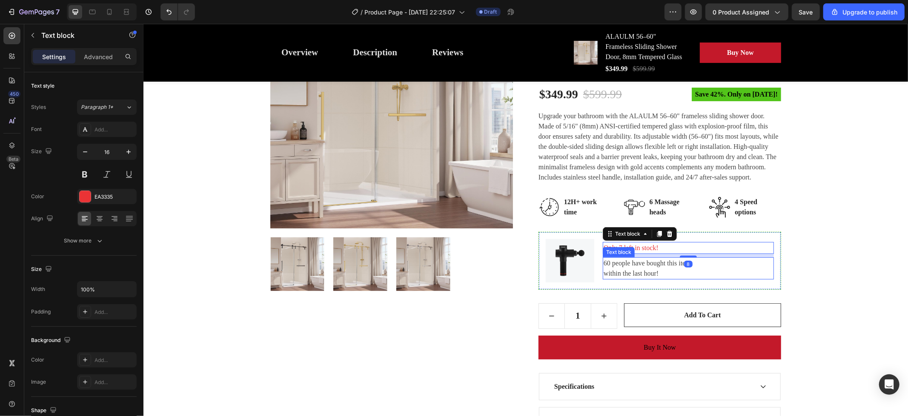
click at [742, 278] on p "60 people have bought this item within the last hour!" at bounding box center [687, 268] width 169 height 20
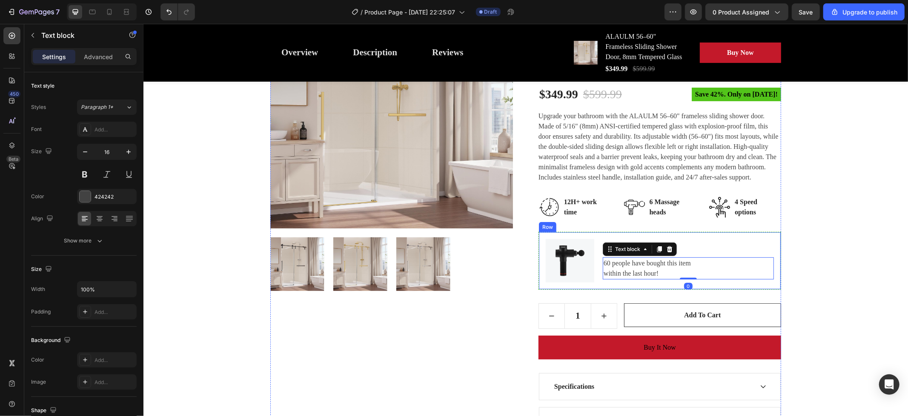
click at [768, 274] on div "Image Only 7 left in stock! Text block 60 people have bought this item within t…" at bounding box center [659, 261] width 243 height 58
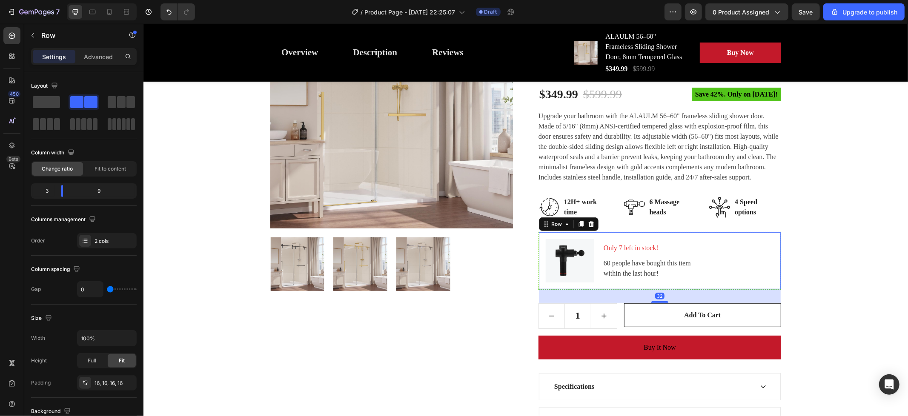
click at [588, 227] on icon at bounding box center [590, 223] width 7 height 7
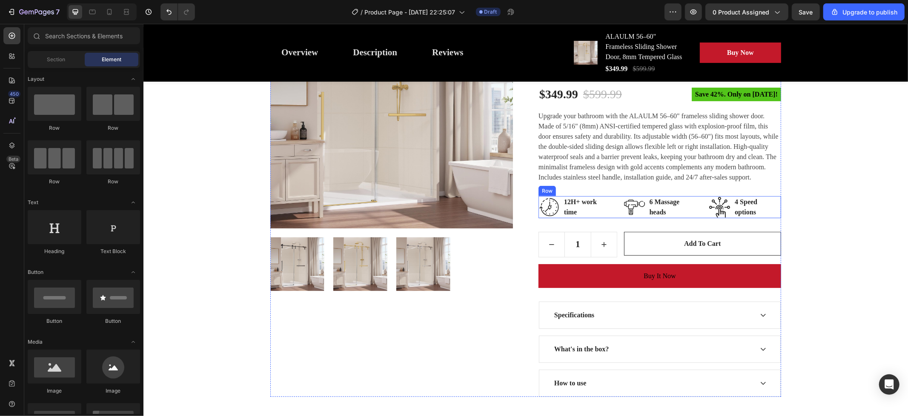
click at [821, 250] on div "Great Health Gift For Your Family Heading Row Product Images ALAULM 56–60" Fram…" at bounding box center [525, 168] width 752 height 456
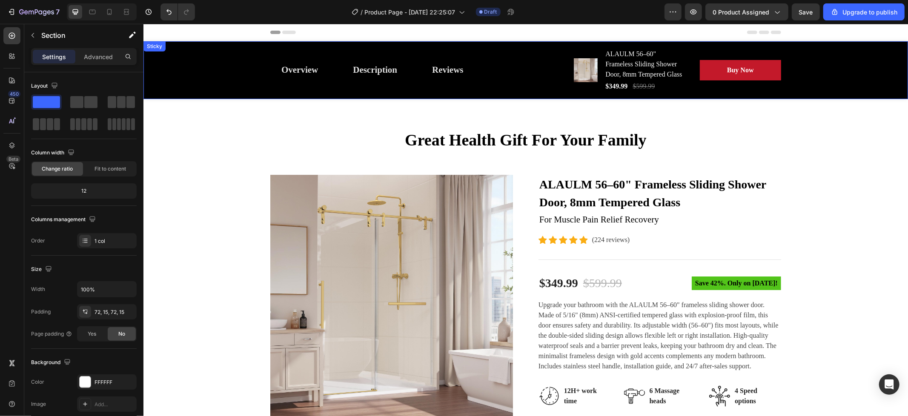
click at [849, 83] on div "Overview Button Description Button Reviews Button Row Product Images ALAULM 56–…" at bounding box center [525, 70] width 764 height 58
